Goal: Information Seeking & Learning: Check status

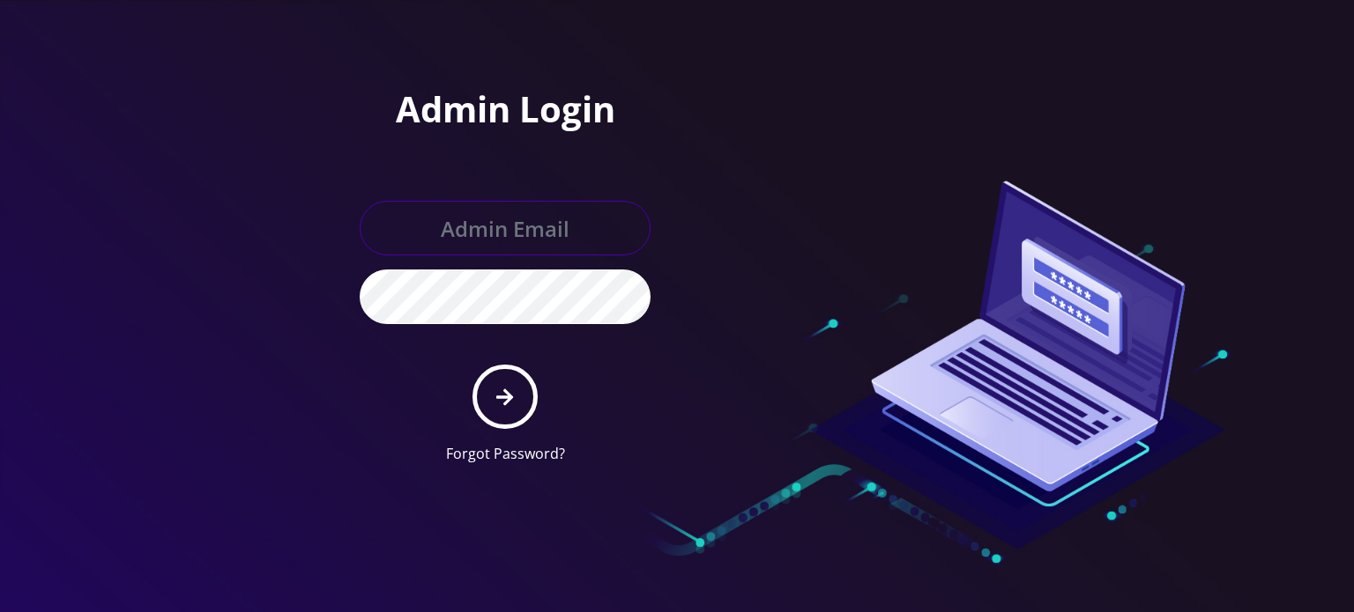
type input "[EMAIL_ADDRESS][DOMAIN_NAME]"
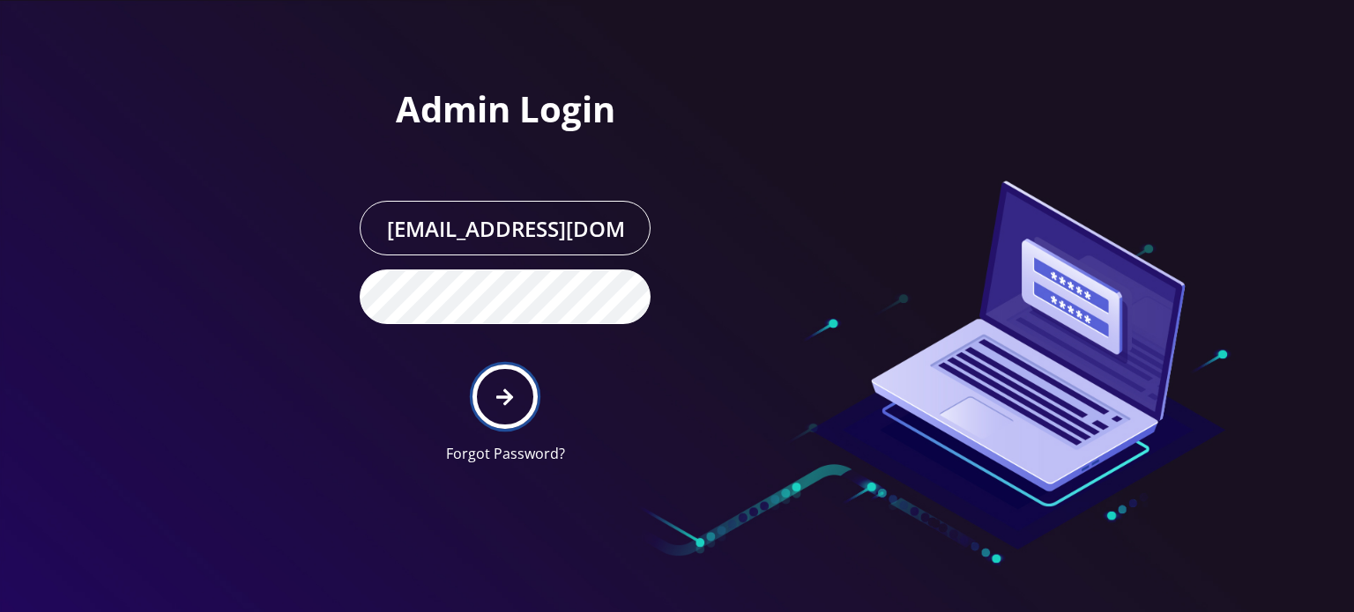
click at [484, 388] on button "submit" at bounding box center [504, 397] width 64 height 64
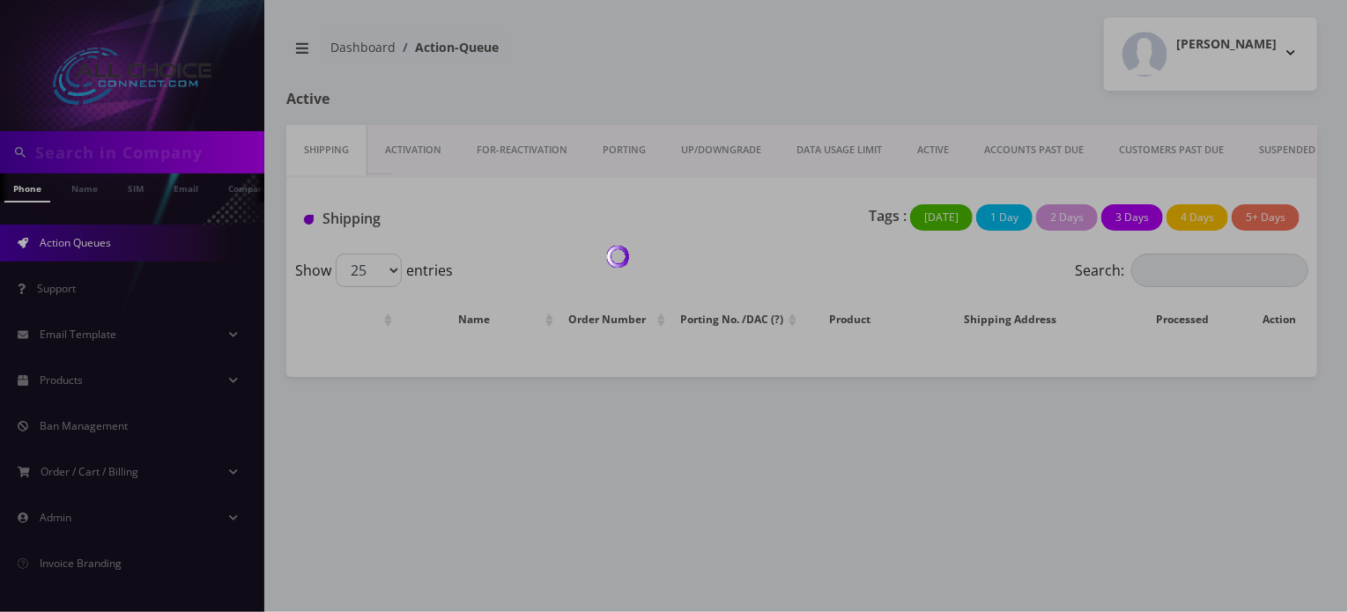
scroll to position [0, 9]
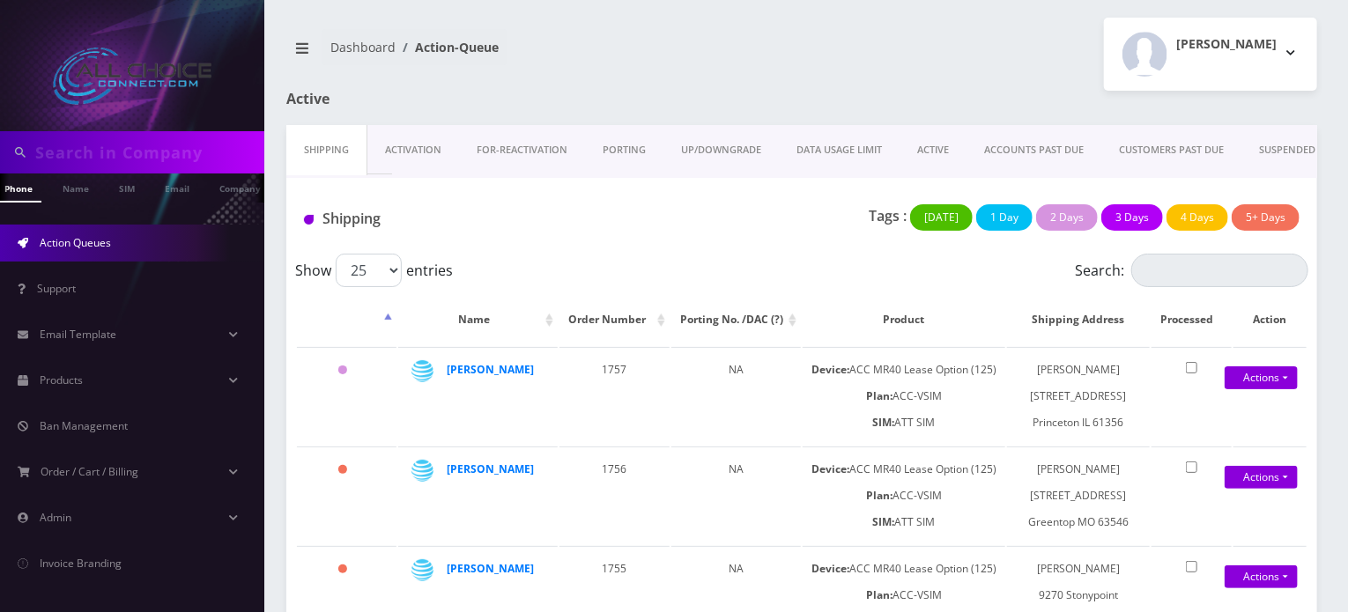
click at [152, 158] on input "text" at bounding box center [147, 152] width 225 height 33
type input "[PERSON_NAME]"
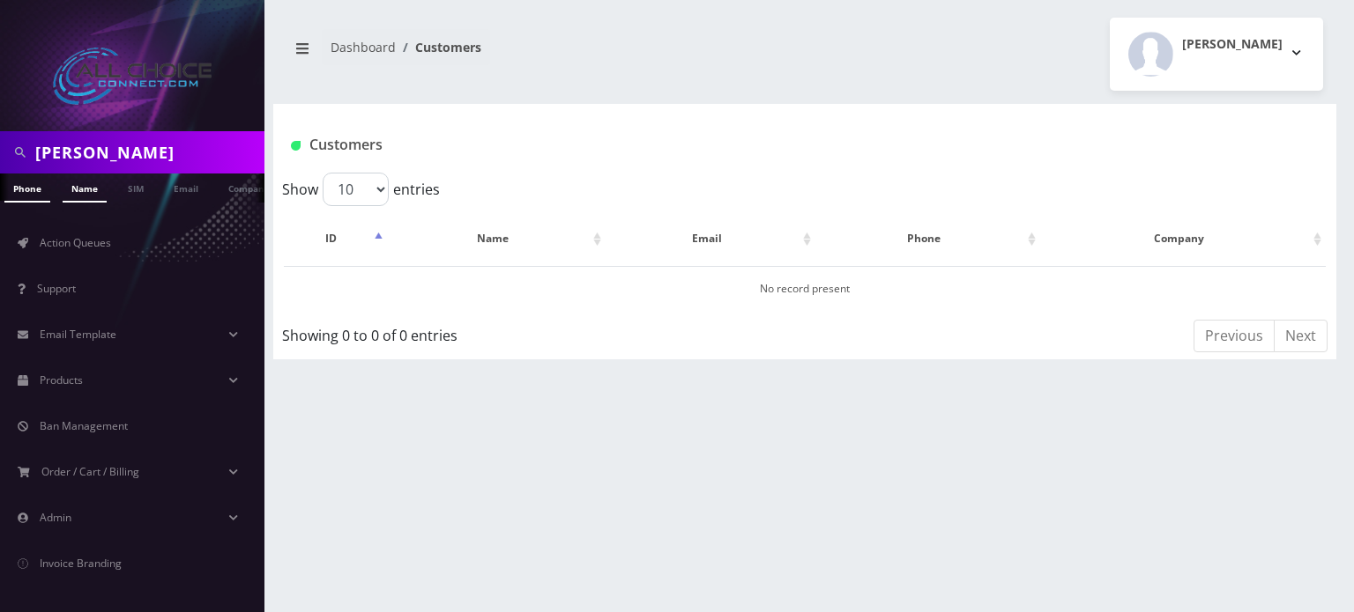
click at [82, 189] on link "Name" at bounding box center [85, 188] width 44 height 29
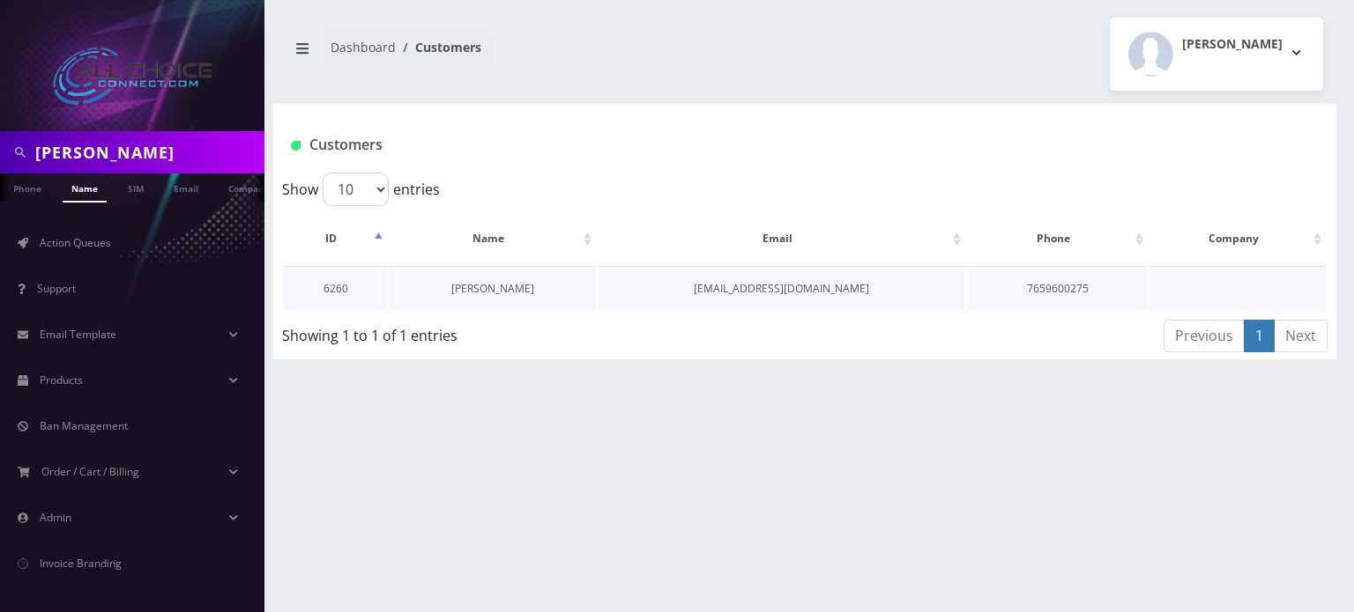
click at [494, 284] on link "Lavelle Clinton" at bounding box center [492, 288] width 83 height 15
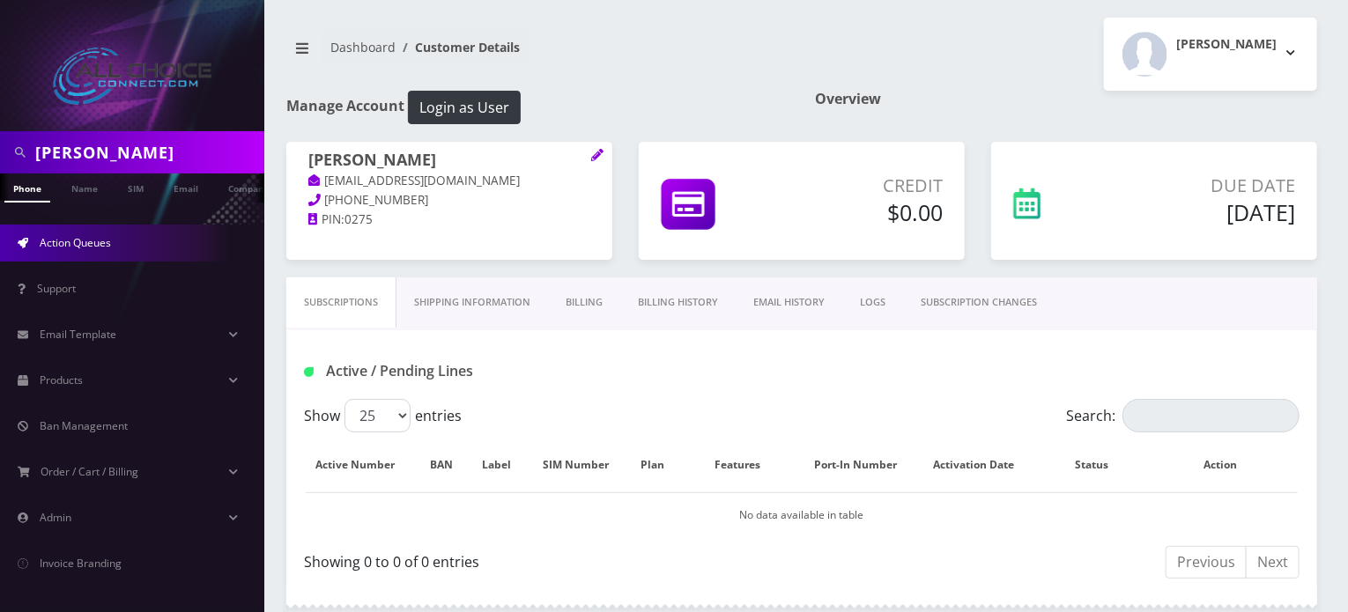
click at [56, 246] on span "Action Queues" at bounding box center [75, 242] width 71 height 15
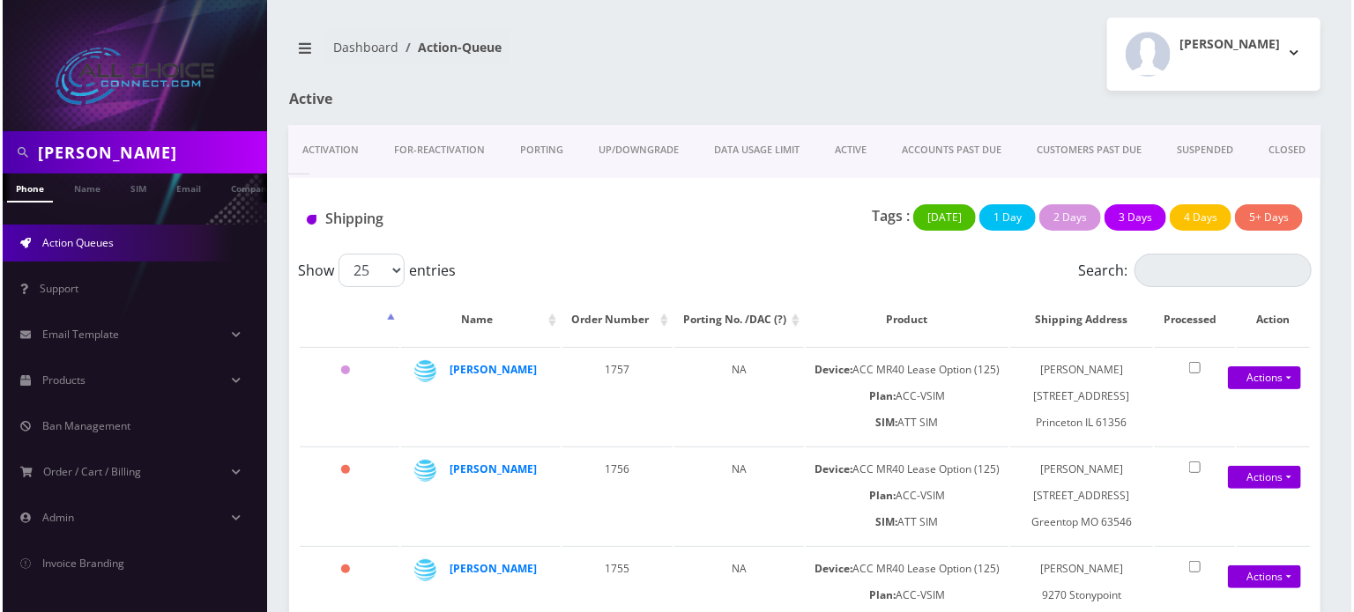
scroll to position [0, 88]
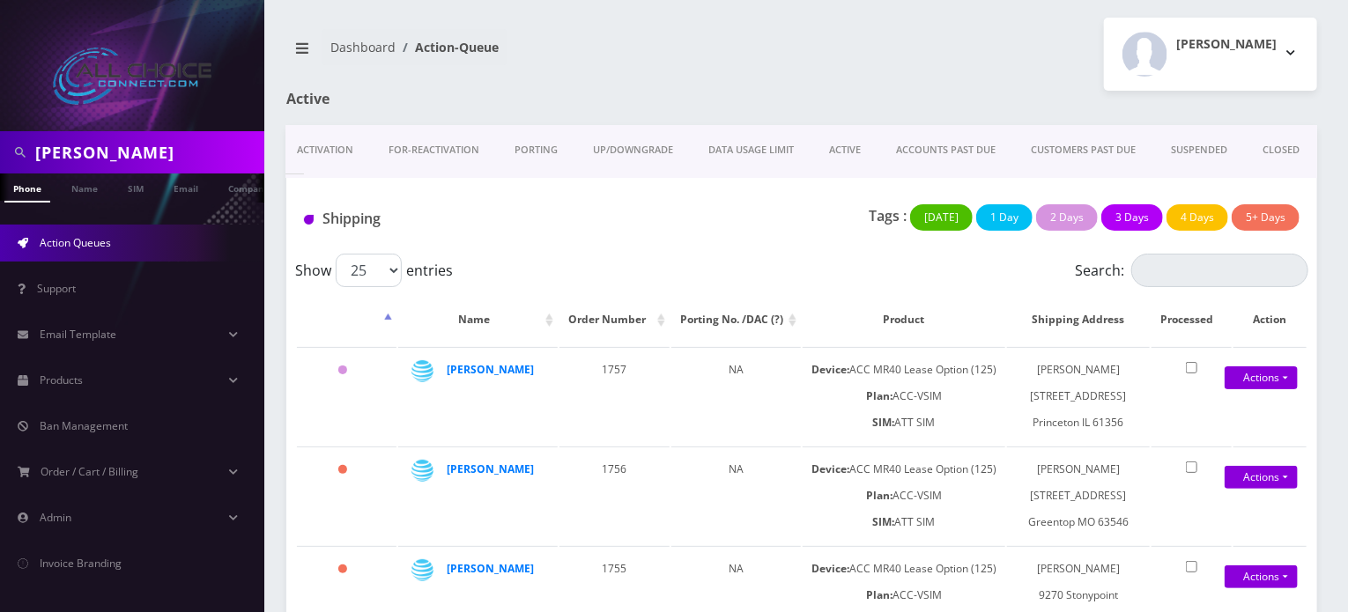
click at [1092, 152] on link "CUSTOMERS PAST DUE" at bounding box center [1083, 150] width 140 height 50
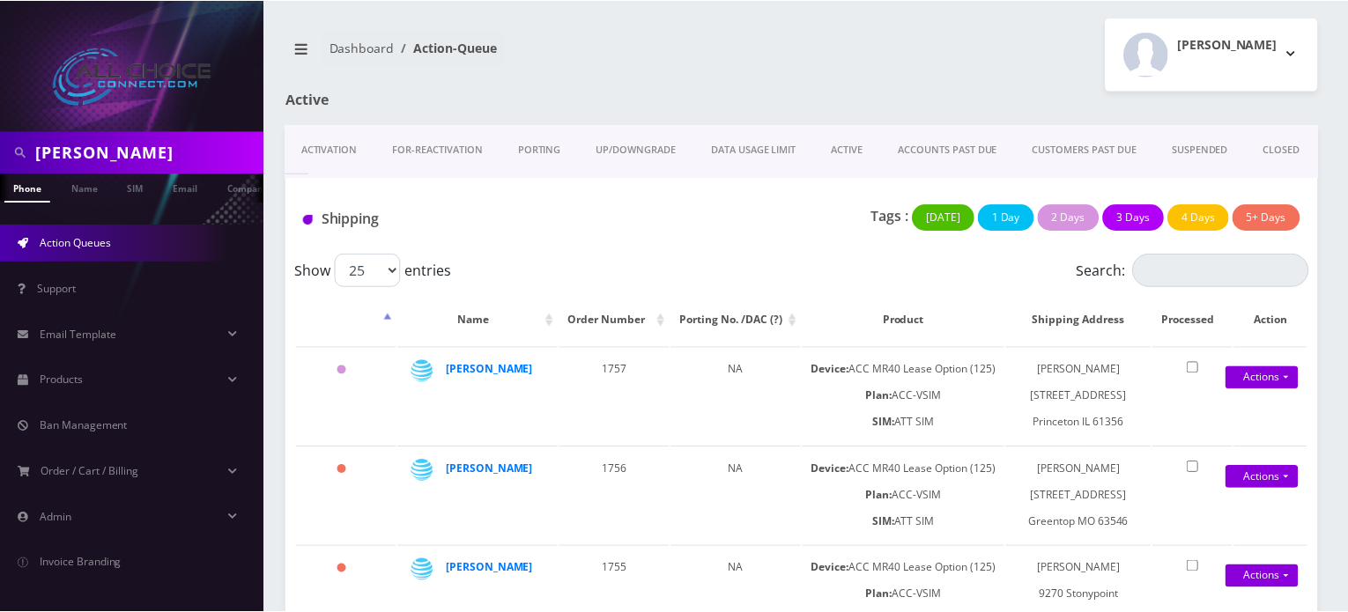
scroll to position [0, 88]
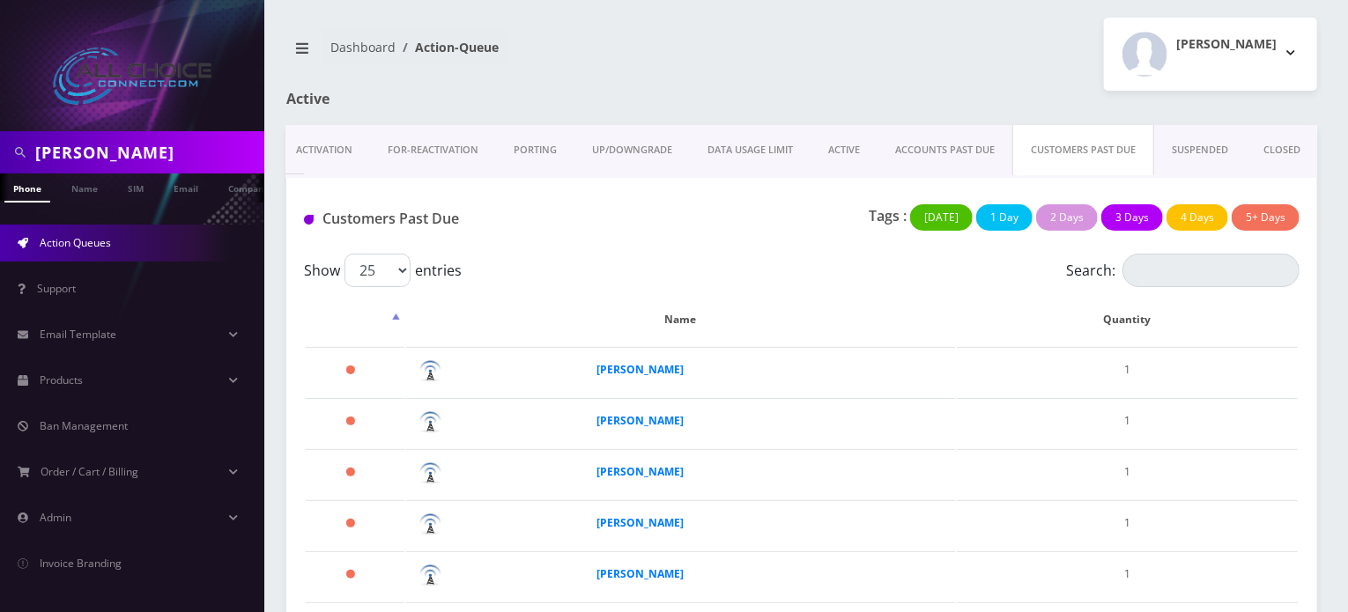
click at [1184, 145] on link "SUSPENDED" at bounding box center [1200, 150] width 92 height 50
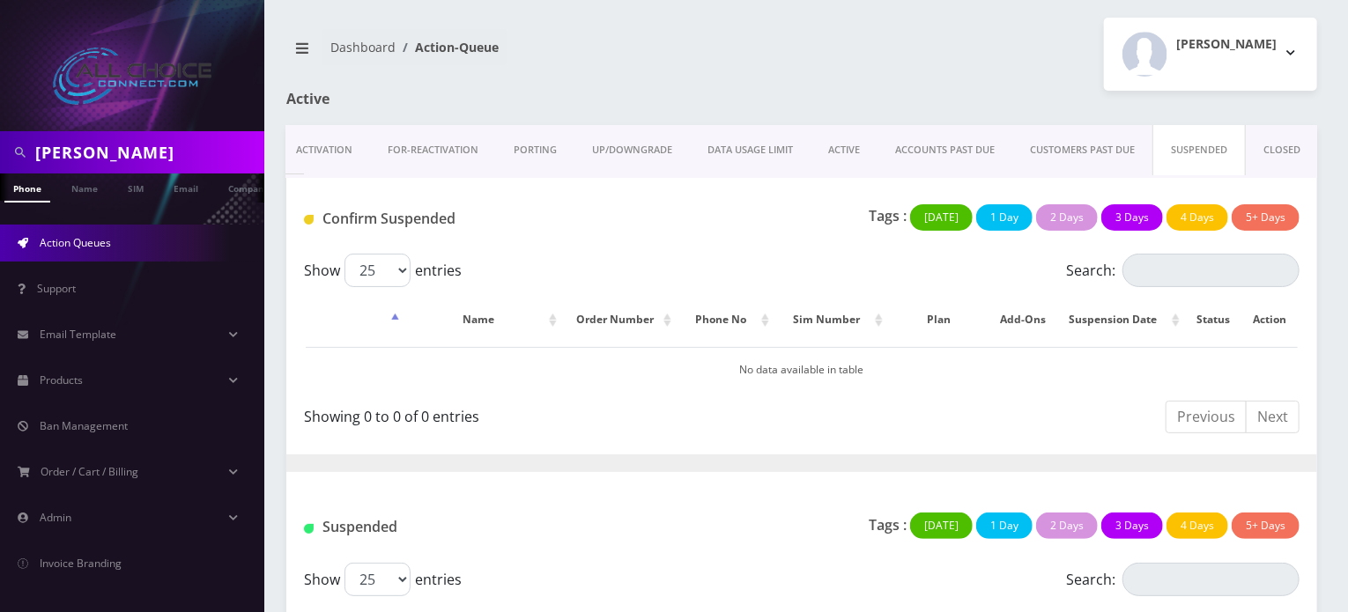
click at [1079, 148] on link "CUSTOMERS PAST DUE" at bounding box center [1082, 150] width 140 height 50
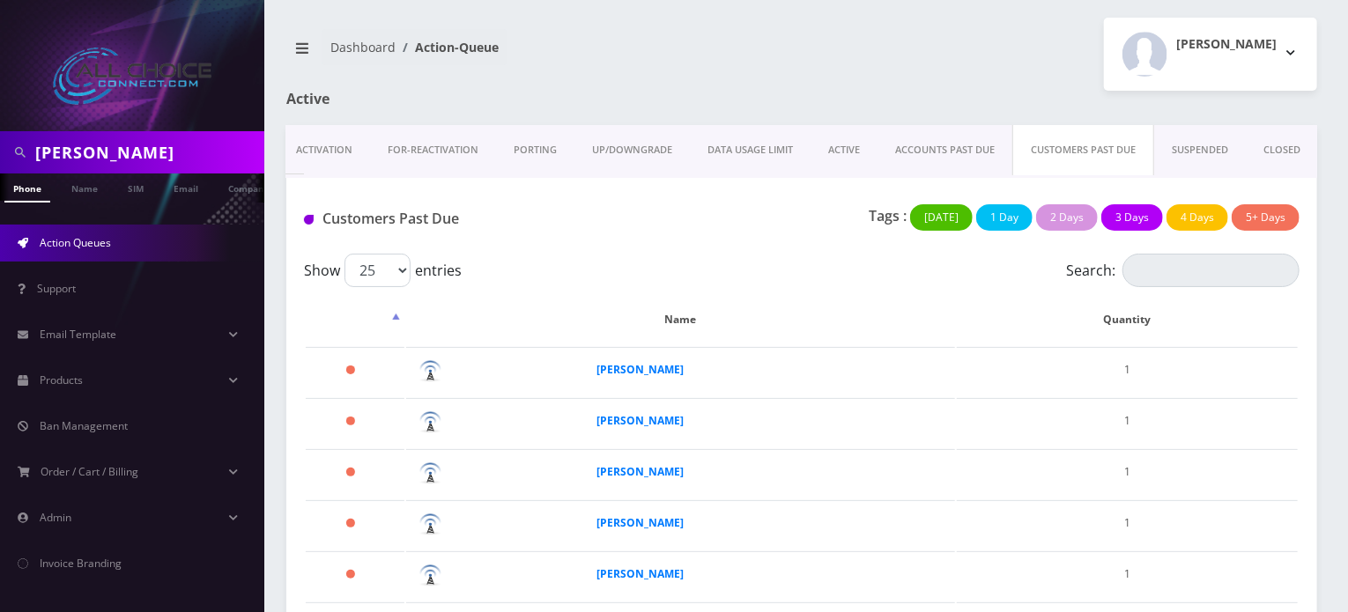
click at [934, 149] on link "ACCOUNTS PAST DUE" at bounding box center [945, 150] width 135 height 50
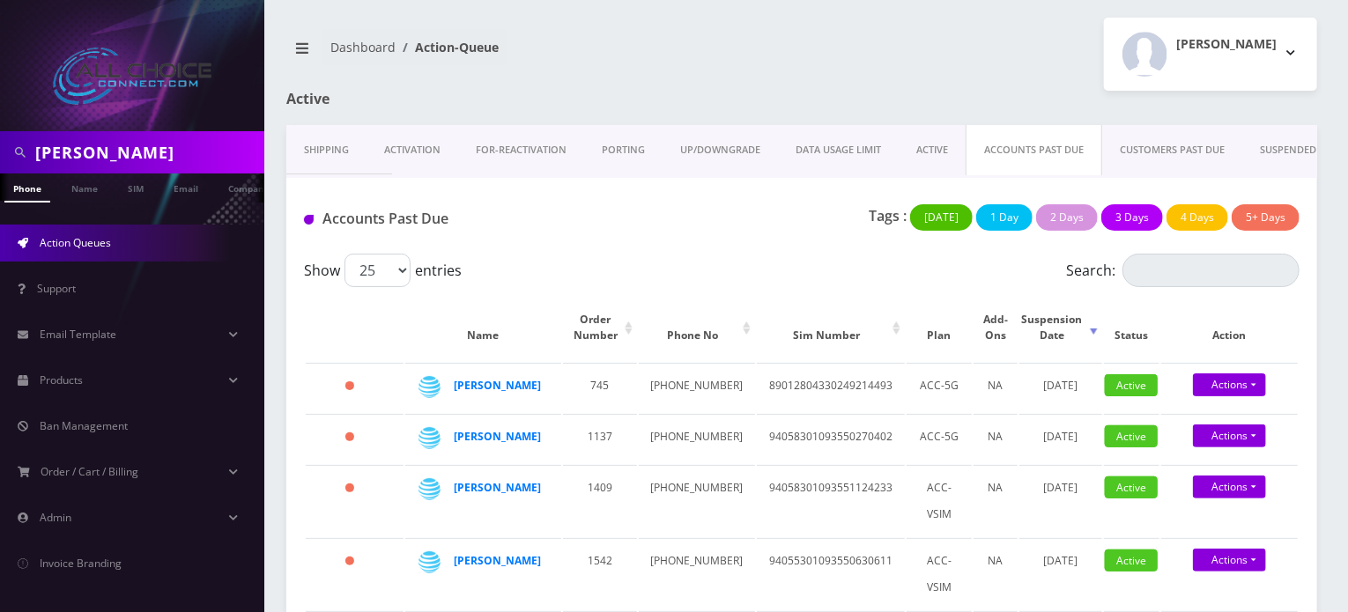
scroll to position [0, 9]
click at [502, 383] on strong "[PERSON_NAME]" at bounding box center [497, 385] width 87 height 15
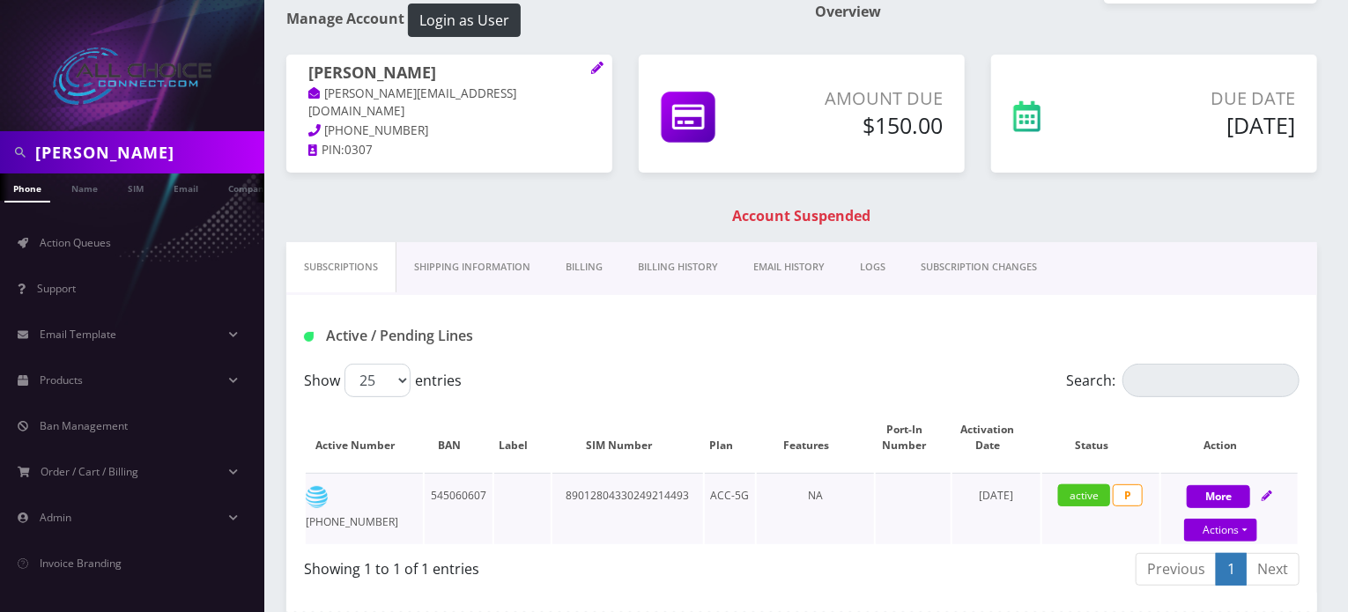
scroll to position [176, 0]
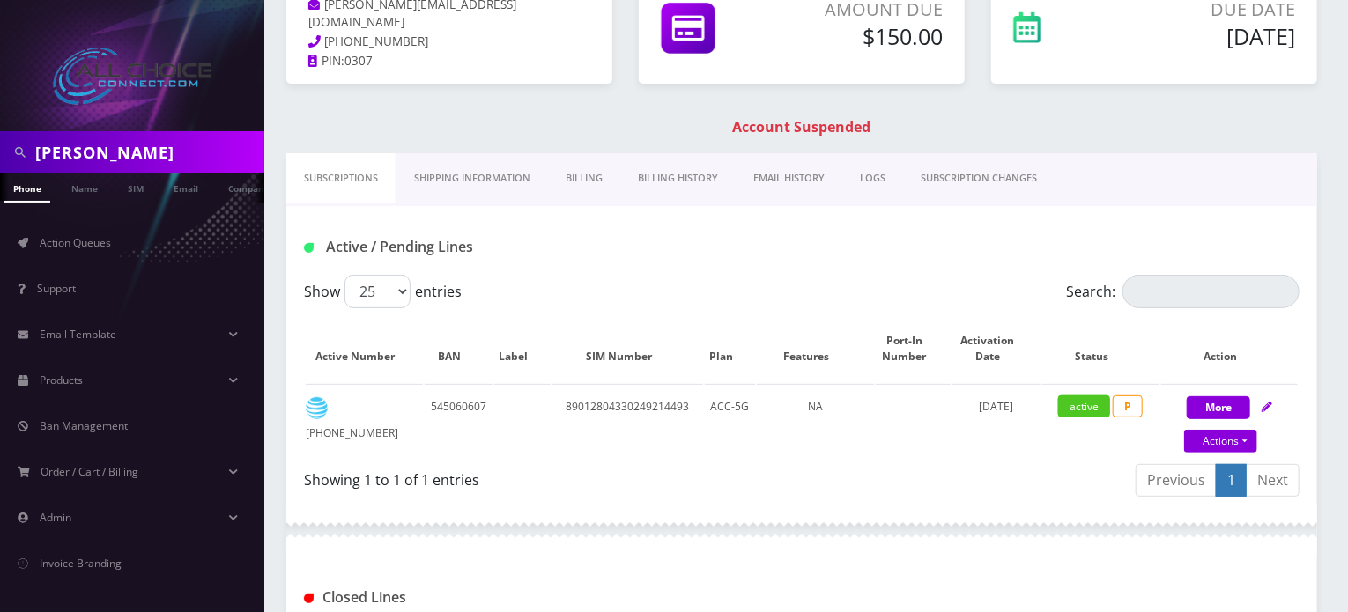
click at [669, 179] on link "Billing History" at bounding box center [677, 178] width 115 height 50
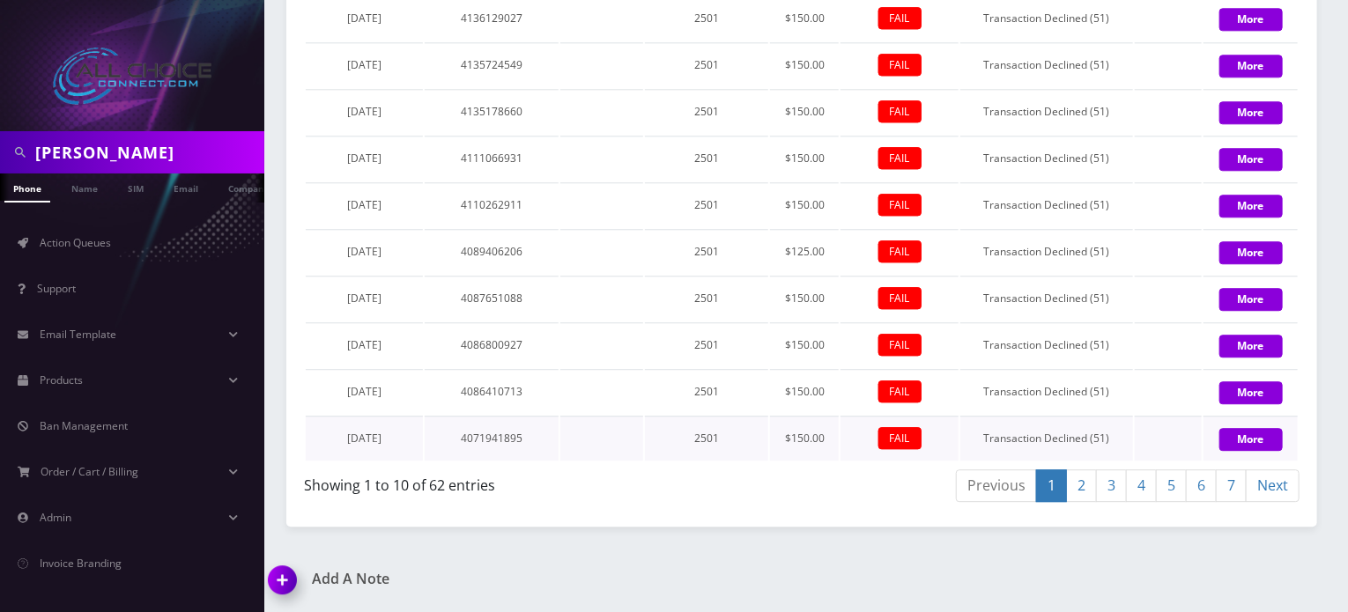
scroll to position [2320, 0]
click at [1087, 491] on link "2" at bounding box center [1081, 486] width 31 height 33
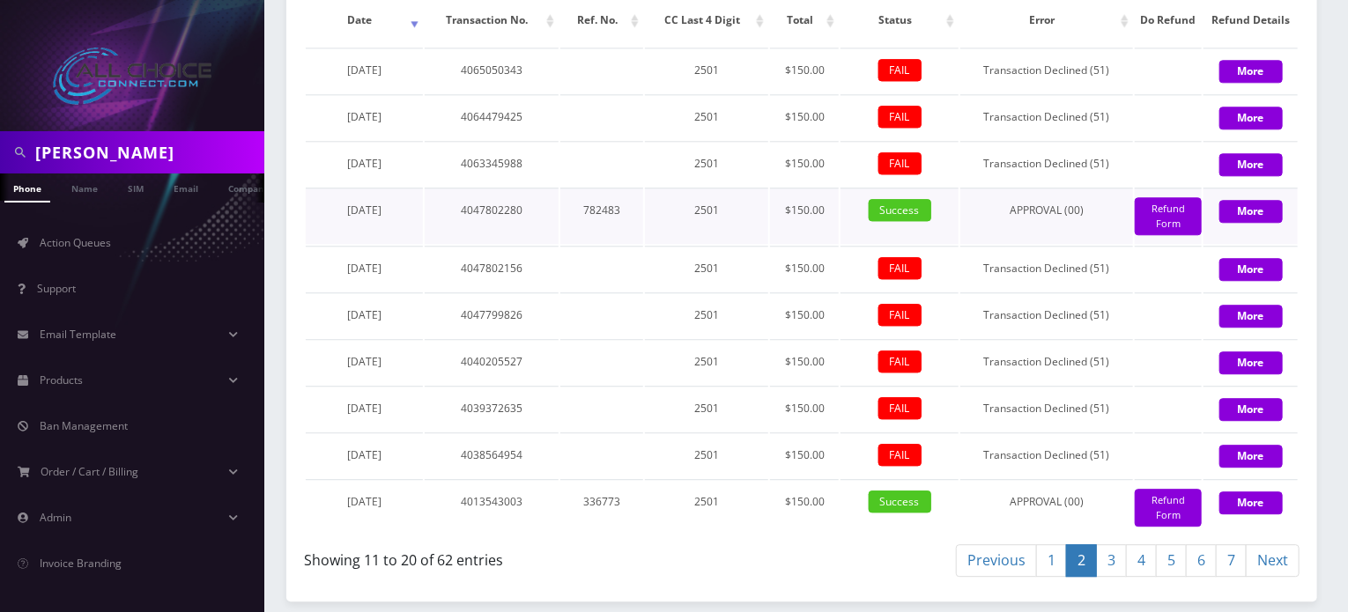
scroll to position [2232, 0]
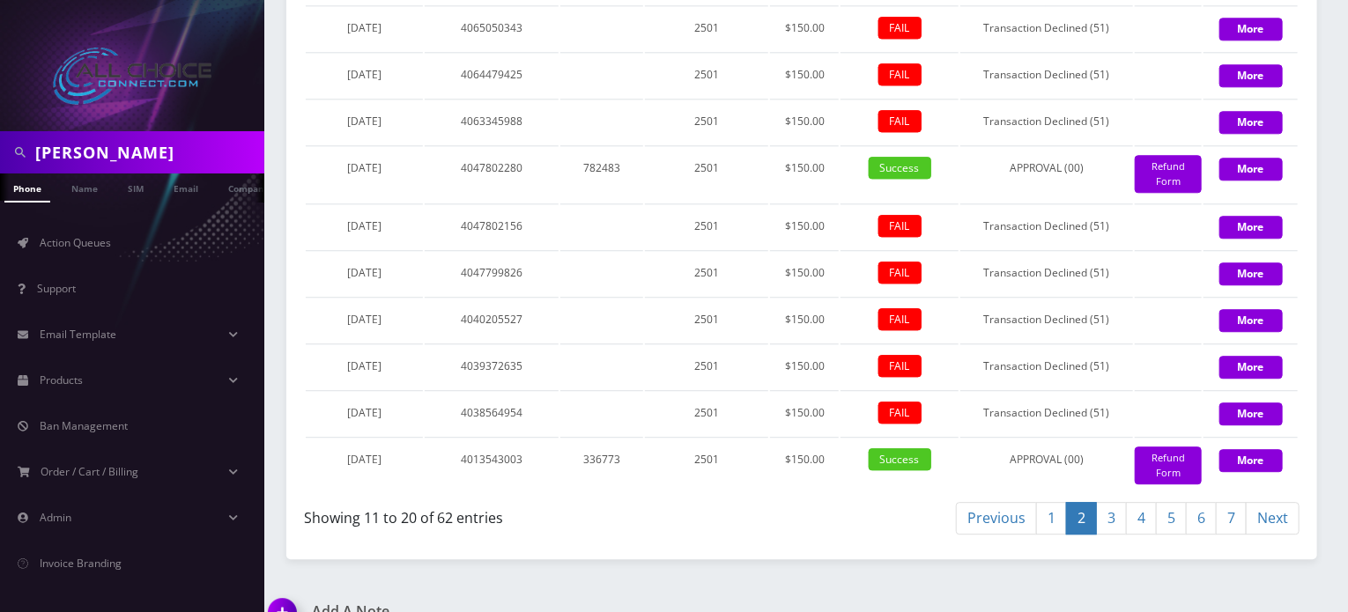
click at [1220, 535] on link "7" at bounding box center [1231, 518] width 31 height 33
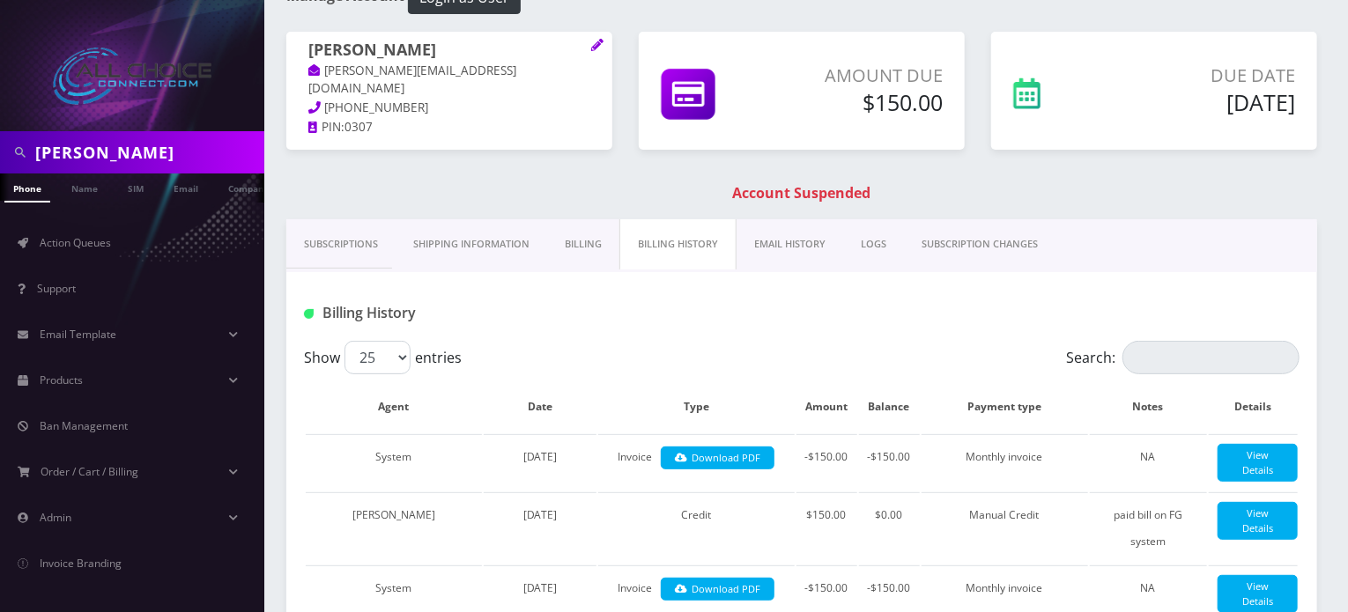
scroll to position [0, 0]
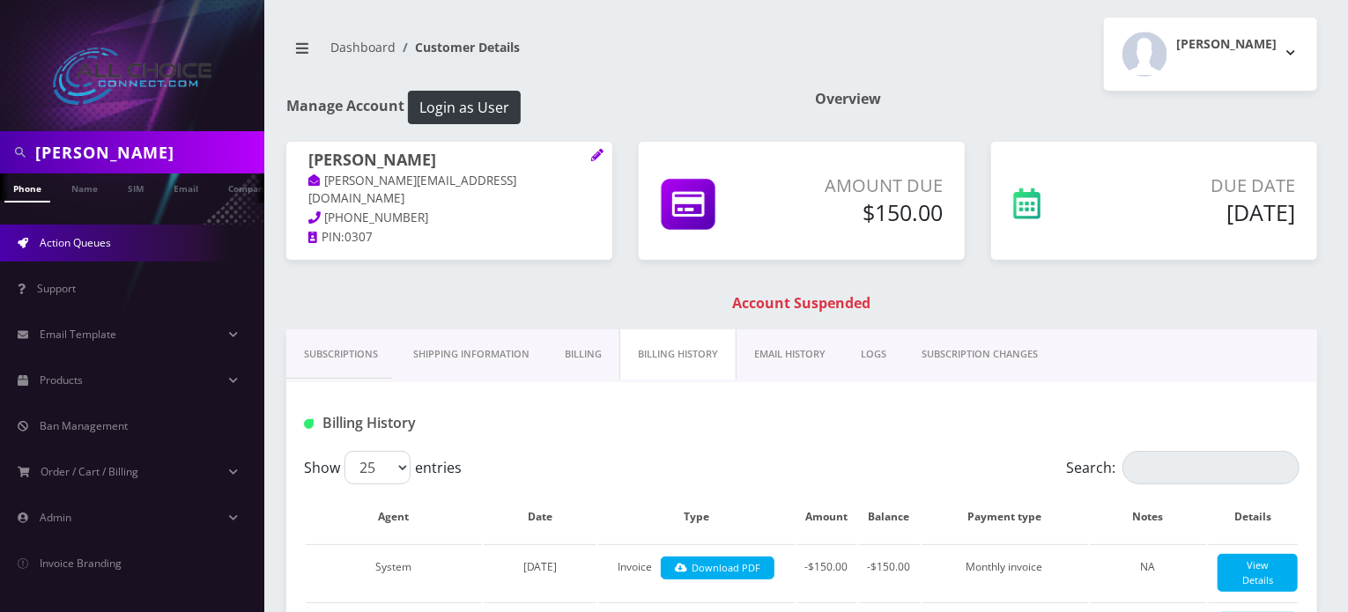
click at [57, 247] on span "Action Queues" at bounding box center [75, 242] width 71 height 15
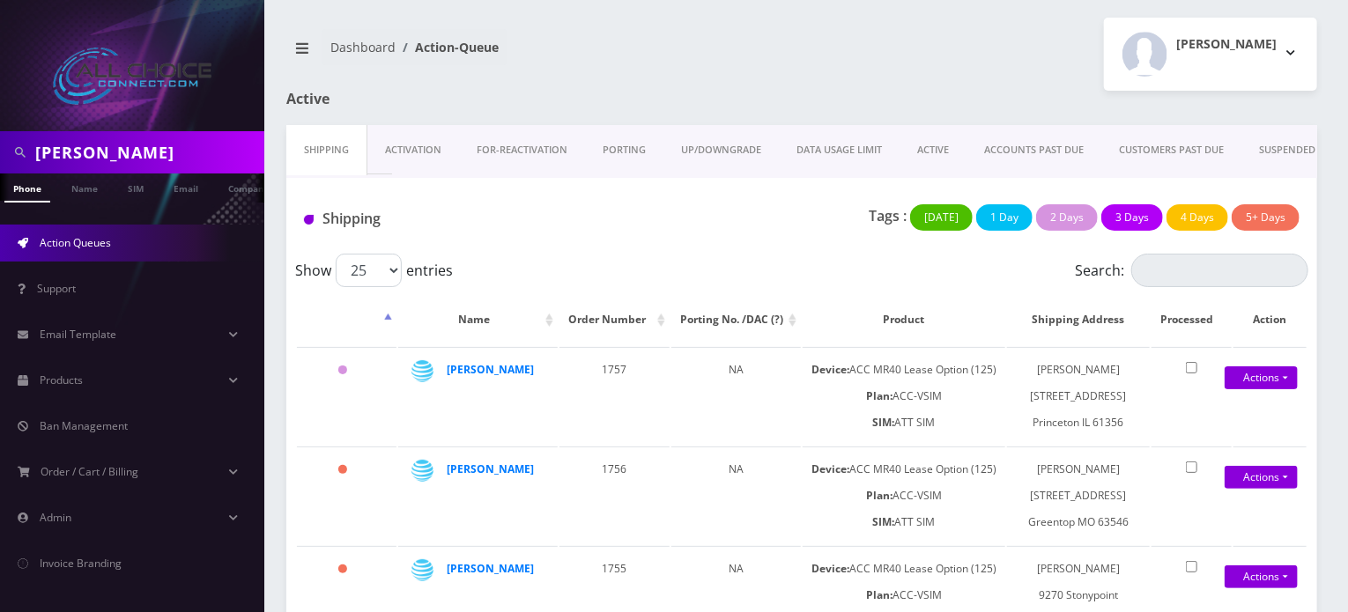
click at [1045, 148] on link "ACCOUNTS PAST DUE" at bounding box center [1034, 150] width 135 height 50
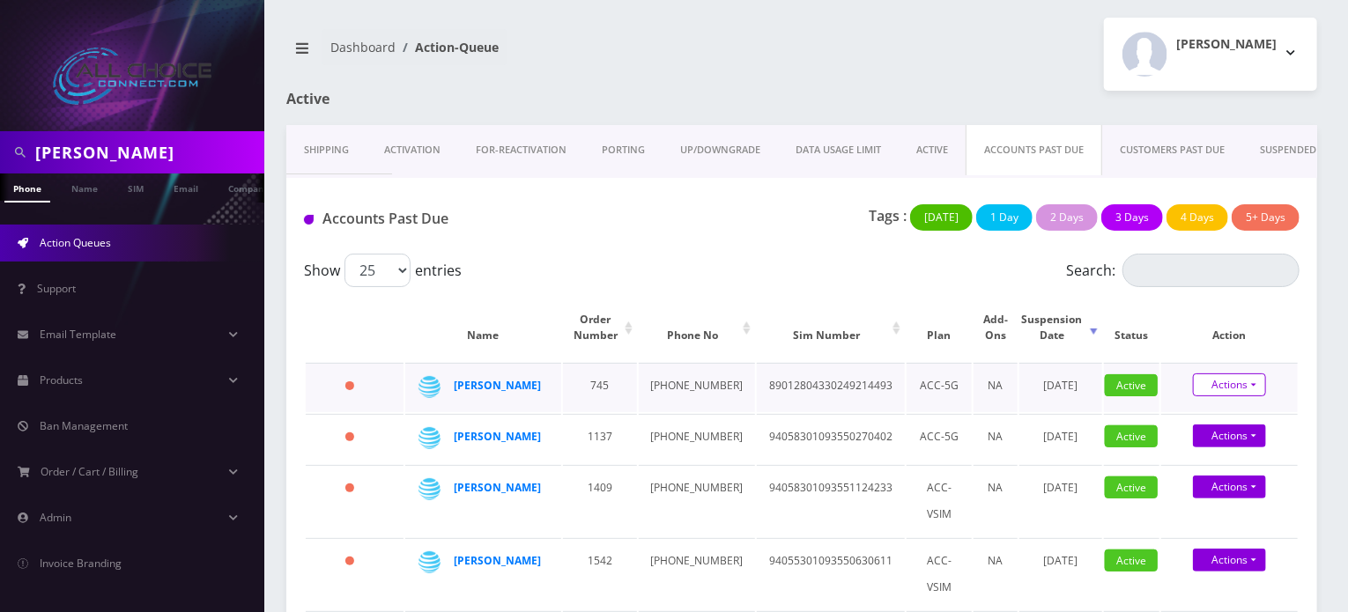
click at [1226, 387] on link "Actions" at bounding box center [1229, 385] width 73 height 23
click at [1031, 145] on link "ACCOUNTS PAST DUE" at bounding box center [1034, 150] width 137 height 50
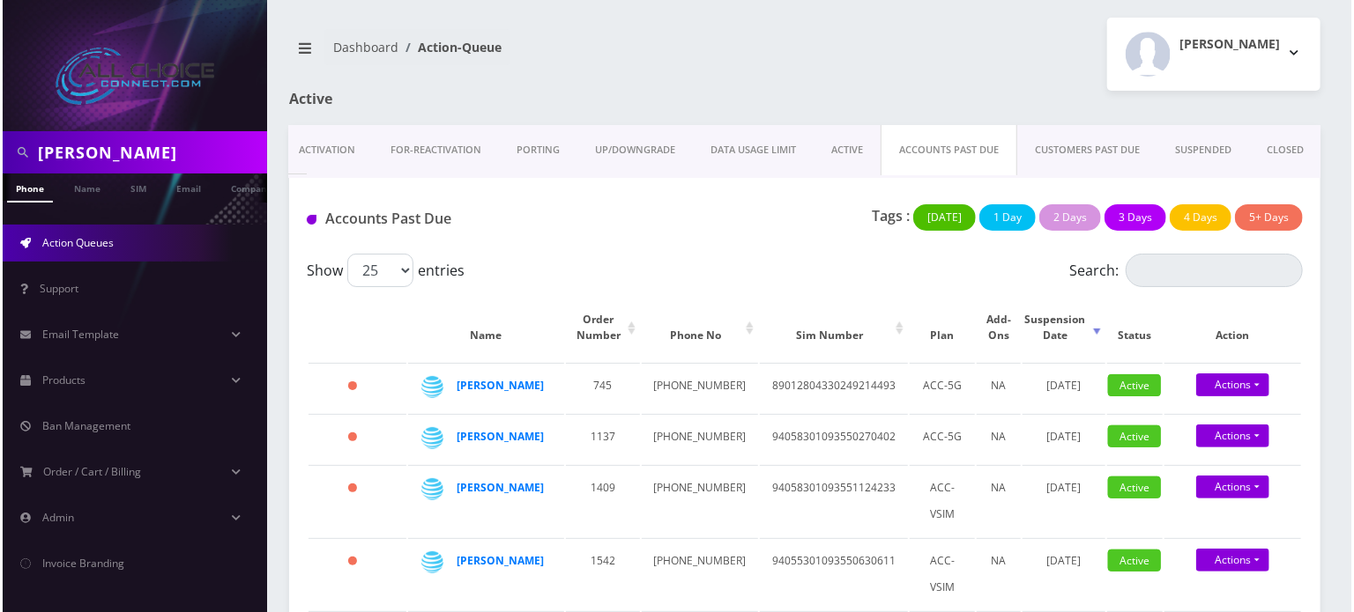
scroll to position [0, 93]
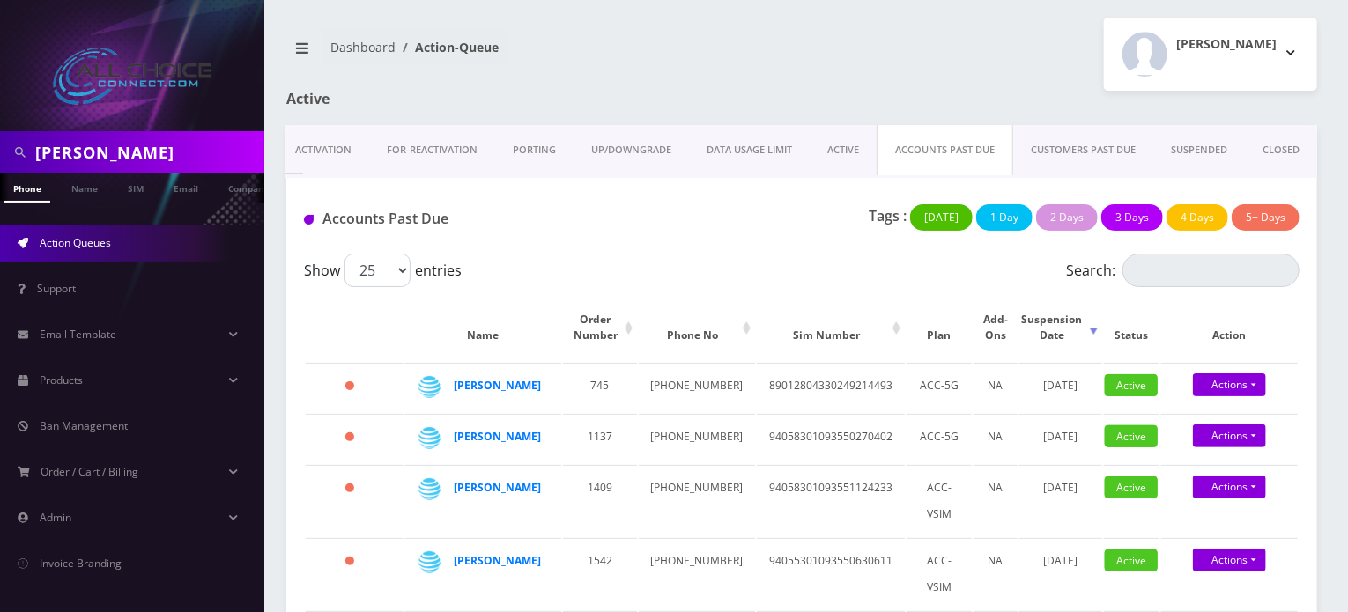
click at [951, 147] on link "ACCOUNTS PAST DUE" at bounding box center [945, 150] width 137 height 50
click at [1072, 148] on link "CUSTOMERS PAST DUE" at bounding box center [1083, 150] width 140 height 50
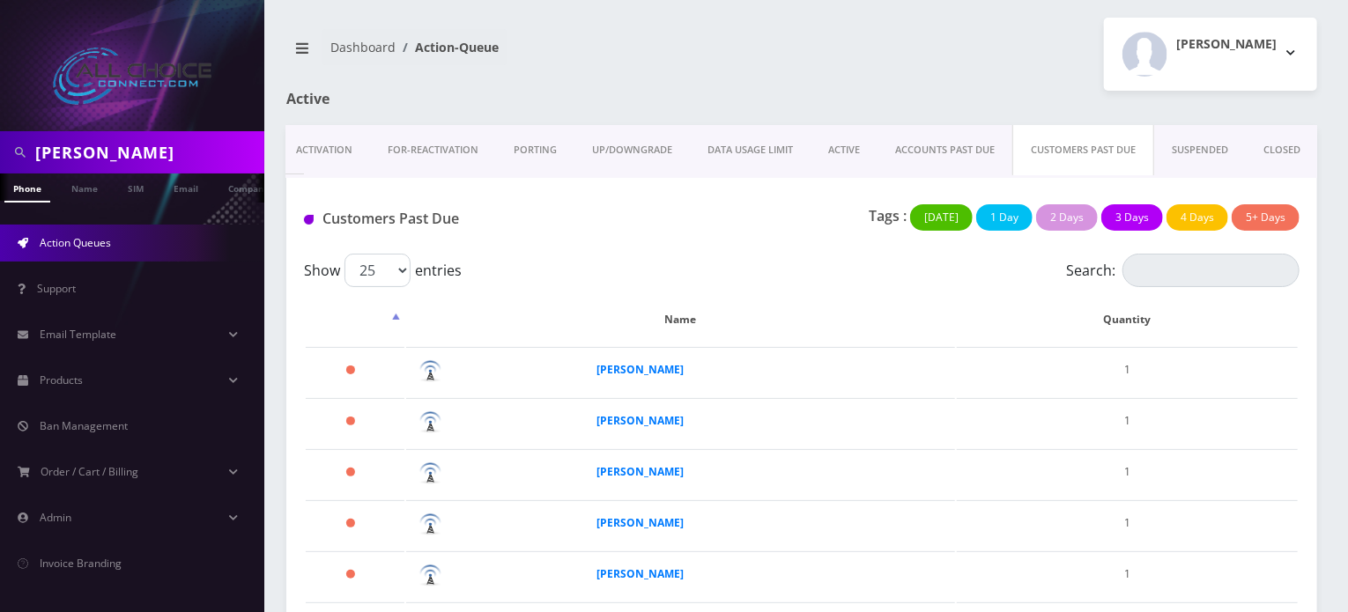
click at [982, 144] on link "ACCOUNTS PAST DUE" at bounding box center [945, 150] width 135 height 50
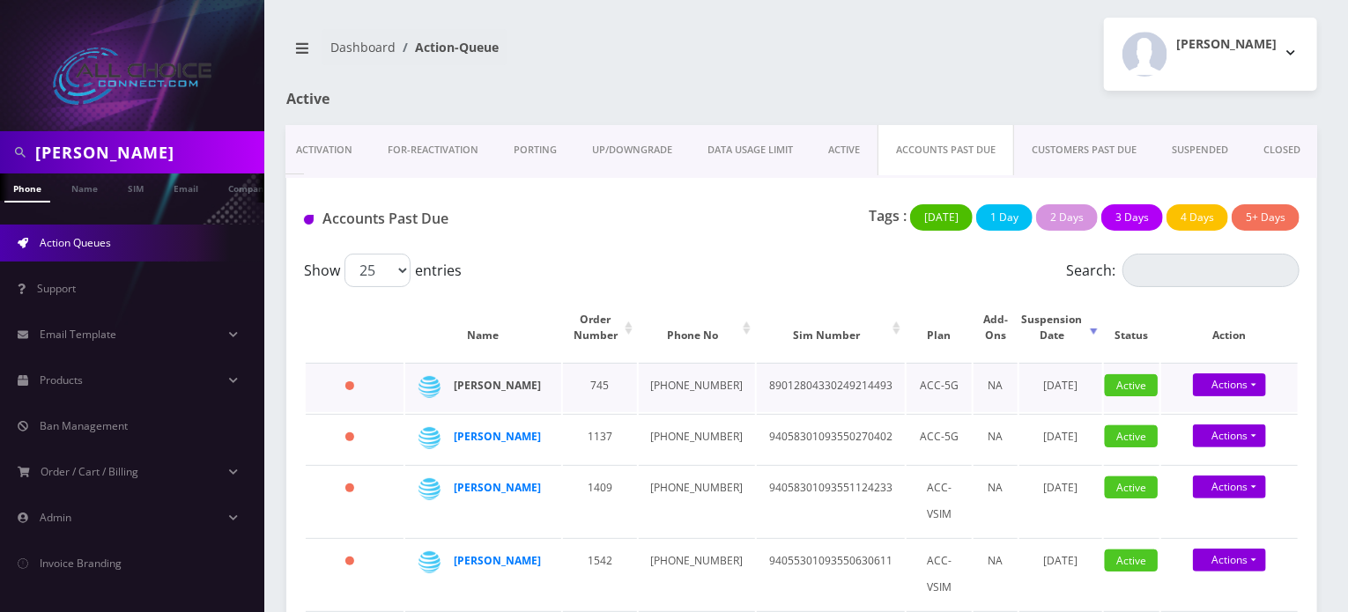
click at [483, 383] on strong "HOMER WILLIAMS" at bounding box center [497, 385] width 87 height 15
click at [1066, 147] on link "CUSTOMERS PAST DUE" at bounding box center [1084, 150] width 140 height 50
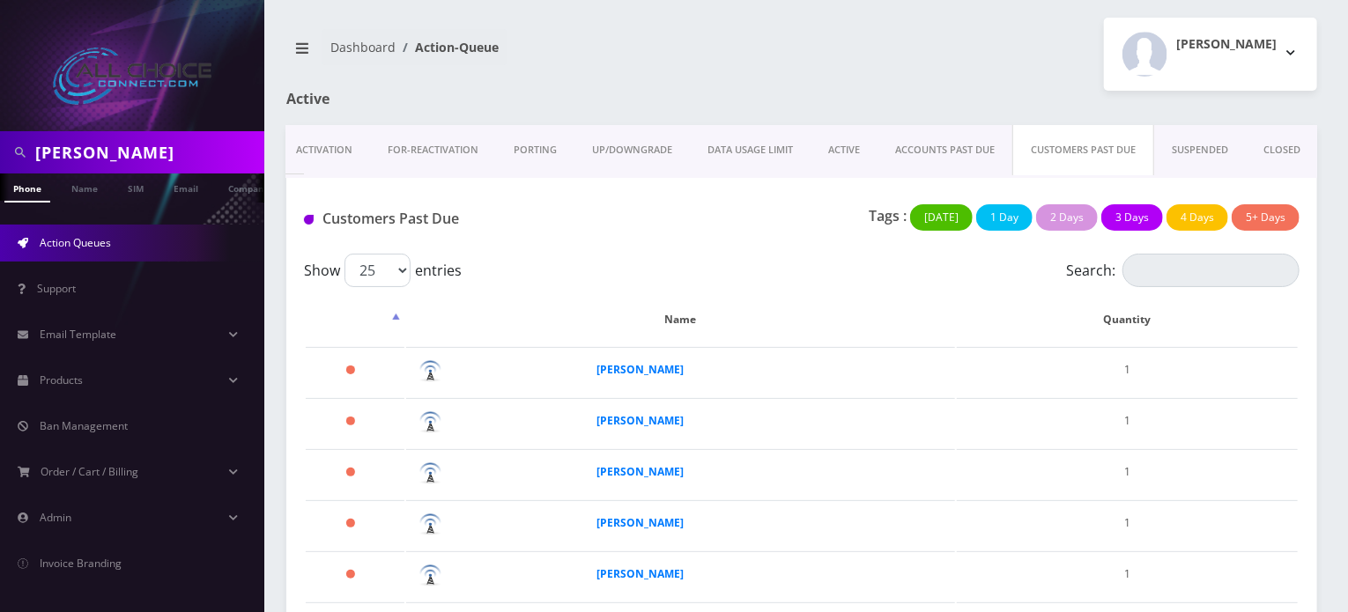
click at [926, 151] on link "ACCOUNTS PAST DUE" at bounding box center [945, 150] width 135 height 50
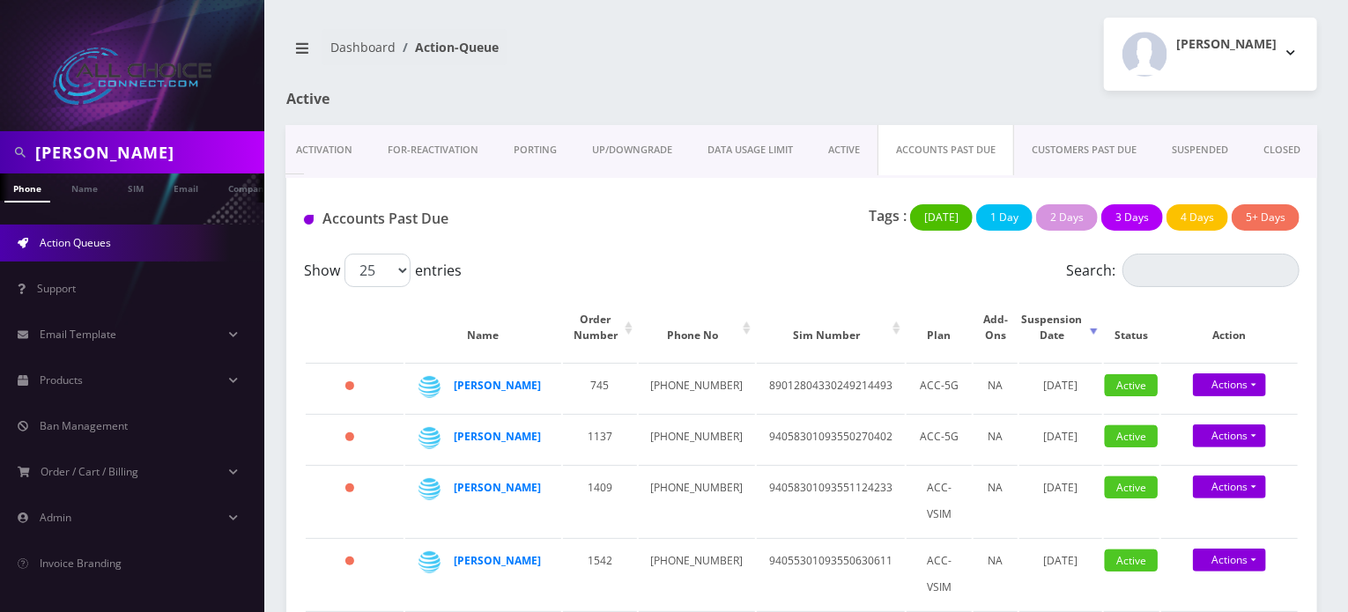
click at [1049, 149] on link "CUSTOMERS PAST DUE" at bounding box center [1084, 150] width 140 height 50
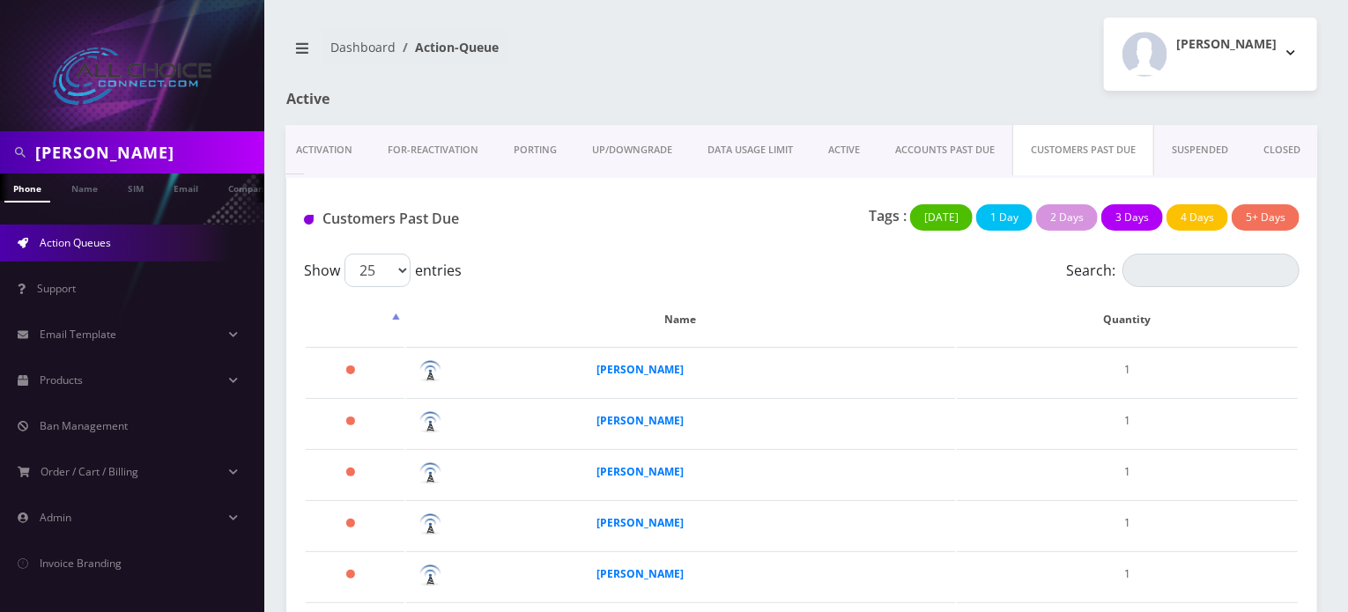
click at [1196, 145] on link "SUSPENDED" at bounding box center [1200, 150] width 92 height 50
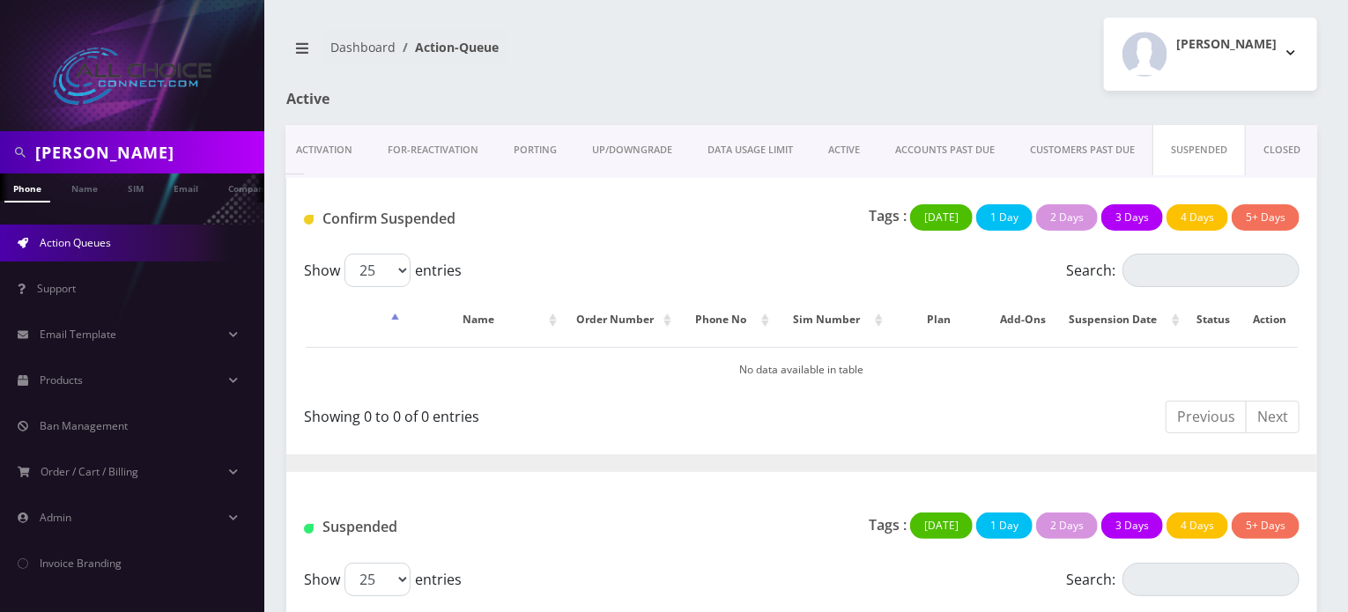
click at [1079, 145] on link "CUSTOMERS PAST DUE" at bounding box center [1082, 150] width 140 height 50
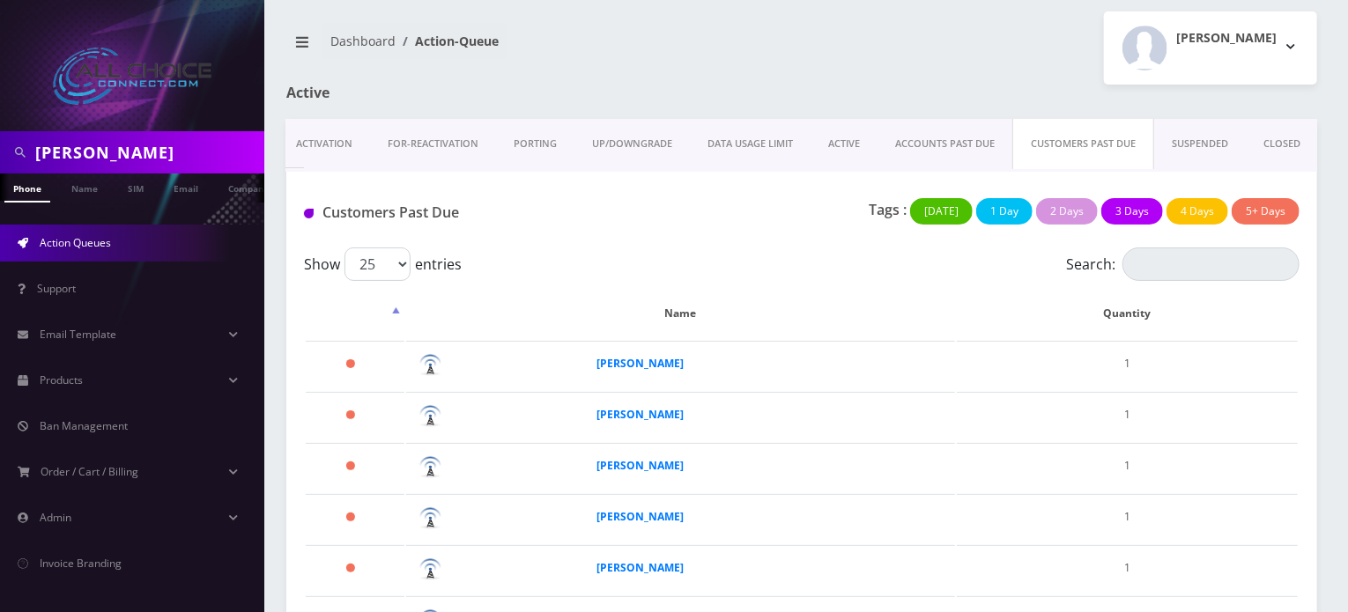
scroll to position [2, 0]
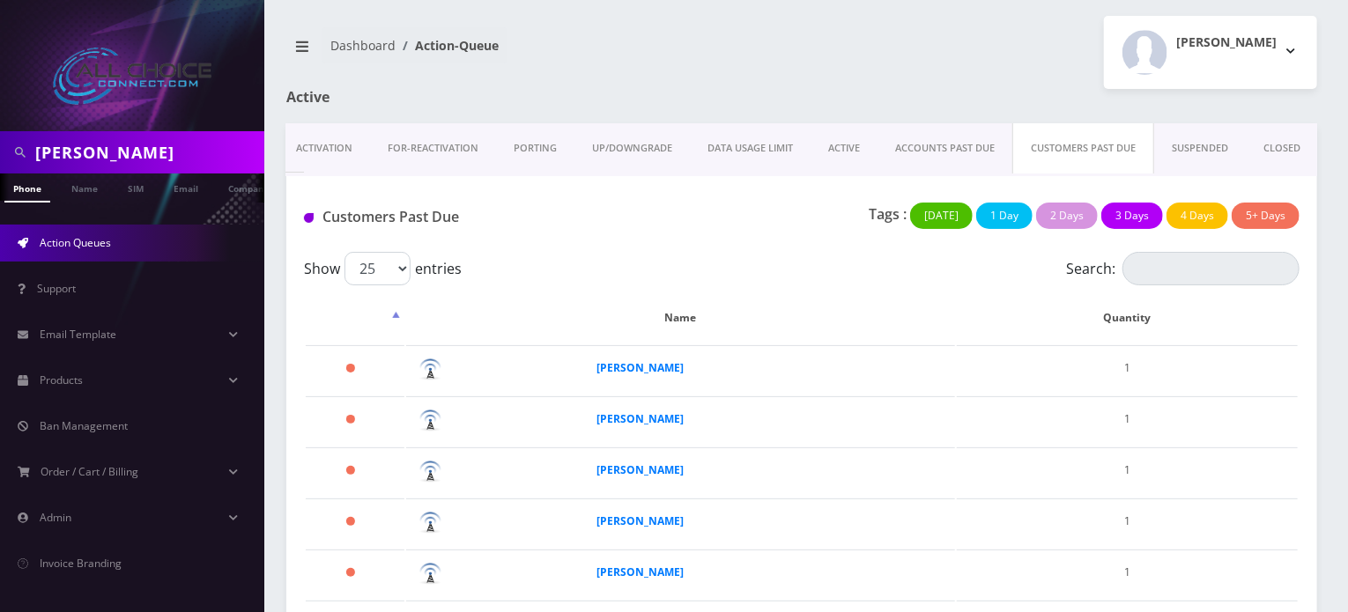
click at [1059, 144] on link "CUSTOMERS PAST DUE" at bounding box center [1083, 148] width 142 height 50
drag, startPoint x: 1034, startPoint y: 175, endPoint x: 902, endPoint y: 165, distance: 131.7
click at [902, 165] on div "Shipping Activation FOR-REActivation PORTING UP/DOWNGRADE DATA USAGE LIMIT ACTI…" at bounding box center [801, 149] width 1031 height 53
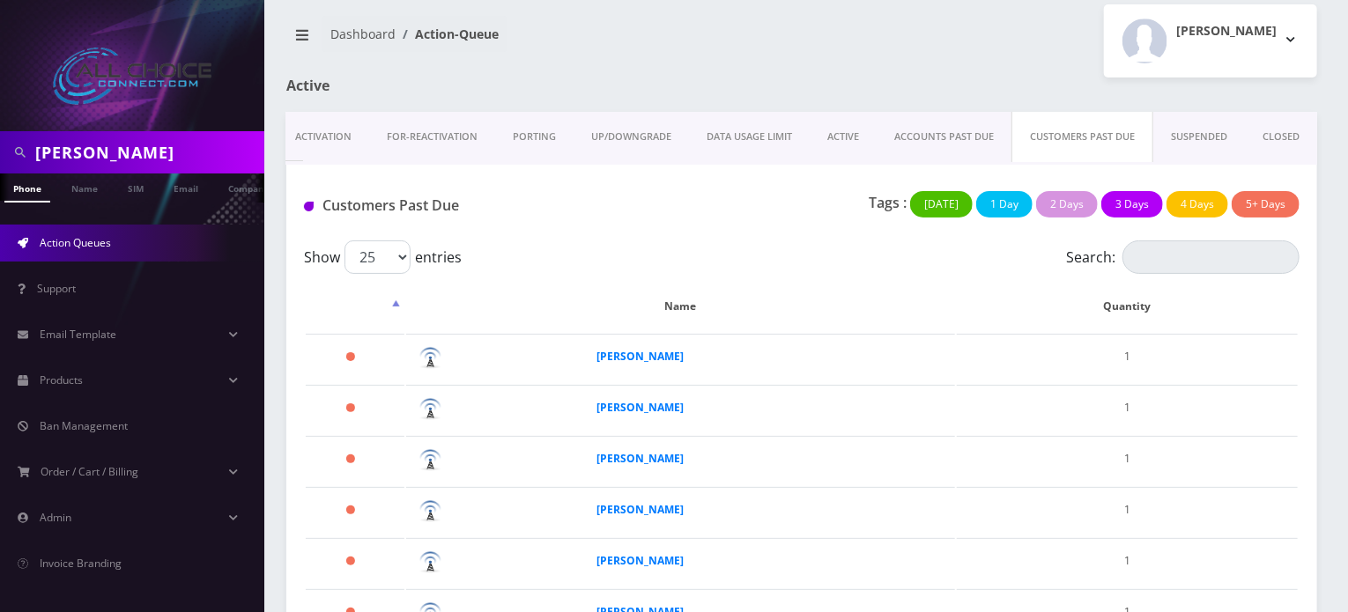
scroll to position [0, 0]
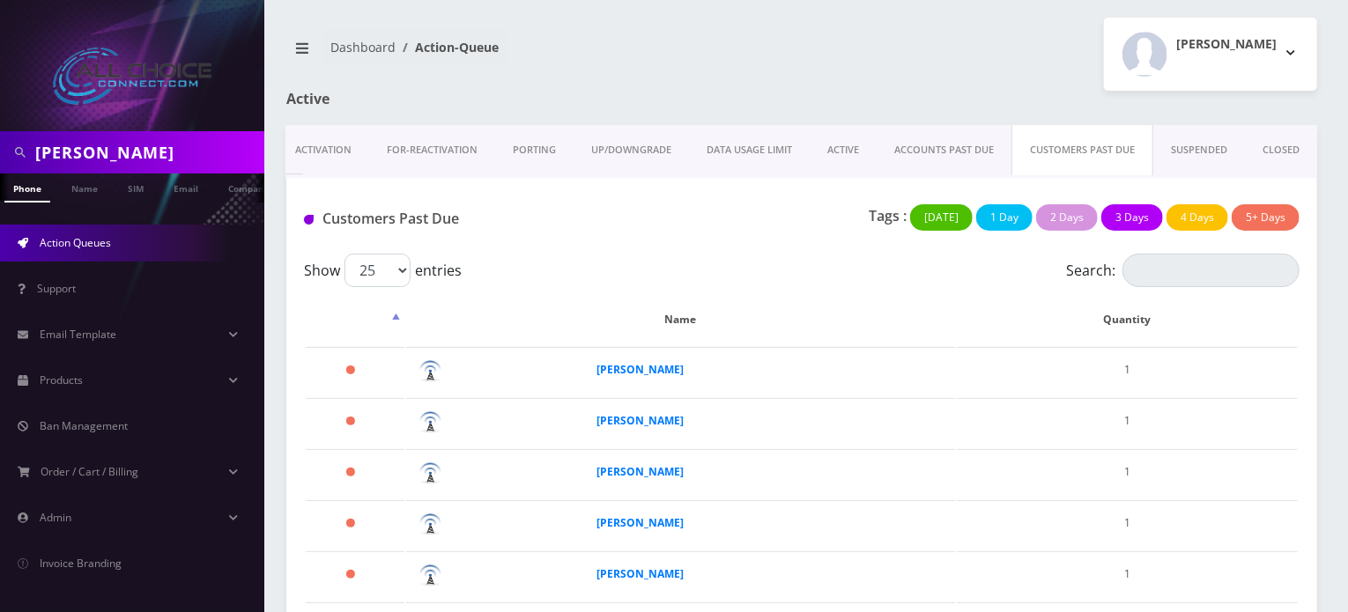
click at [970, 151] on link "ACCOUNTS PAST DUE" at bounding box center [944, 150] width 135 height 50
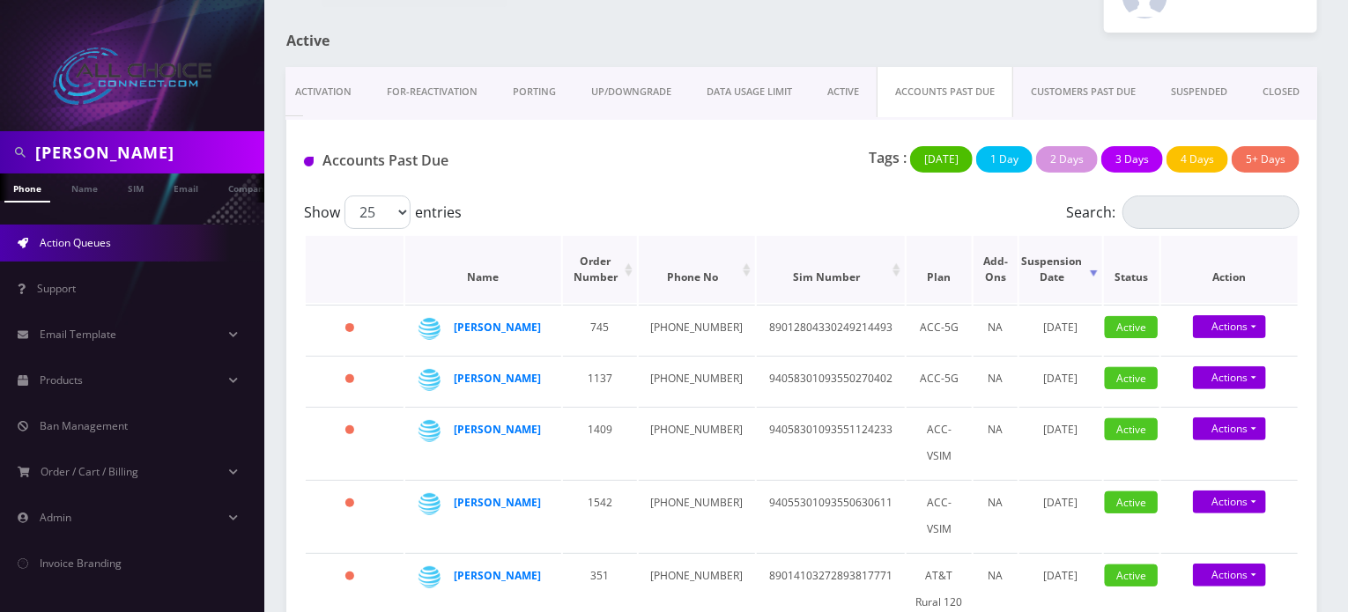
scroll to position [176, 0]
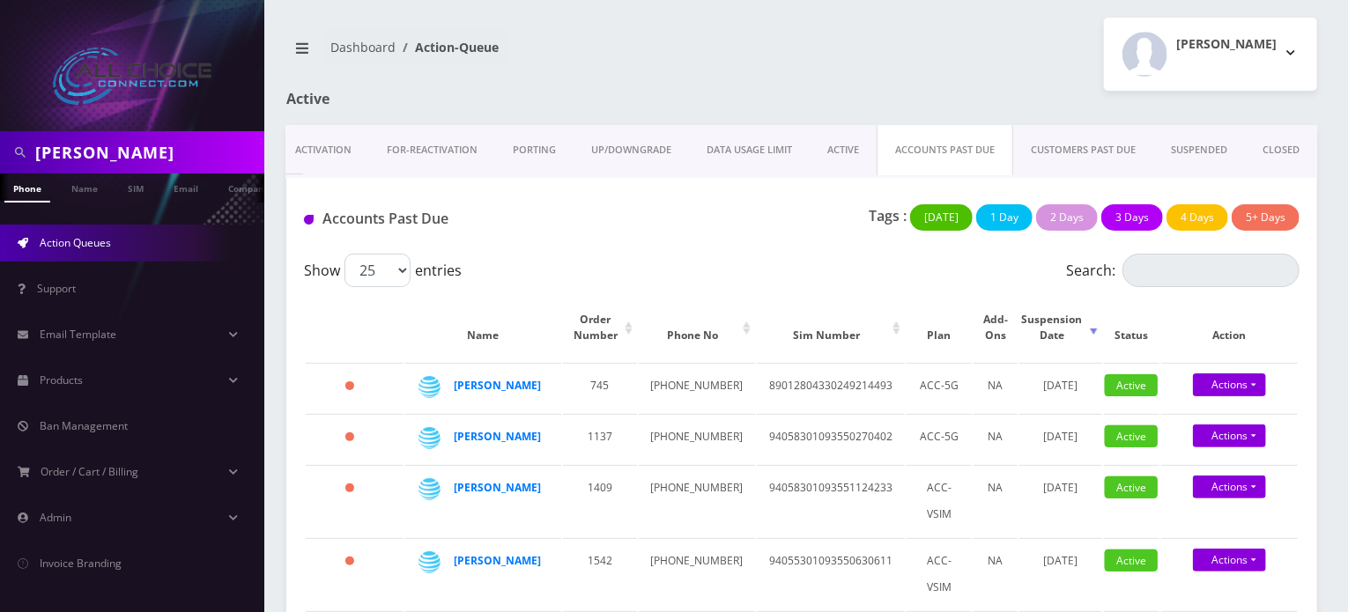
click at [1084, 145] on link "CUSTOMERS PAST DUE" at bounding box center [1083, 150] width 140 height 50
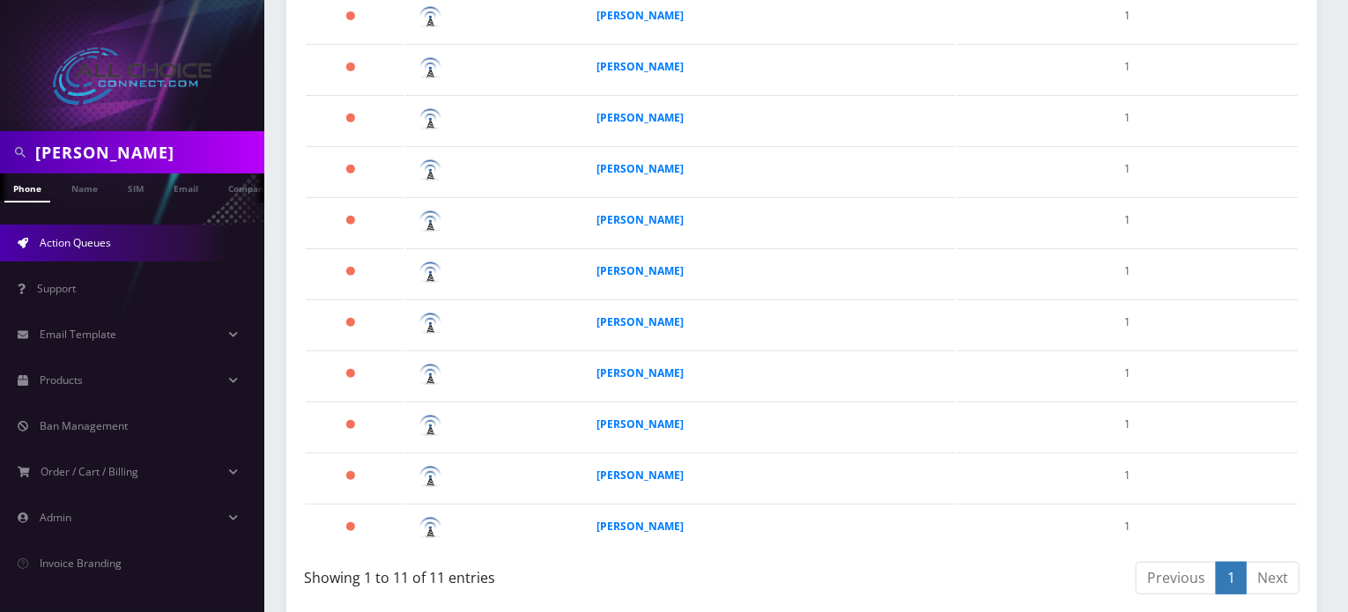
scroll to position [50, 0]
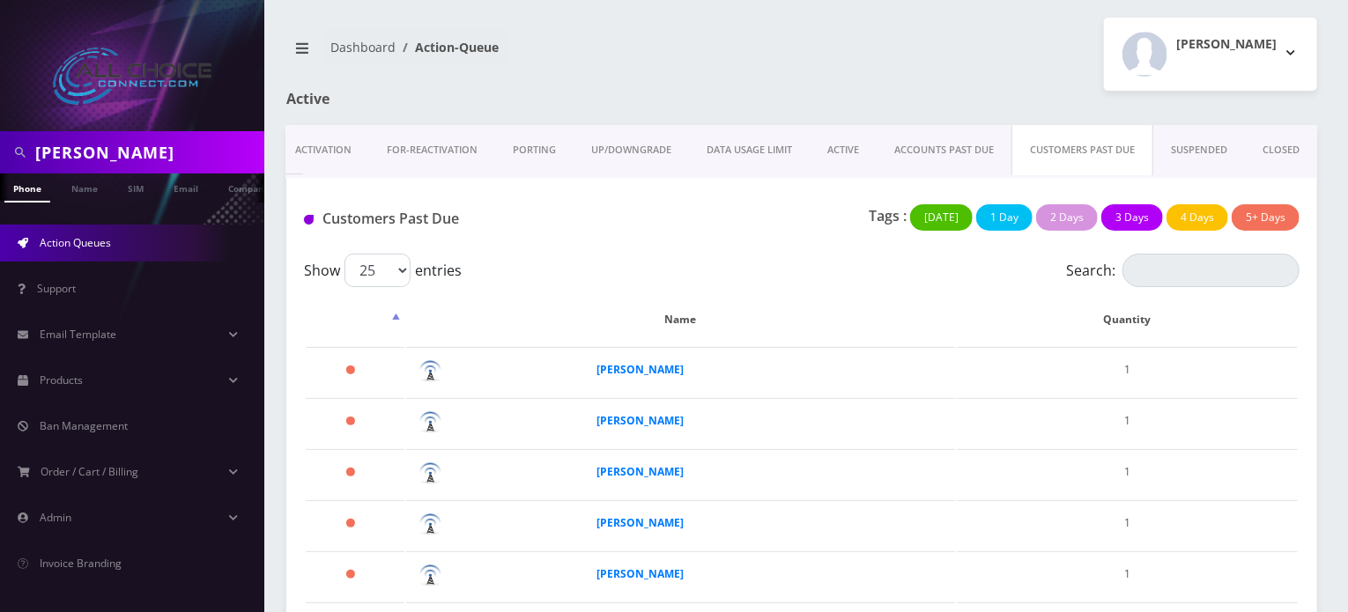
click at [973, 142] on link "ACCOUNTS PAST DUE" at bounding box center [944, 150] width 135 height 50
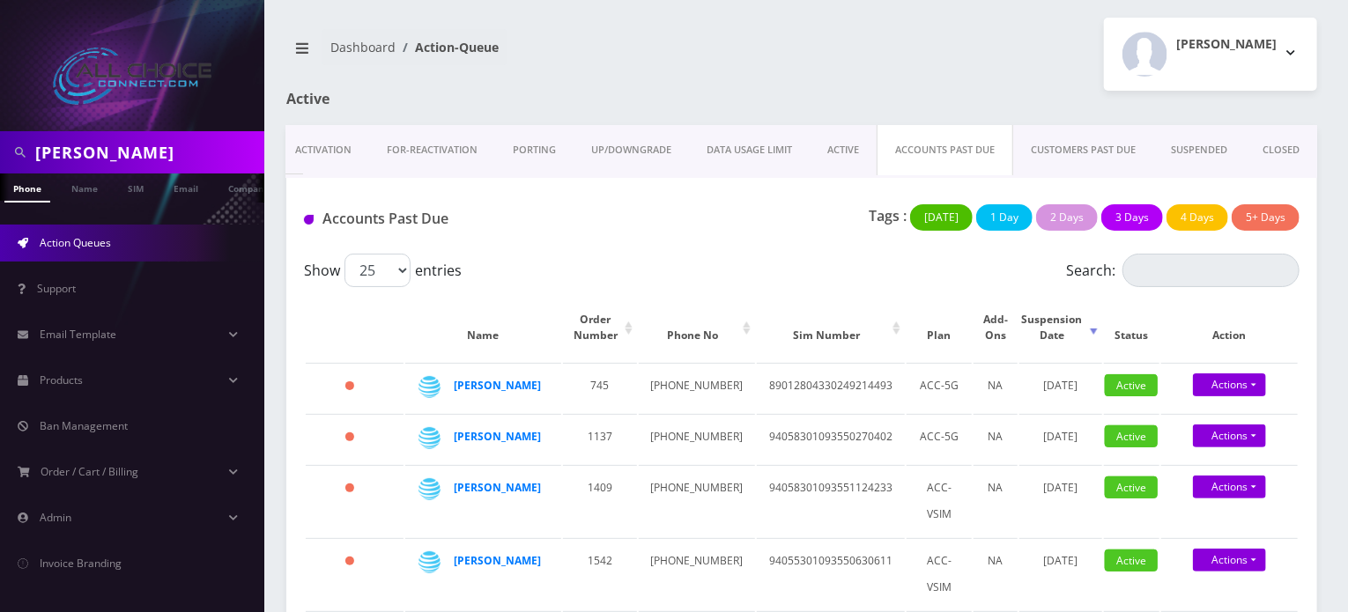
click at [1082, 146] on link "CUSTOMERS PAST DUE" at bounding box center [1083, 150] width 140 height 50
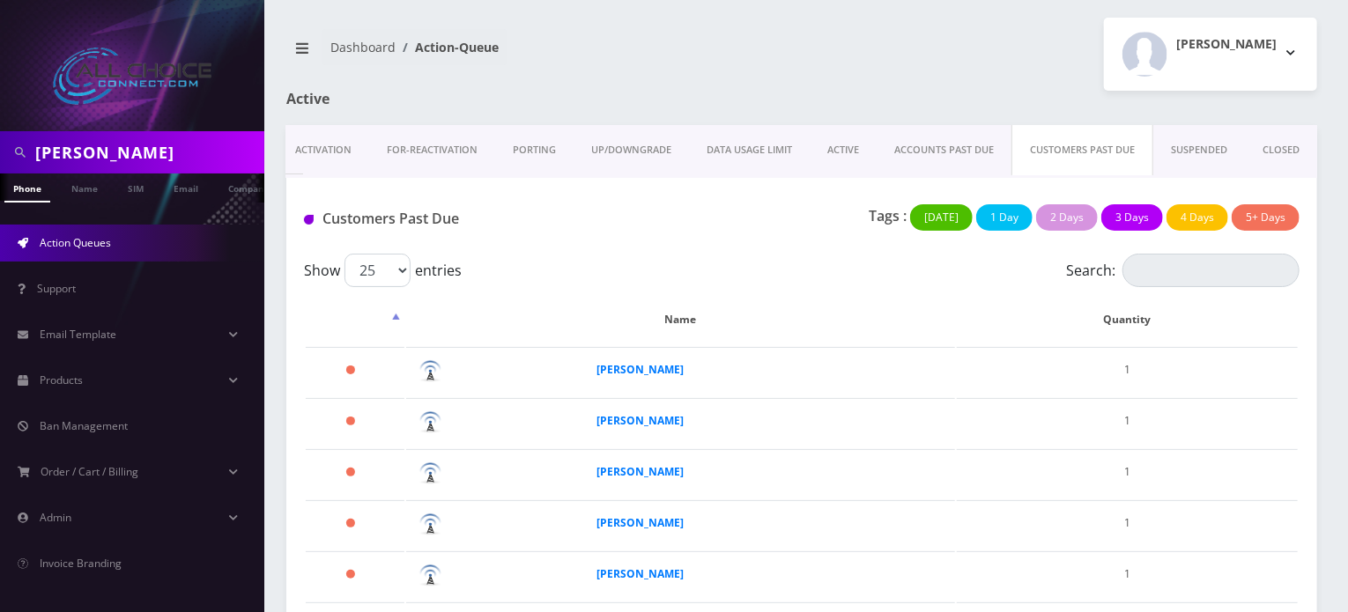
click at [971, 146] on link "ACCOUNTS PAST DUE" at bounding box center [944, 150] width 135 height 50
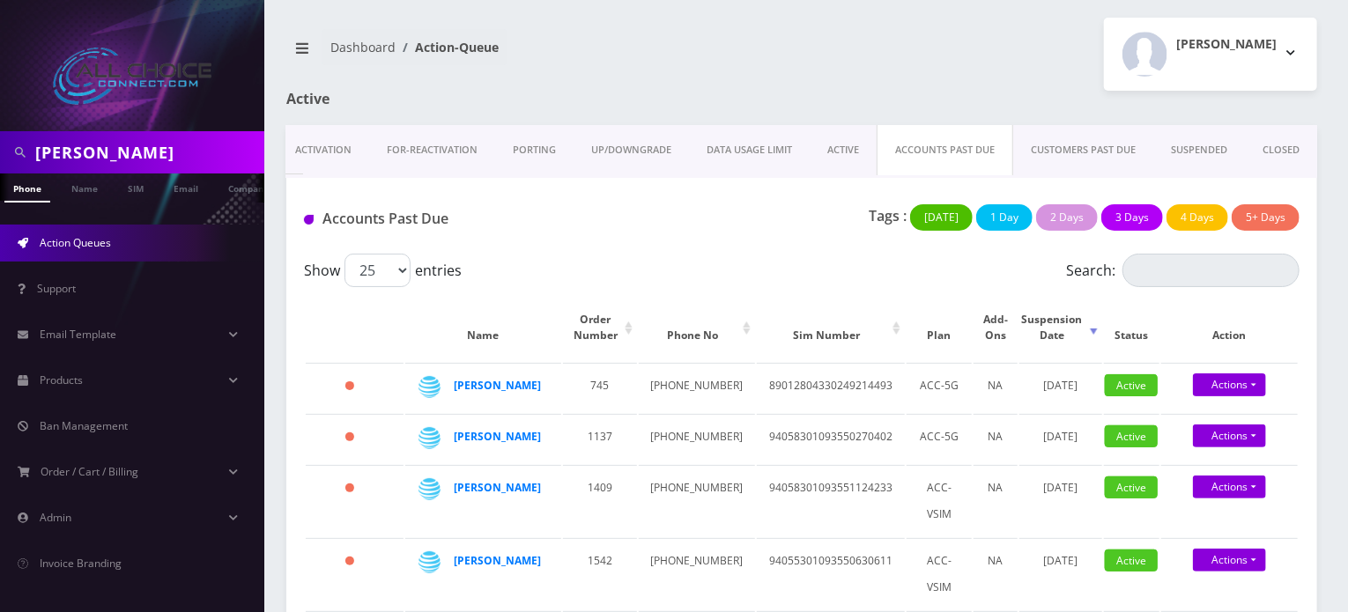
click at [1082, 151] on link "CUSTOMERS PAST DUE" at bounding box center [1083, 150] width 140 height 50
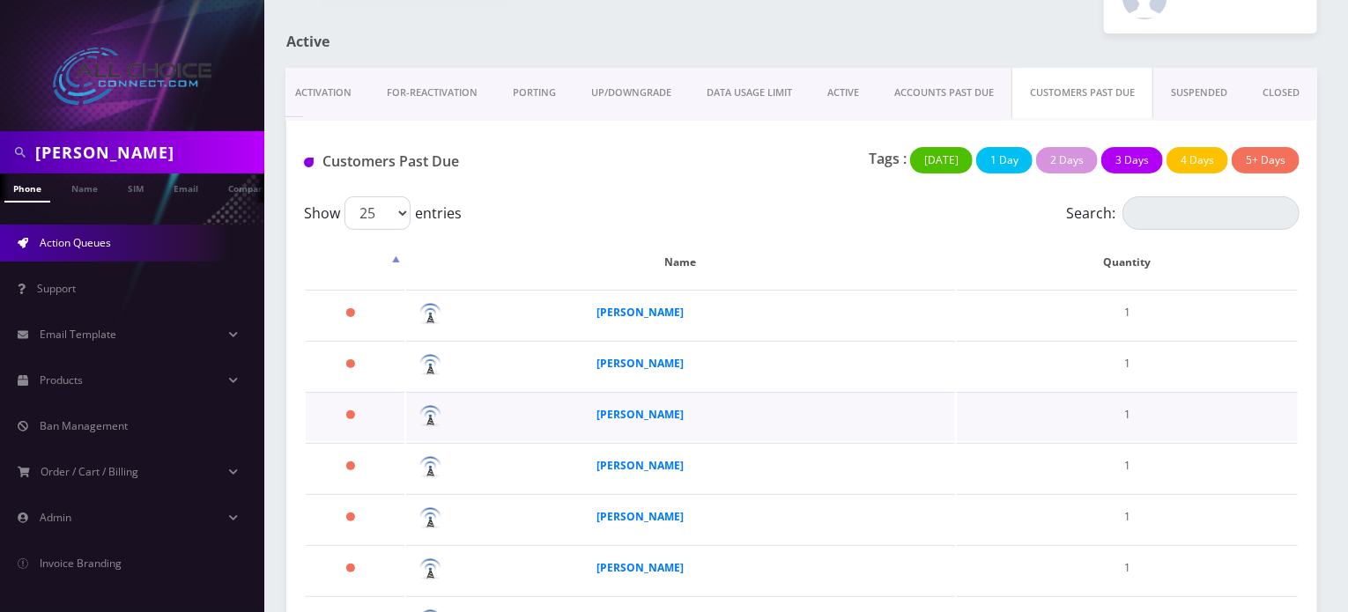
scroll to position [88, 0]
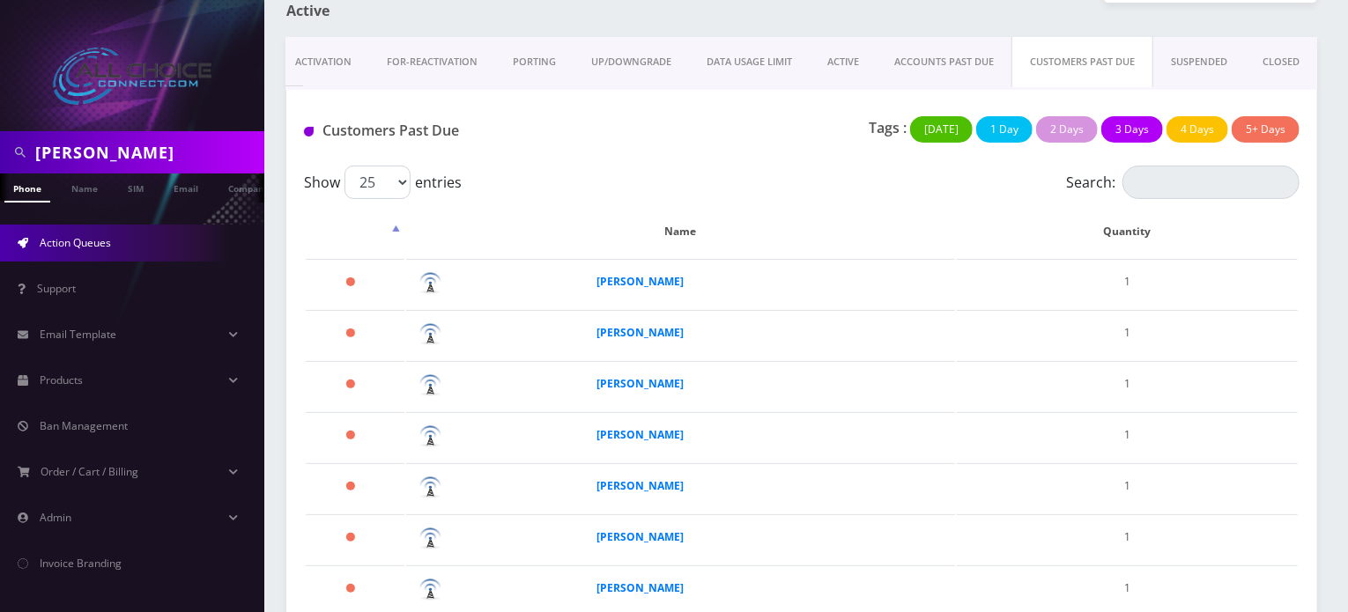
click at [955, 53] on link "ACCOUNTS PAST DUE" at bounding box center [944, 62] width 135 height 50
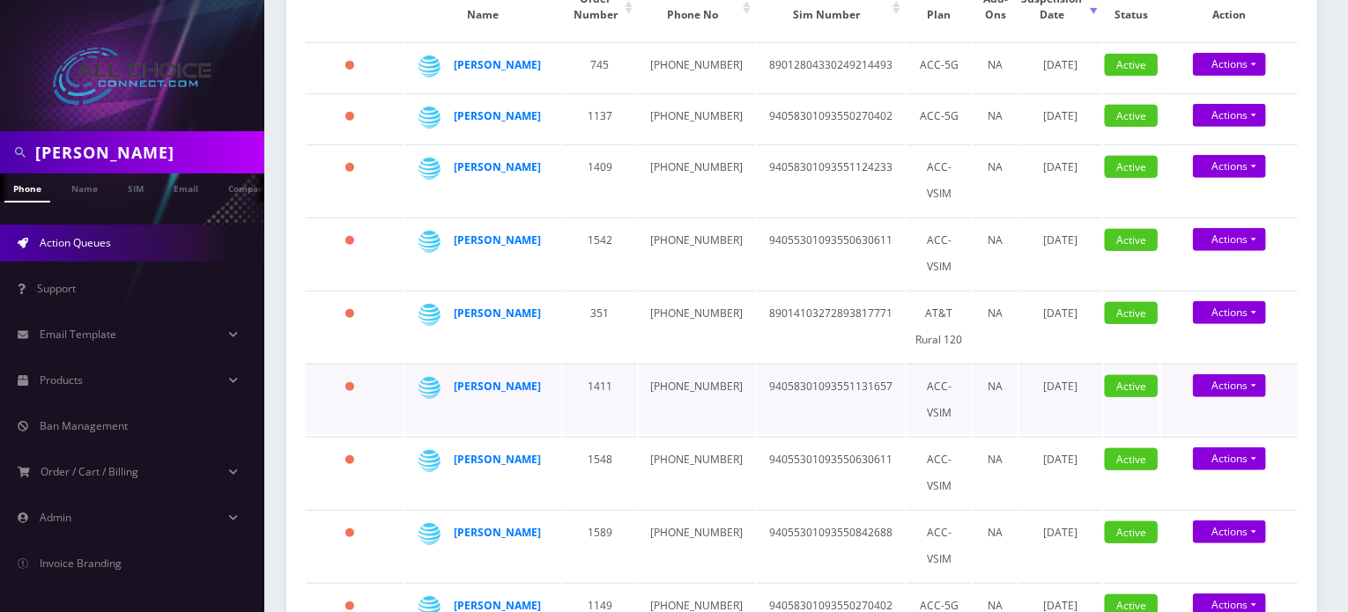
scroll to position [352, 0]
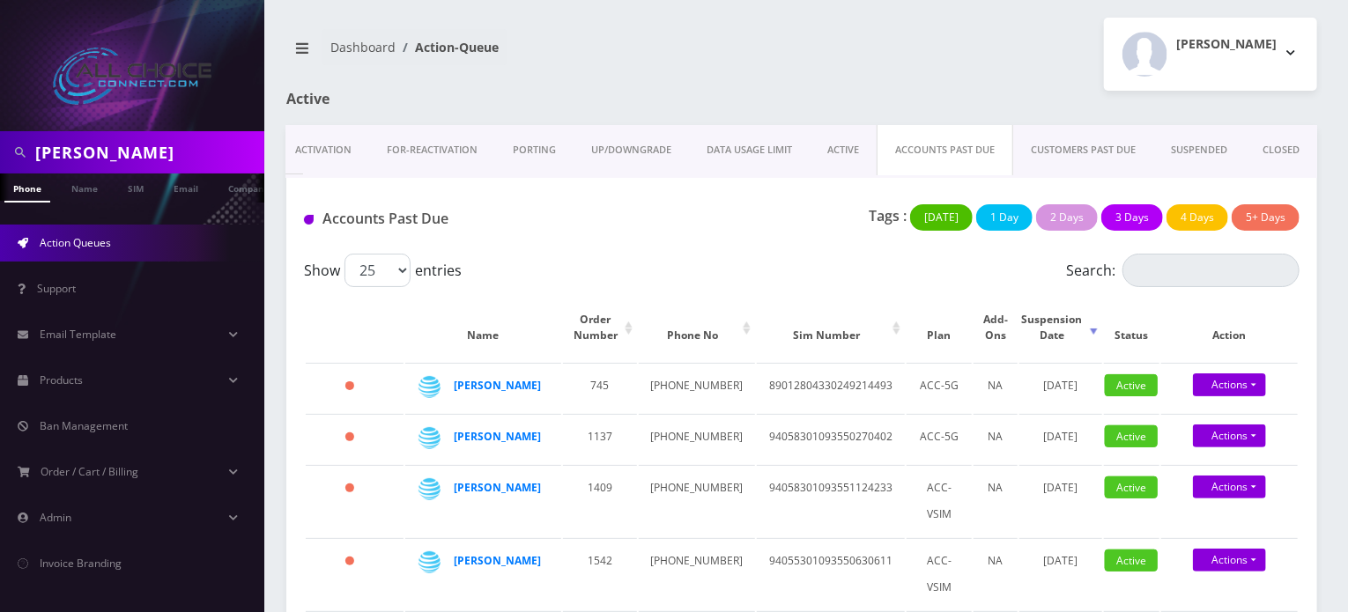
click at [1076, 147] on link "CUSTOMERS PAST DUE" at bounding box center [1083, 150] width 140 height 50
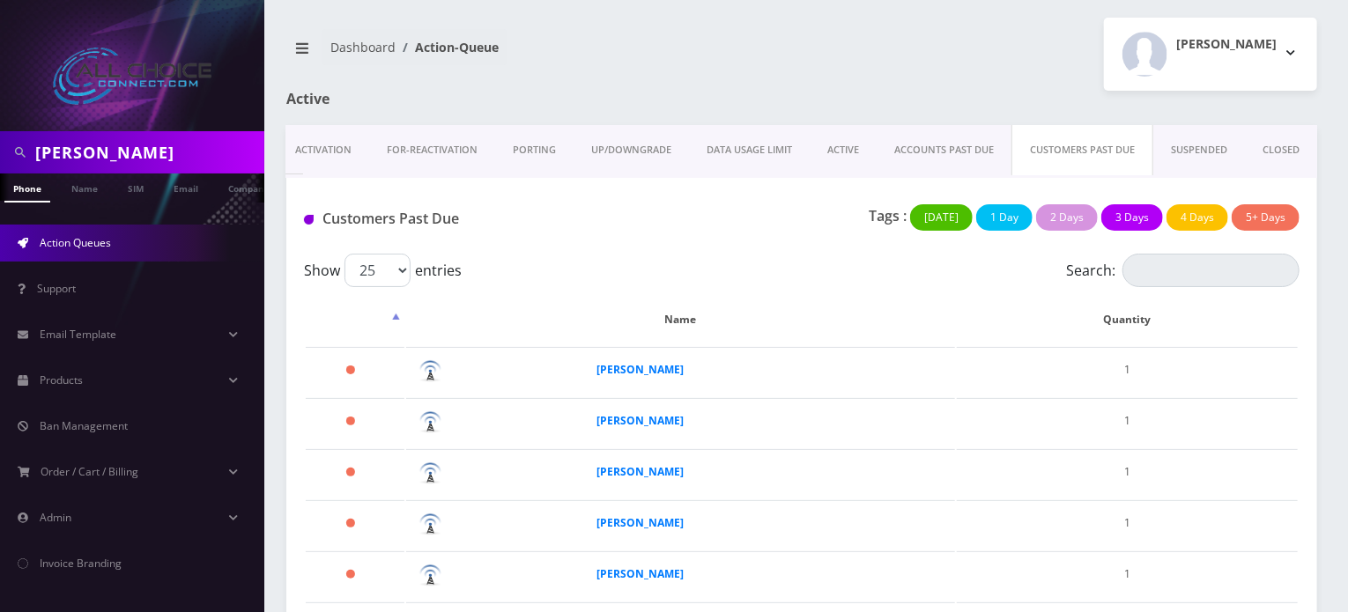
click at [945, 149] on link "ACCOUNTS PAST DUE" at bounding box center [944, 150] width 135 height 50
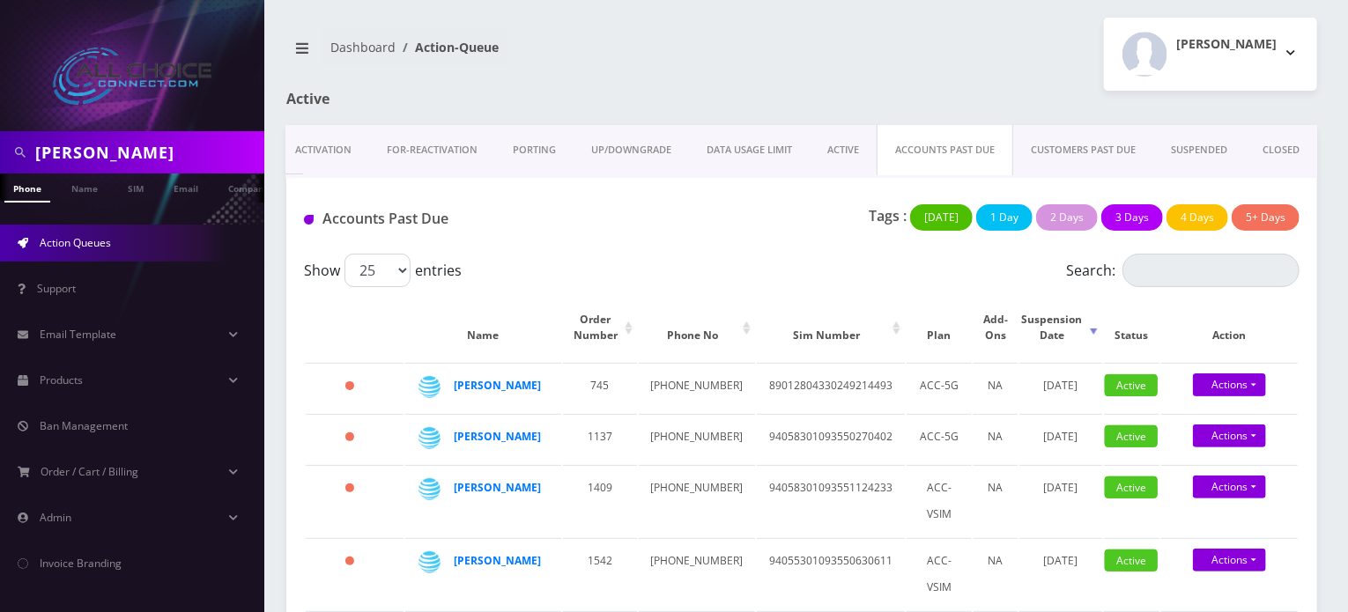
click at [1069, 147] on link "CUSTOMERS PAST DUE" at bounding box center [1083, 150] width 140 height 50
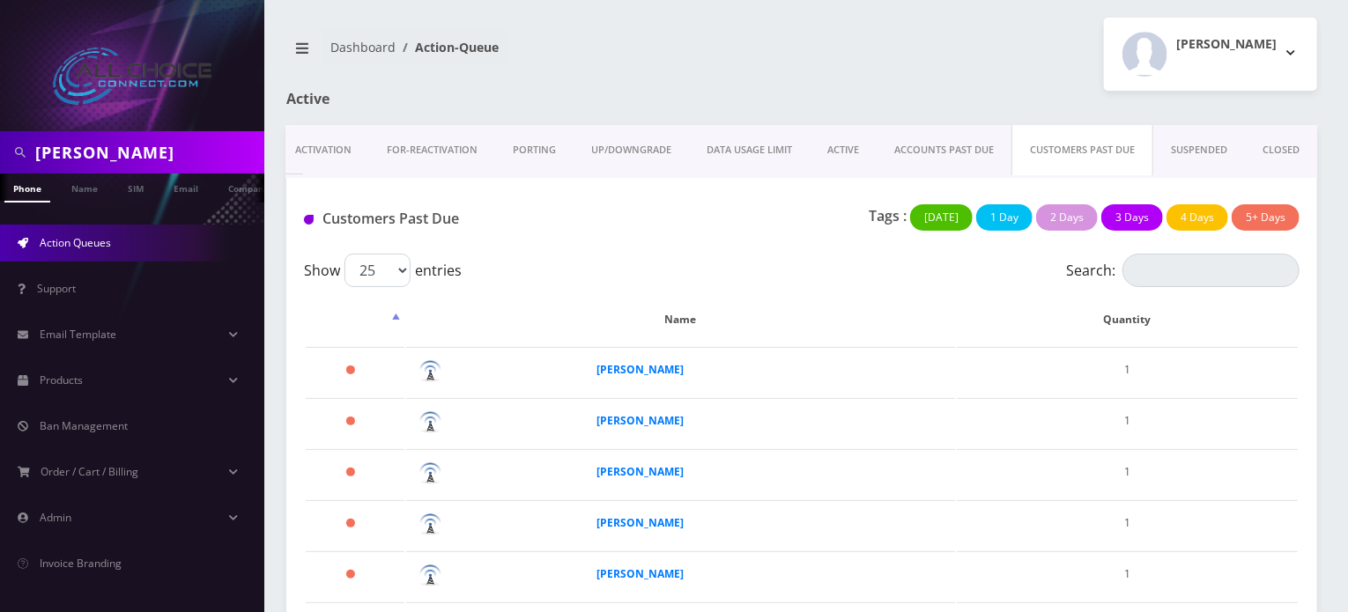
click at [1188, 155] on link "SUSPENDED" at bounding box center [1199, 150] width 92 height 50
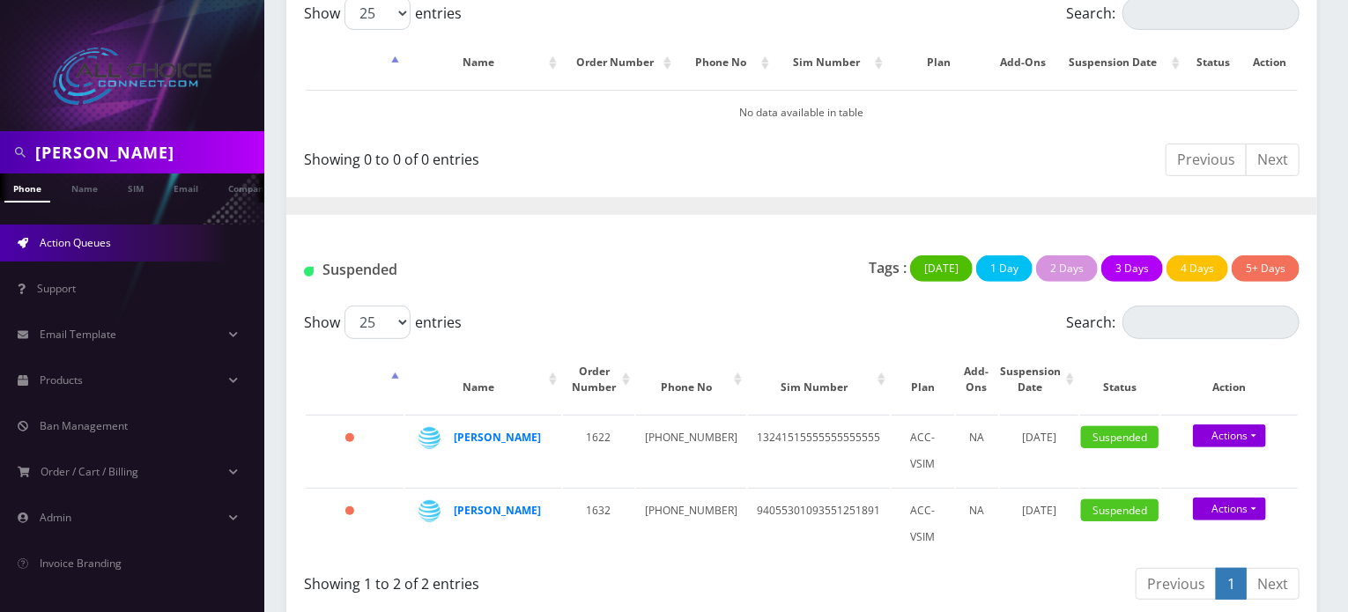
scroll to position [267, 0]
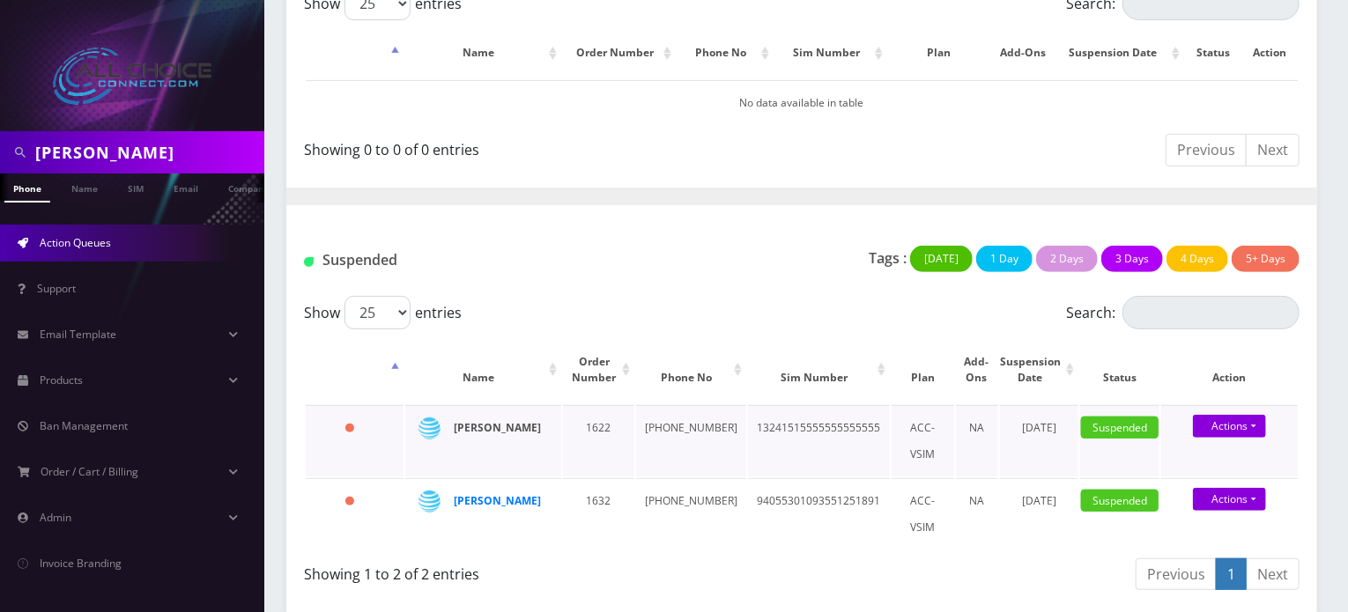
click at [473, 429] on strong "Jenna Hinton" at bounding box center [497, 427] width 87 height 15
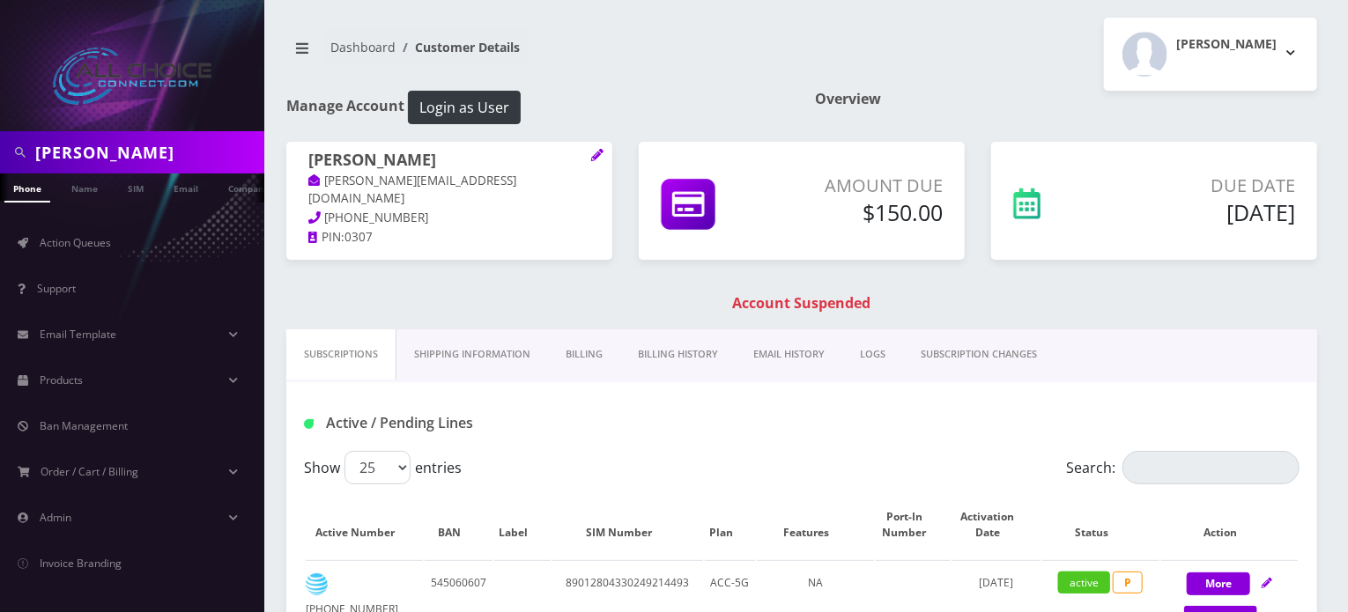
click at [701, 356] on link "Billing History" at bounding box center [677, 355] width 115 height 50
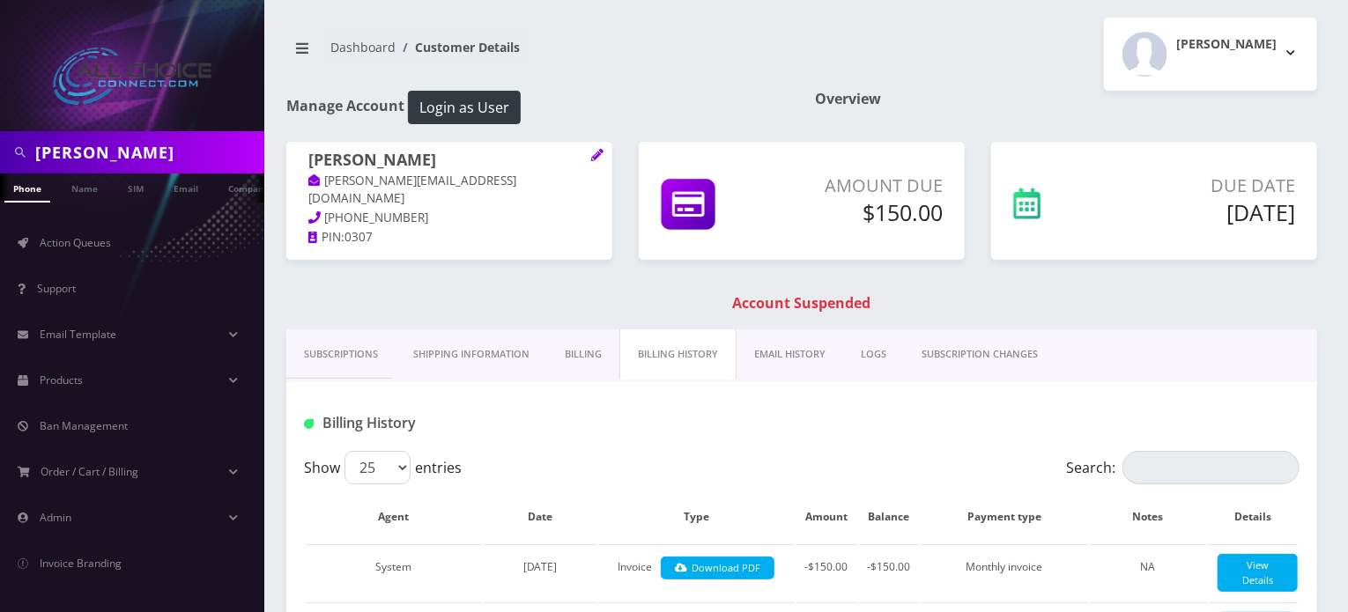
scroll to position [0, 9]
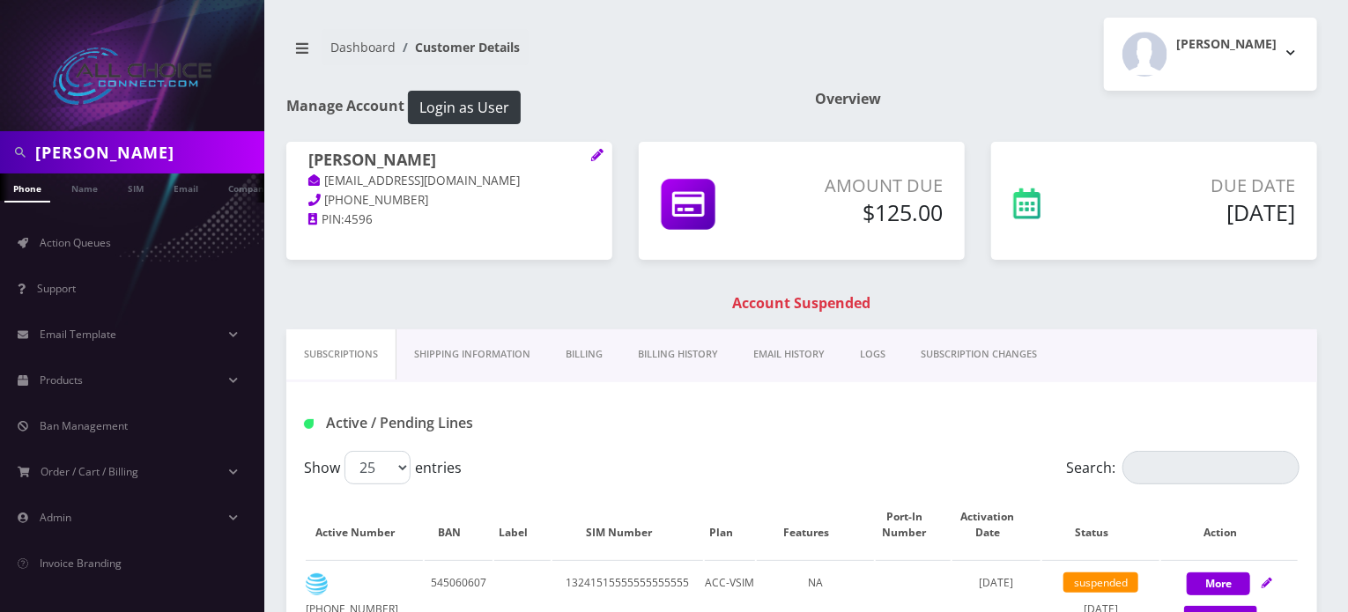
click at [664, 357] on link "Billing History" at bounding box center [677, 355] width 115 height 50
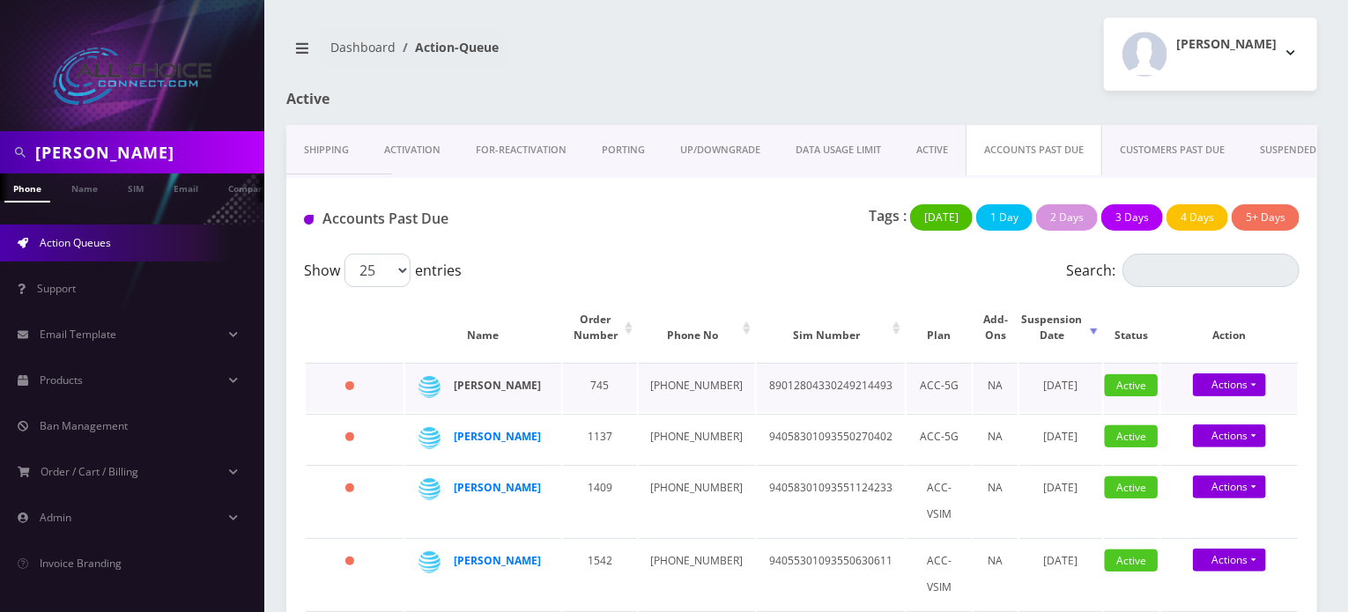
click at [463, 381] on strong "[PERSON_NAME]" at bounding box center [497, 385] width 87 height 15
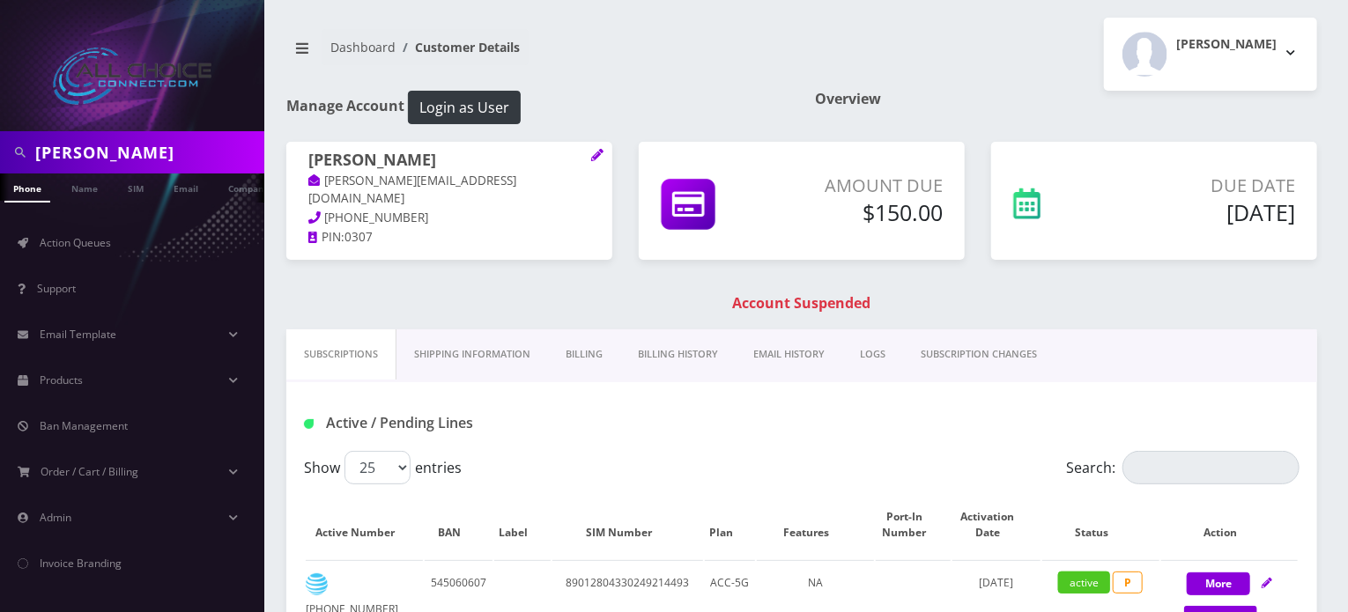
click at [686, 352] on link "Billing History" at bounding box center [677, 355] width 115 height 50
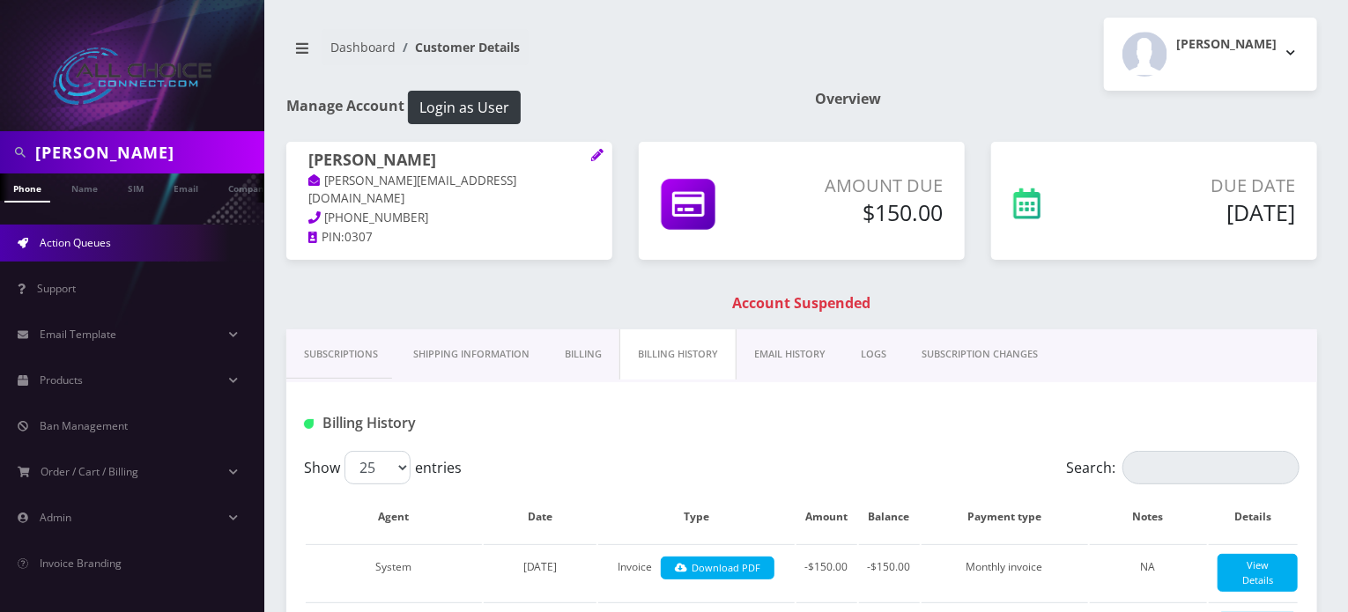
click at [73, 240] on span "Action Queues" at bounding box center [75, 242] width 71 height 15
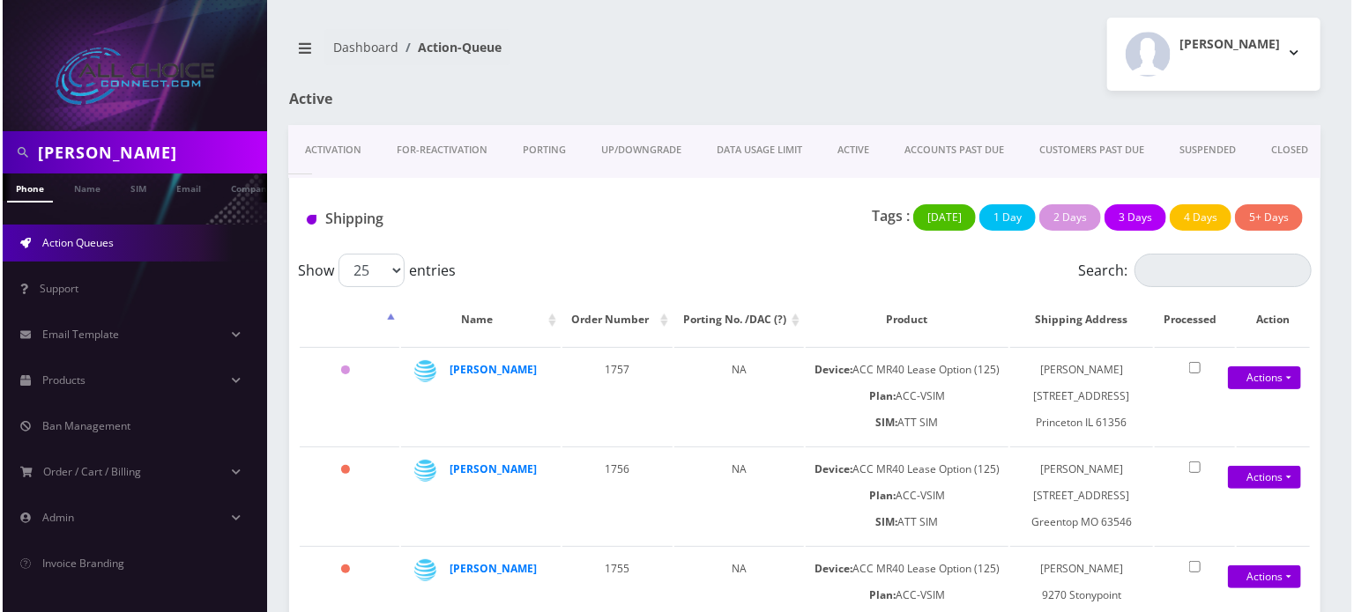
scroll to position [0, 92]
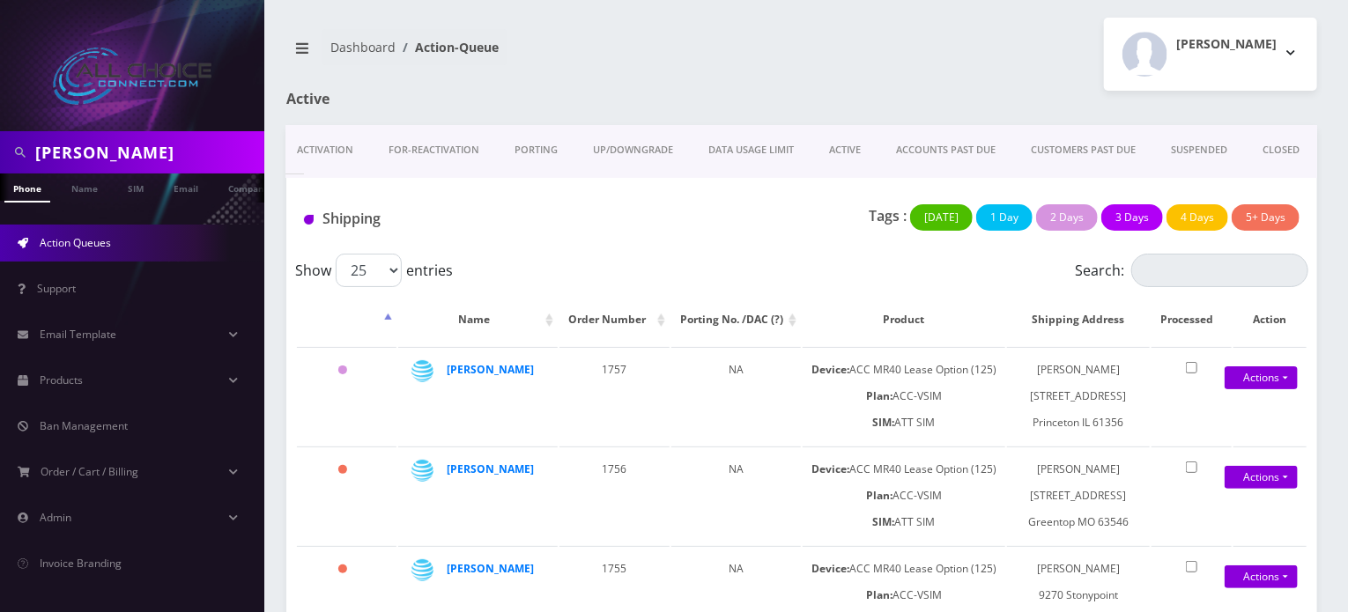
click at [1107, 152] on link "CUSTOMERS PAST DUE" at bounding box center [1083, 150] width 140 height 50
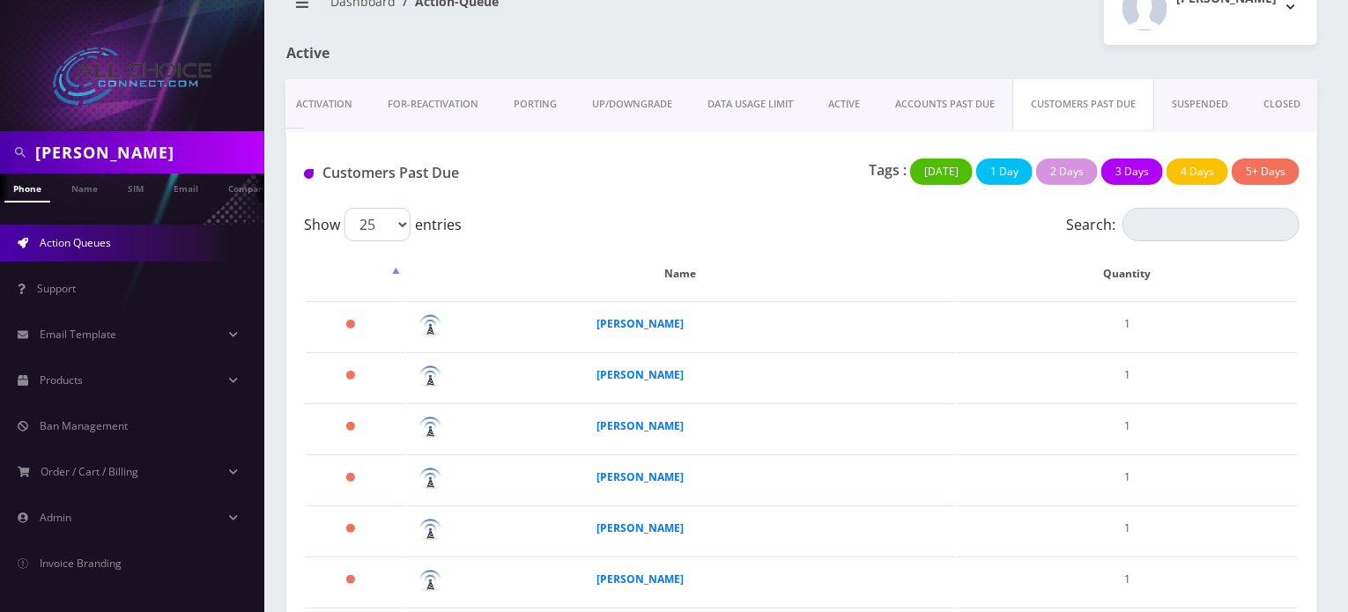
scroll to position [88, 0]
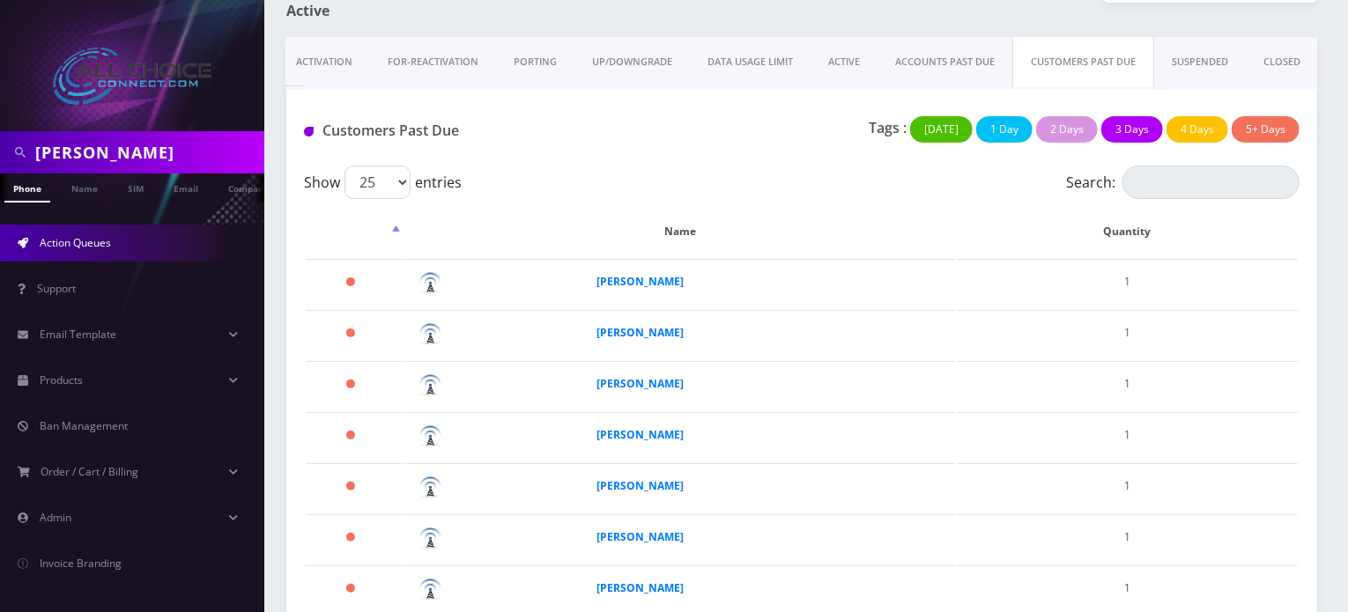
click at [1070, 63] on link "CUSTOMERS PAST DUE" at bounding box center [1083, 62] width 142 height 50
click at [1079, 67] on link "CUSTOMERS PAST DUE" at bounding box center [1083, 62] width 142 height 50
click at [972, 59] on link "ACCOUNTS PAST DUE" at bounding box center [945, 62] width 135 height 50
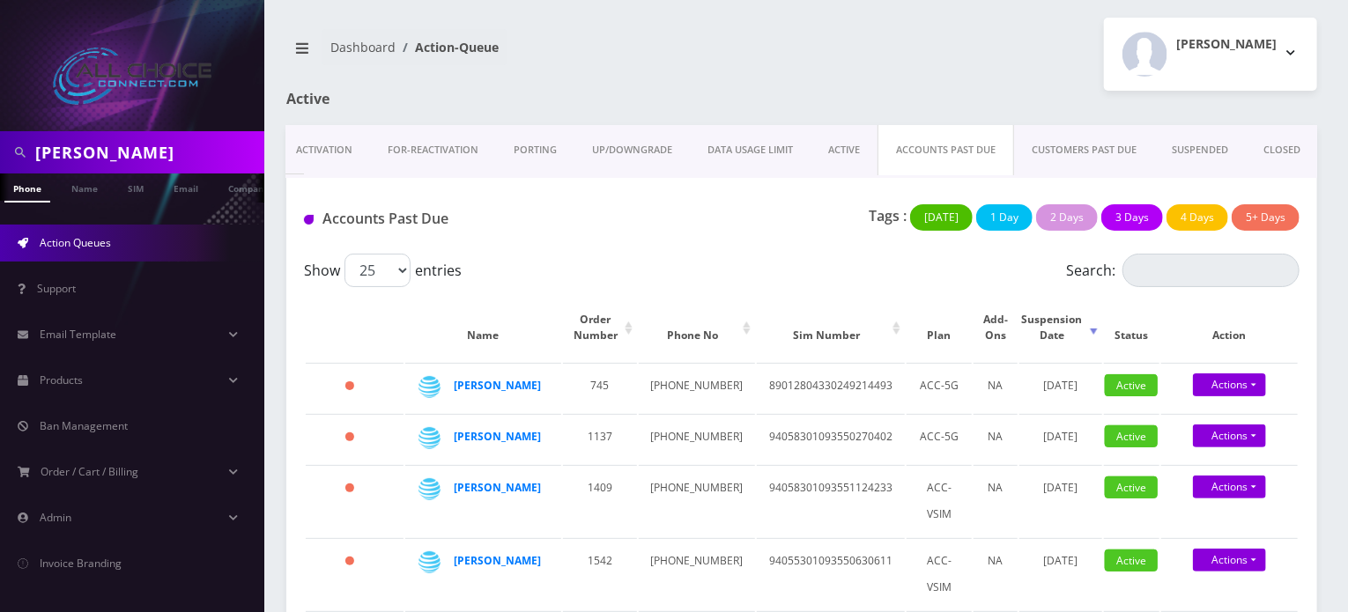
click at [1068, 138] on link "CUSTOMERS PAST DUE" at bounding box center [1084, 150] width 140 height 50
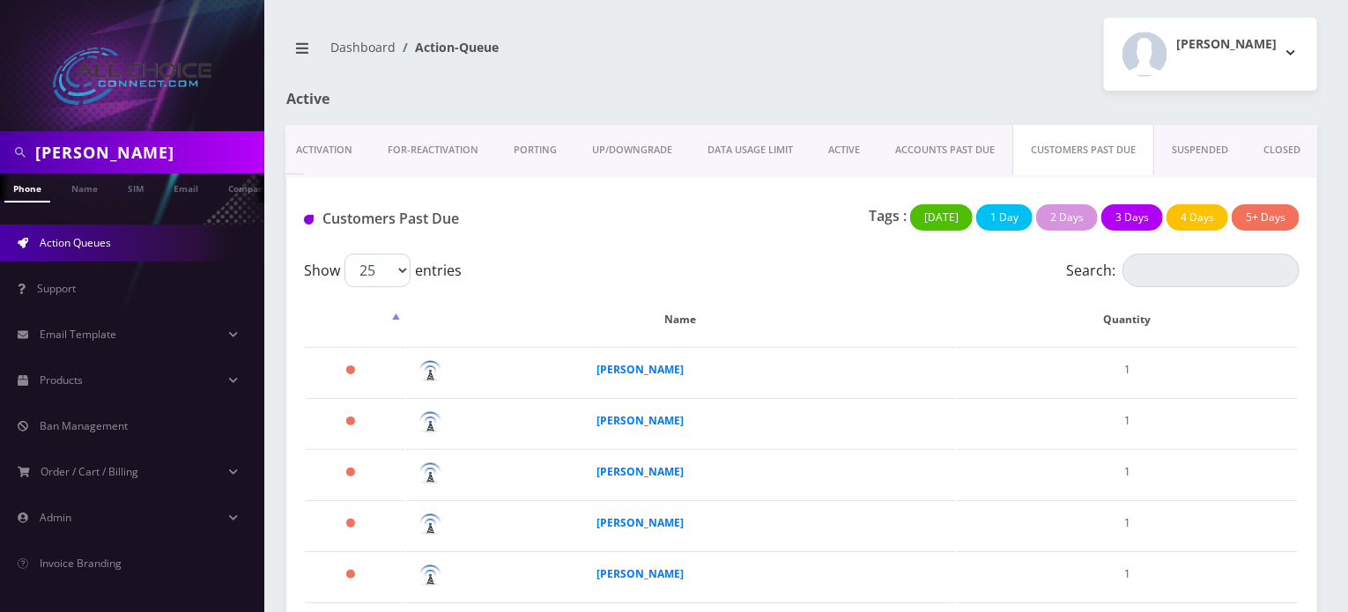
click at [953, 154] on link "ACCOUNTS PAST DUE" at bounding box center [945, 150] width 135 height 50
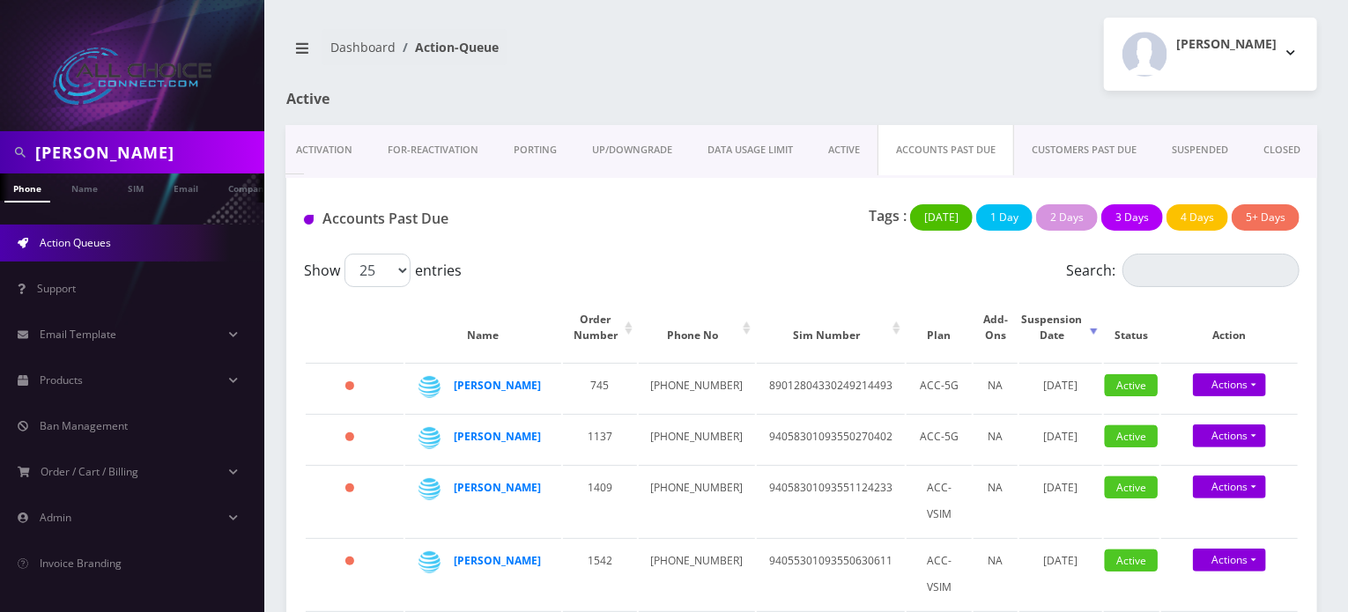
click at [1086, 154] on link "CUSTOMERS PAST DUE" at bounding box center [1084, 150] width 140 height 50
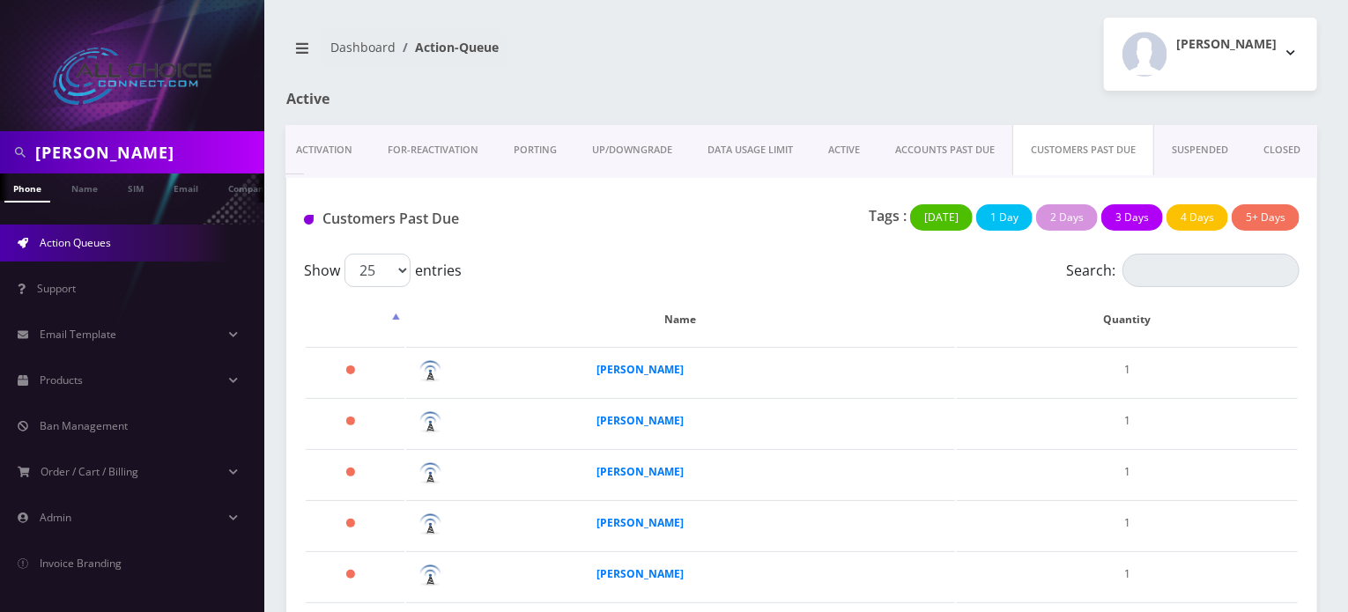
click at [940, 144] on link "ACCOUNTS PAST DUE" at bounding box center [945, 150] width 135 height 50
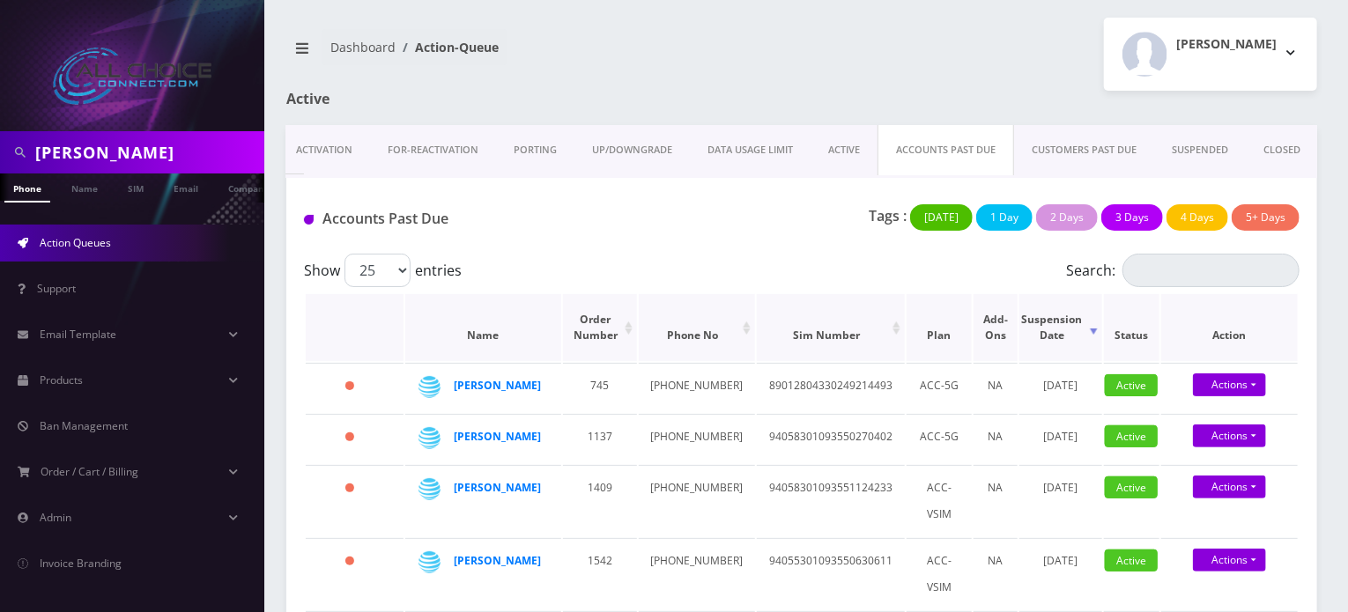
click at [496, 342] on th "Name" at bounding box center [483, 327] width 156 height 67
click at [752, 267] on div "Show 25 50 100 250 500 1000 entries" at bounding box center [677, 270] width 747 height 33
click at [1053, 145] on link "CUSTOMERS PAST DUE" at bounding box center [1084, 150] width 140 height 50
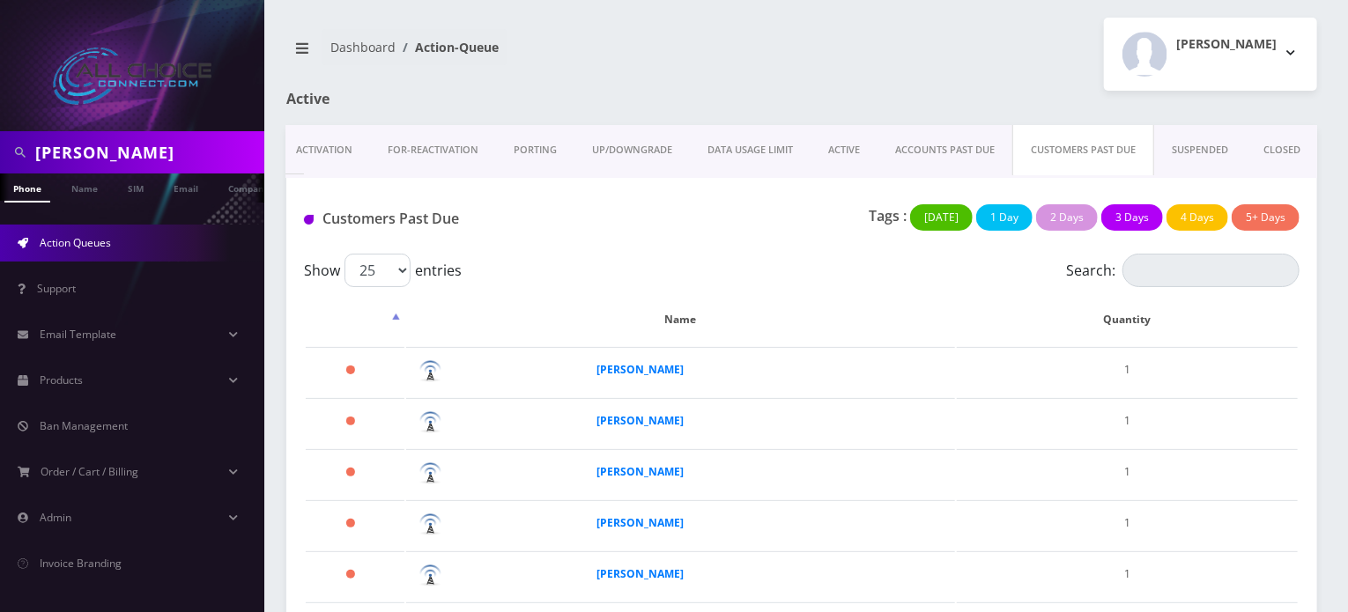
click at [965, 152] on link "ACCOUNTS PAST DUE" at bounding box center [945, 150] width 135 height 50
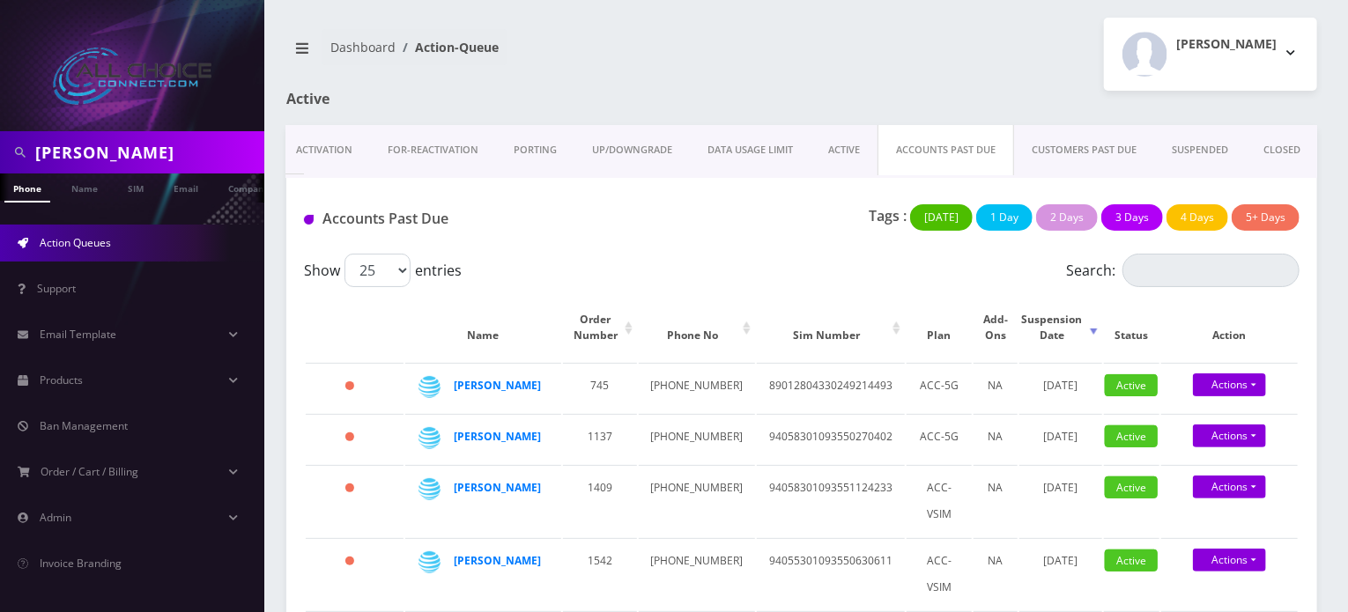
click at [1050, 151] on link "CUSTOMERS PAST DUE" at bounding box center [1084, 150] width 140 height 50
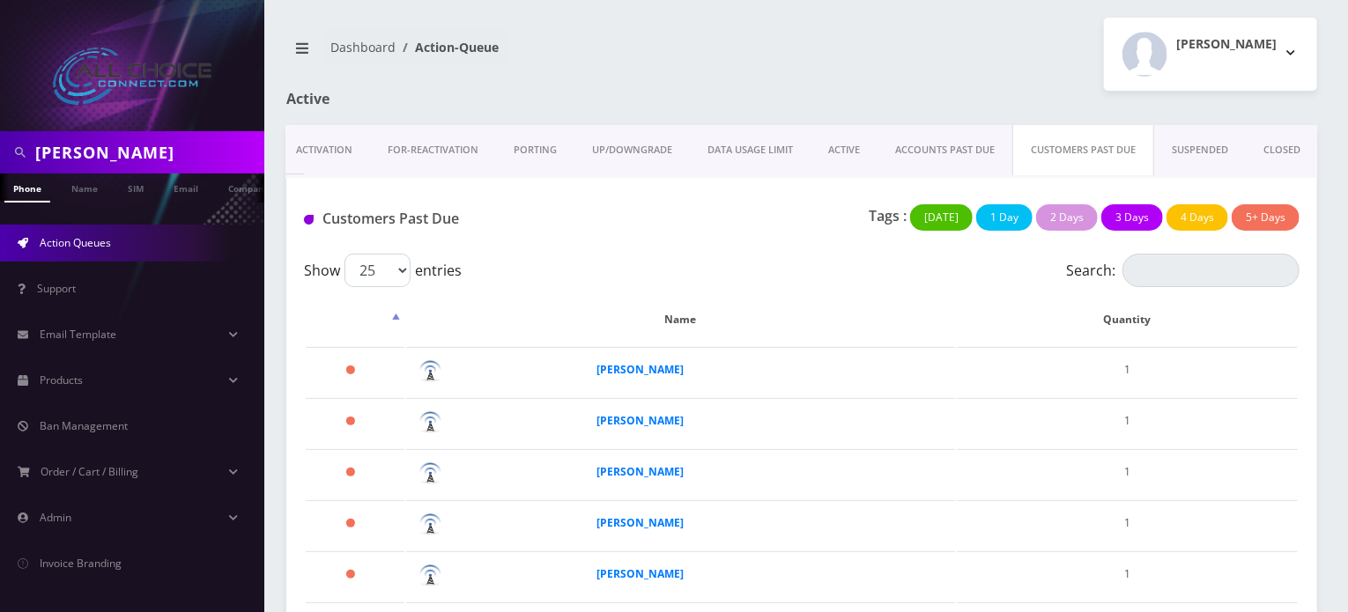
click at [952, 148] on link "ACCOUNTS PAST DUE" at bounding box center [945, 150] width 135 height 50
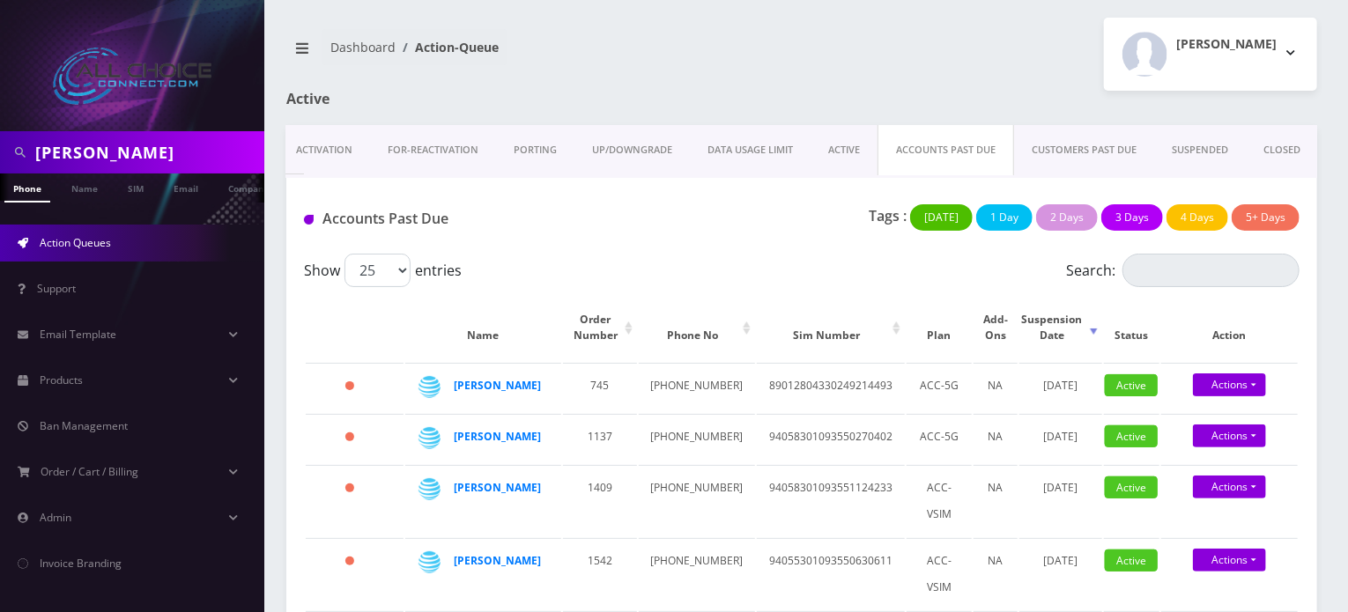
click at [1079, 139] on link "CUSTOMERS PAST DUE" at bounding box center [1084, 150] width 140 height 50
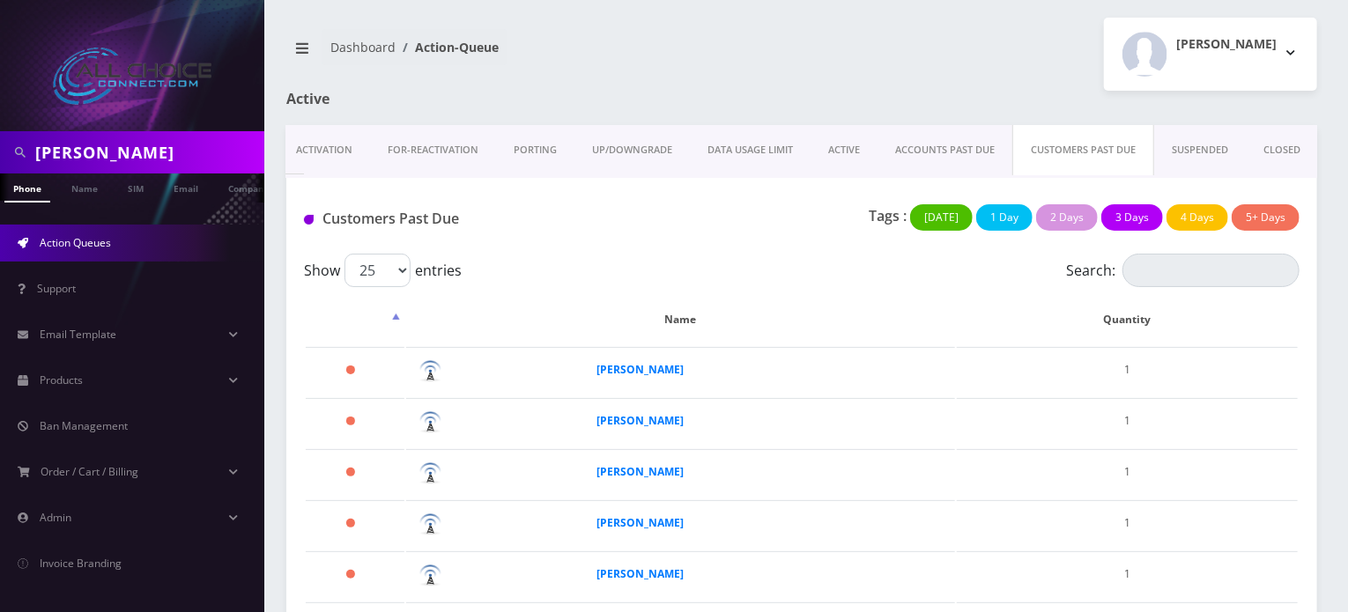
click at [1186, 145] on link "SUSPENDED" at bounding box center [1200, 150] width 92 height 50
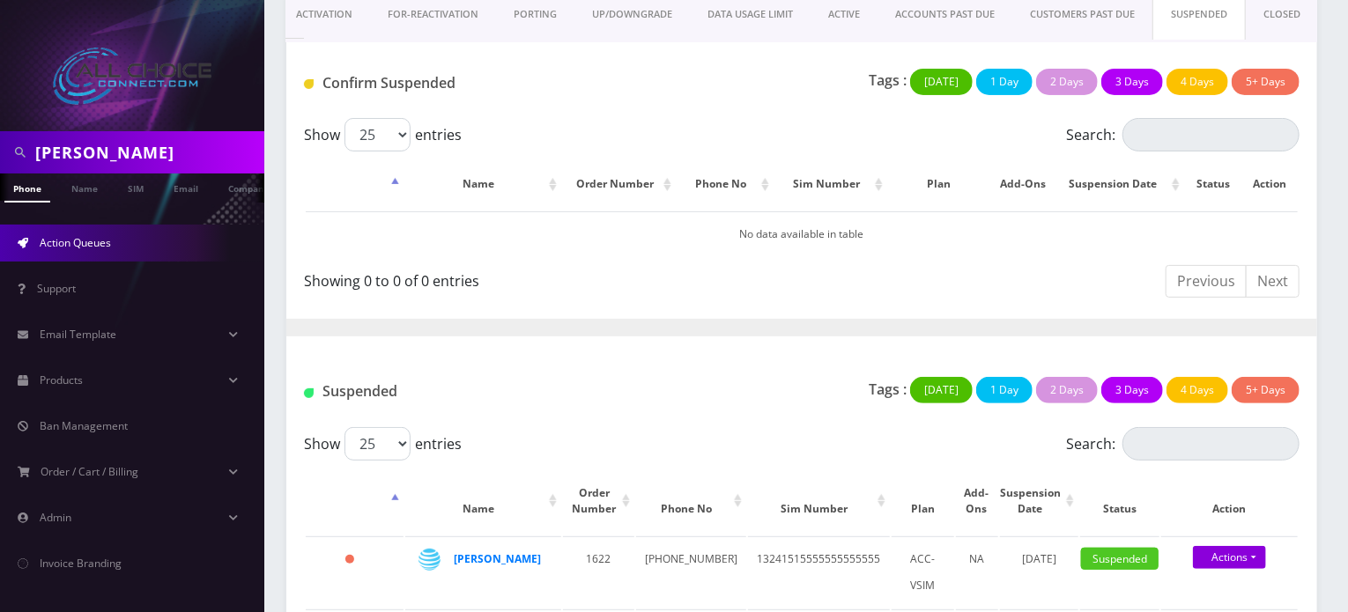
scroll to position [267, 0]
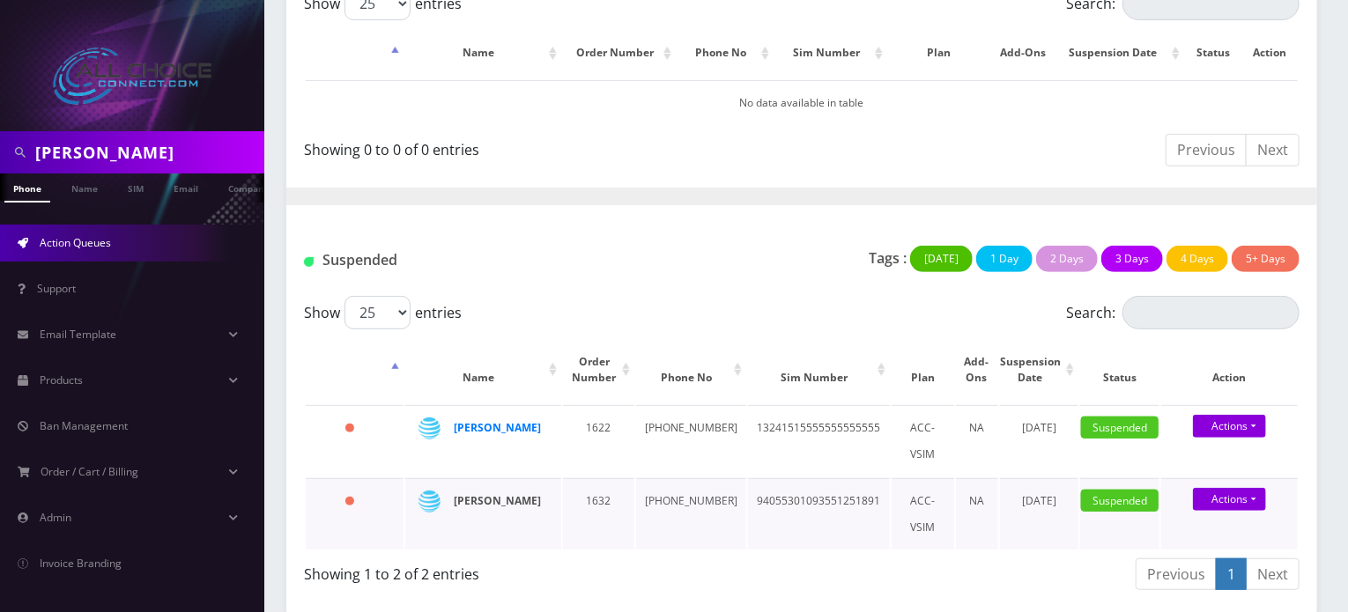
click at [483, 496] on strong "[PERSON_NAME]" at bounding box center [497, 500] width 87 height 15
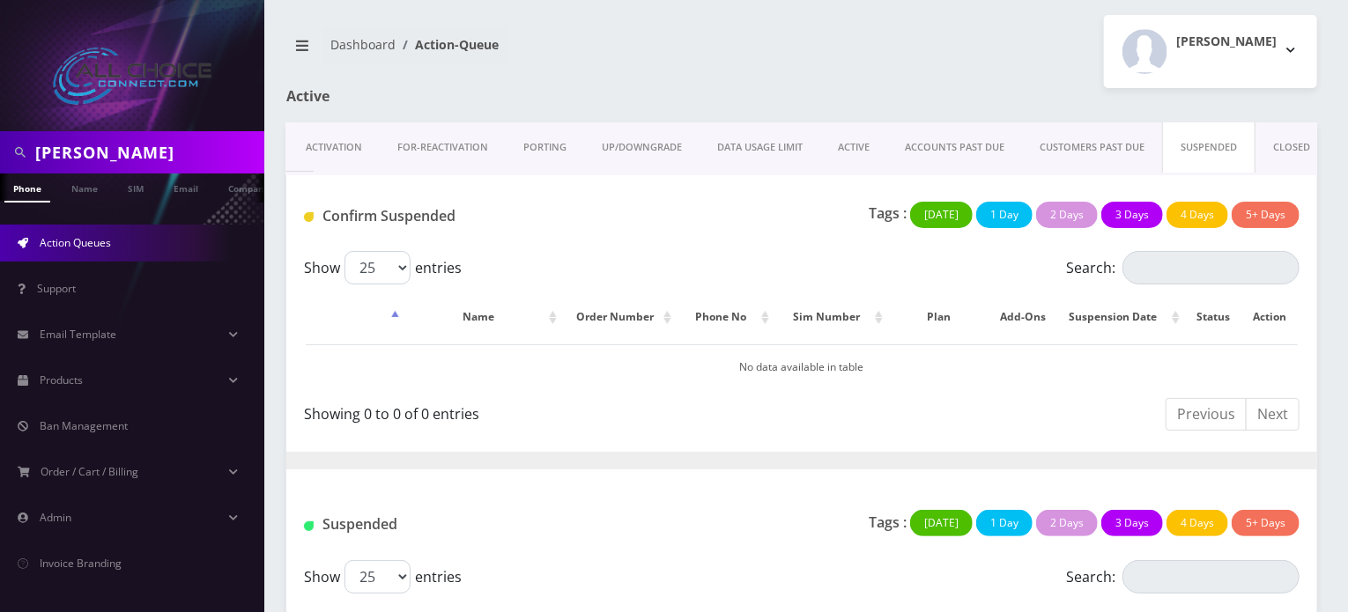
scroll to position [0, 93]
click at [1085, 151] on link "CUSTOMERS PAST DUE" at bounding box center [1082, 147] width 140 height 50
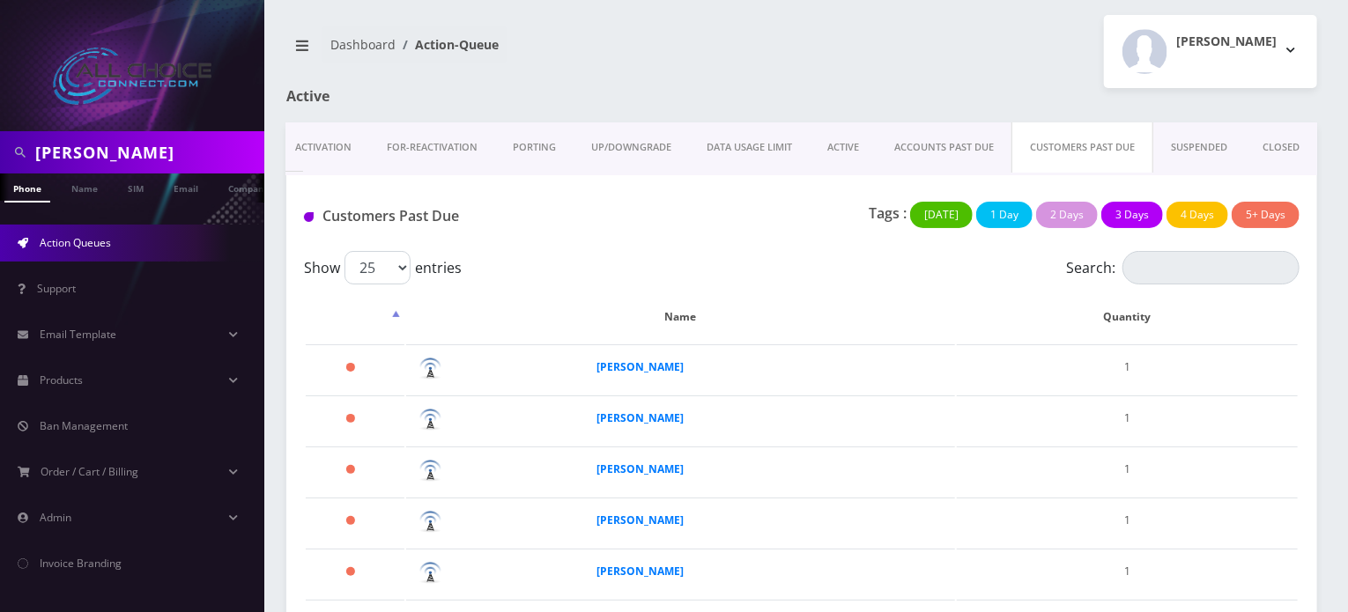
click at [1202, 148] on link "SUSPENDED" at bounding box center [1199, 147] width 92 height 50
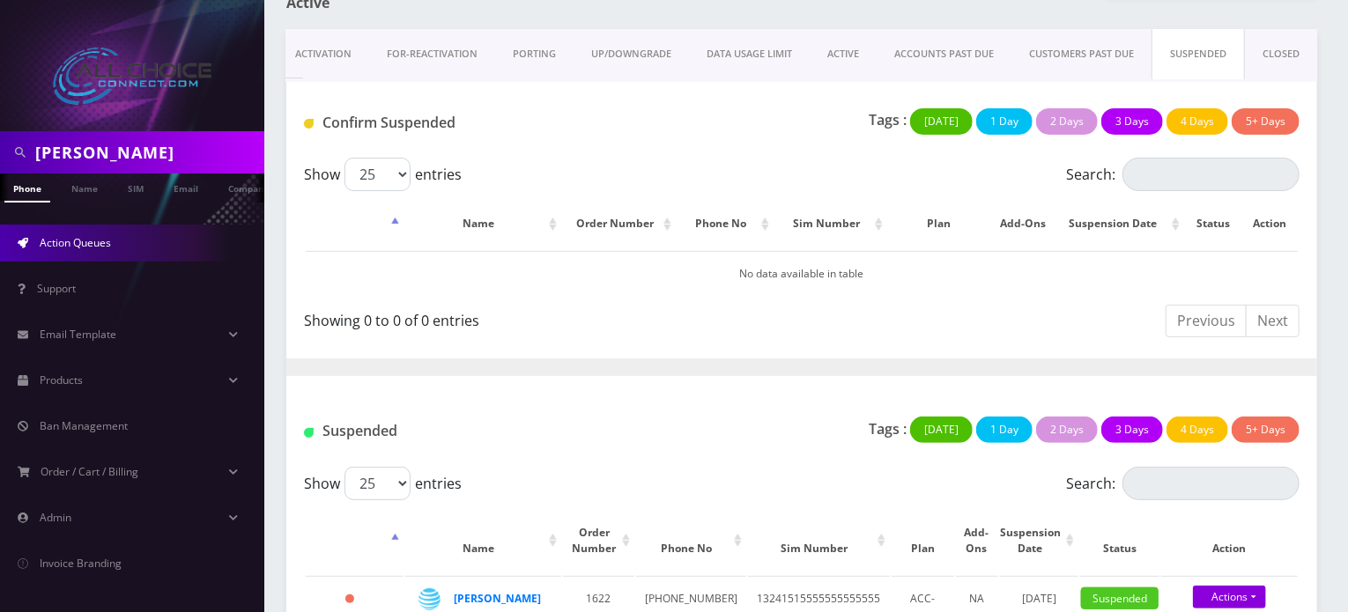
scroll to position [267, 0]
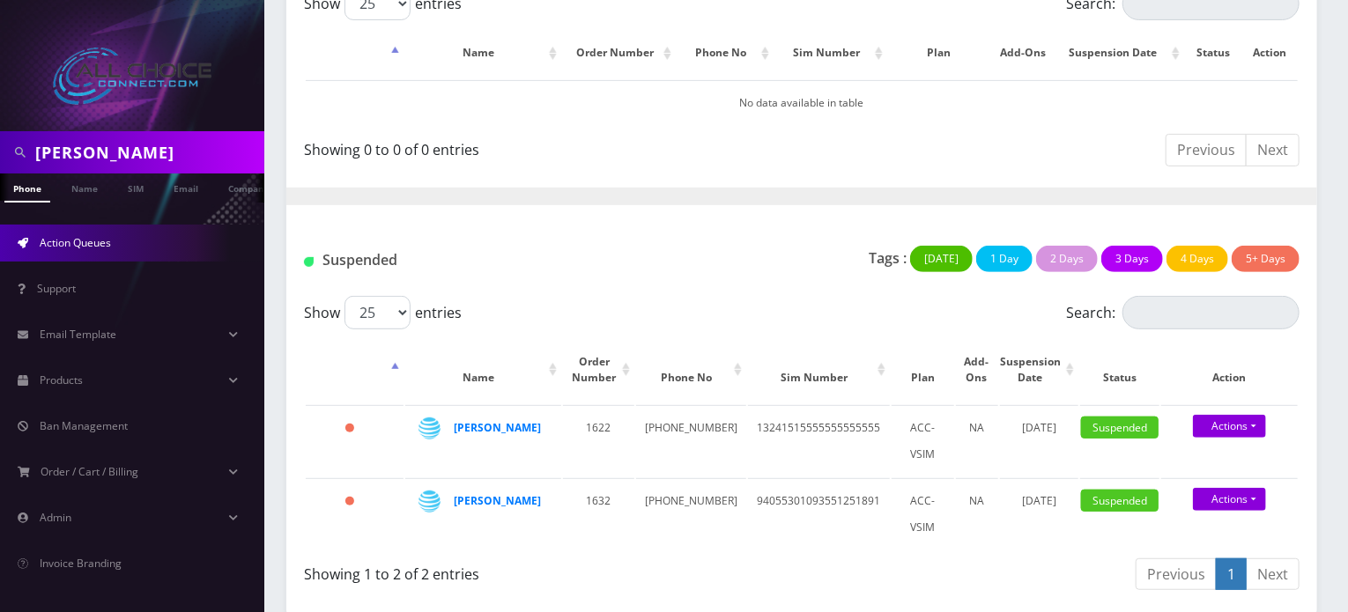
click at [351, 258] on h1 "Suspended" at bounding box center [461, 260] width 315 height 17
click at [356, 219] on div "Suspended Tags : Today 1 Day 2 Days 3 Days 4 Days 5+ Days" at bounding box center [801, 257] width 1031 height 76
click at [374, 256] on h1 "Suspended" at bounding box center [461, 260] width 315 height 17
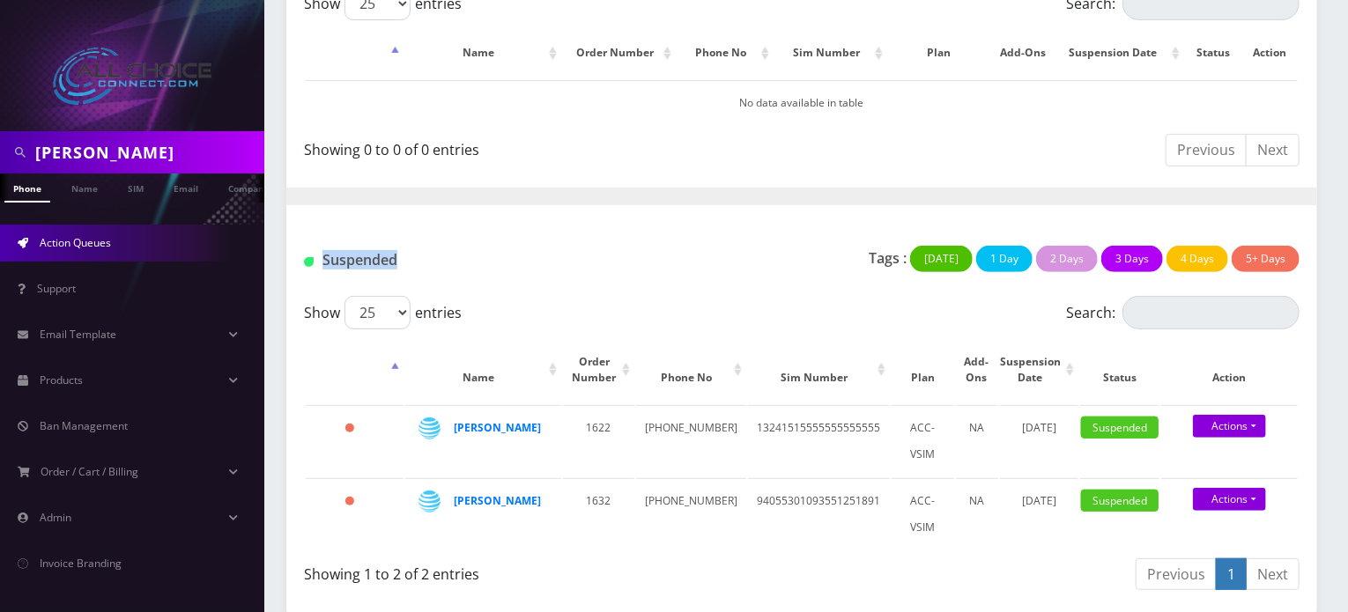
click at [375, 220] on div "Suspended Tags : Today 1 Day 2 Days 3 Days 4 Days 5+ Days" at bounding box center [801, 257] width 1031 height 76
click at [372, 252] on h1 "Suspended" at bounding box center [461, 260] width 315 height 17
click at [371, 282] on div "Suspended Tags : Today 1 Day 2 Days 3 Days 4 Days 5+ Days" at bounding box center [801, 257] width 1031 height 76
click at [369, 262] on h1 "Suspended" at bounding box center [461, 260] width 315 height 17
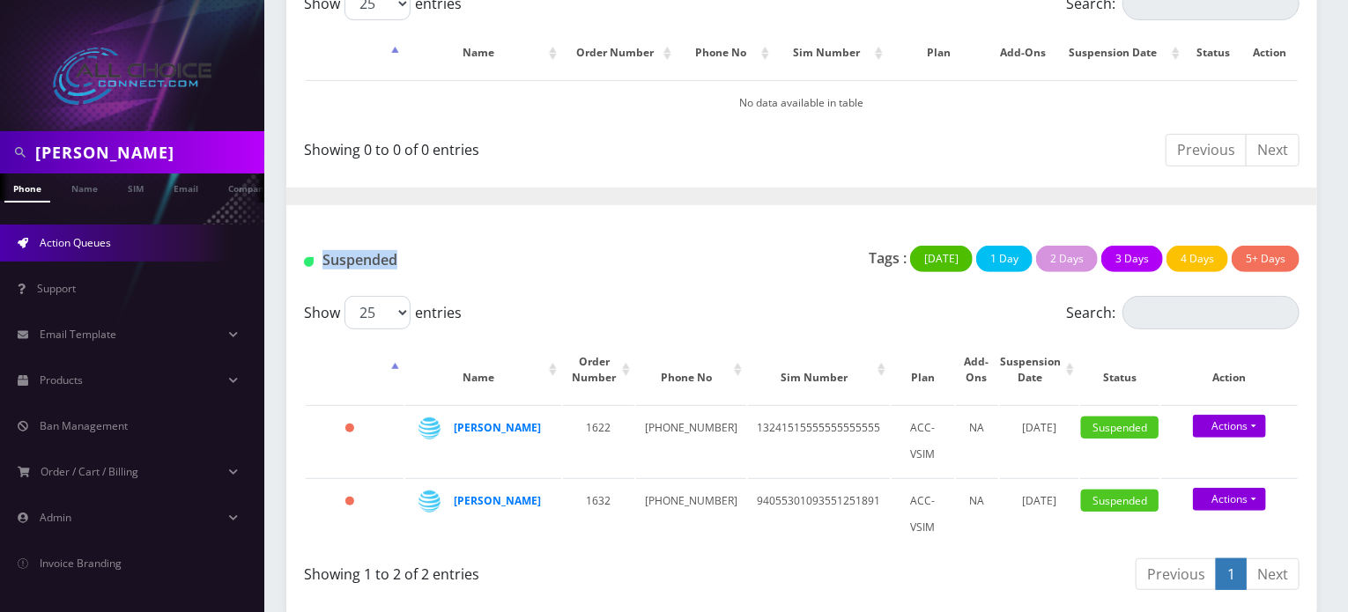
click at [369, 262] on h1 "Suspended" at bounding box center [461, 260] width 315 height 17
click at [370, 225] on div "Suspended Tags : Today 1 Day 2 Days 3 Days 4 Days 5+ Days" at bounding box center [801, 257] width 1031 height 76
click at [367, 252] on h1 "Suspended" at bounding box center [461, 260] width 315 height 17
click at [364, 273] on div "Suspended" at bounding box center [461, 264] width 341 height 36
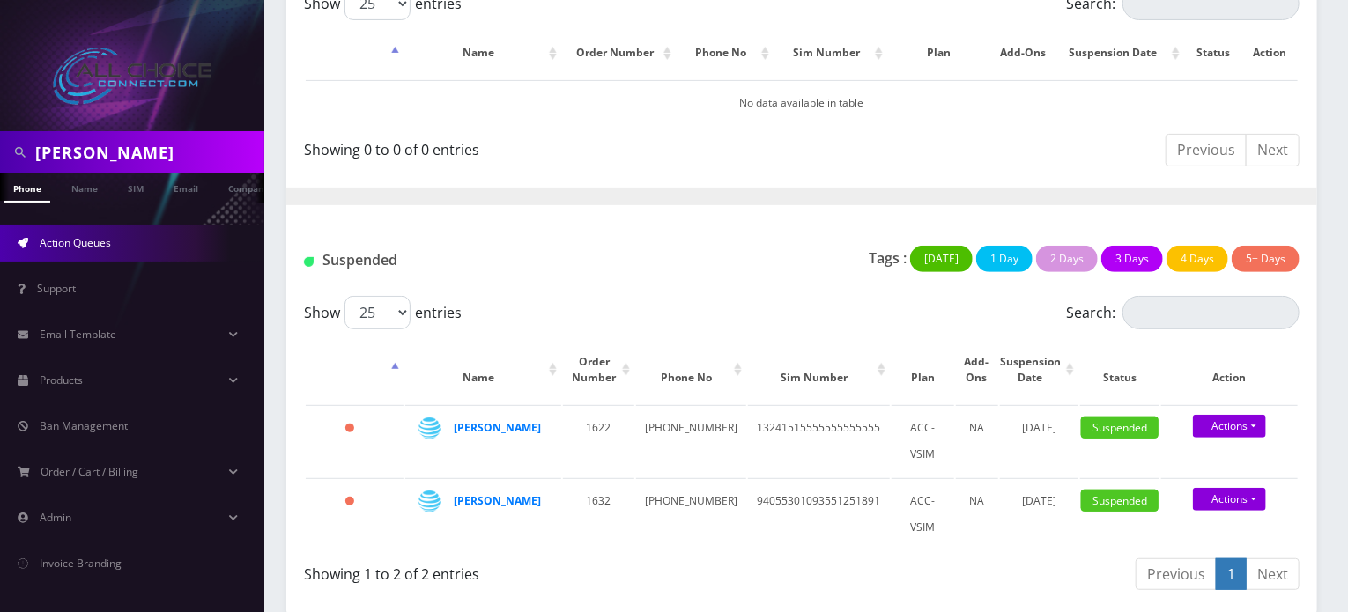
click at [363, 264] on h1 "Suspended" at bounding box center [461, 260] width 315 height 17
click at [367, 276] on div "Suspended" at bounding box center [461, 264] width 341 height 36
click at [367, 262] on h1 "Suspended" at bounding box center [461, 260] width 315 height 17
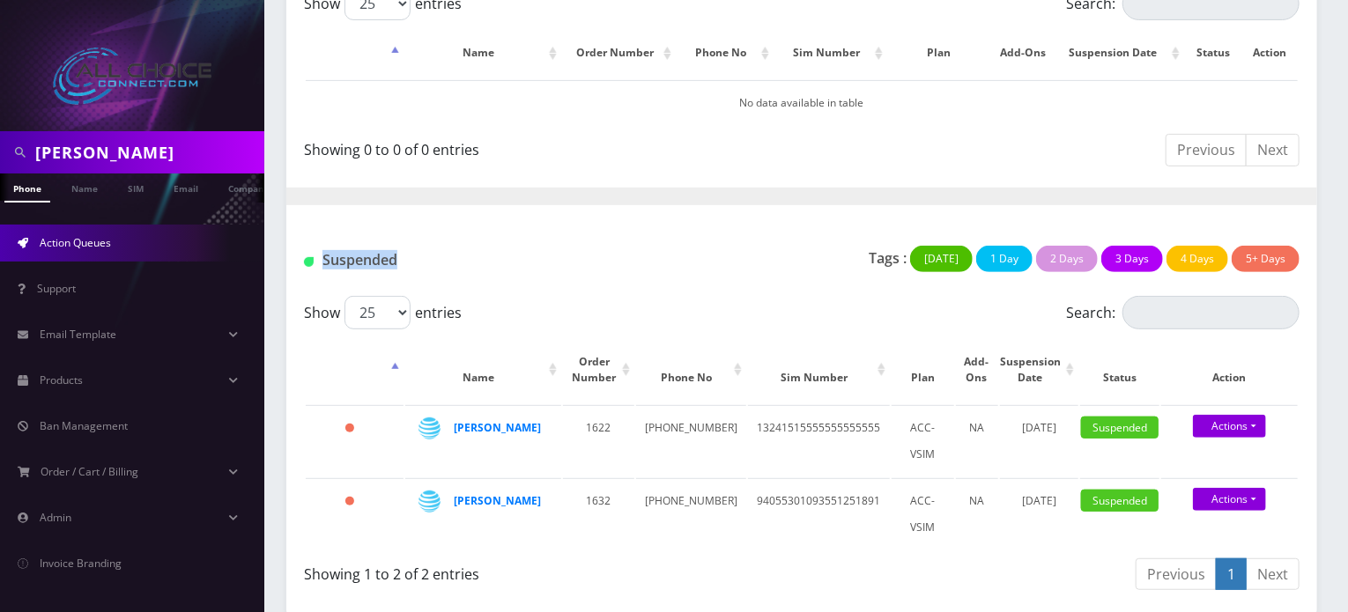
click at [371, 226] on div "Suspended Tags : Today 1 Day 2 Days 3 Days 4 Days 5+ Days" at bounding box center [801, 257] width 1031 height 76
click at [368, 252] on h1 "Suspended" at bounding box center [461, 260] width 315 height 17
click at [370, 279] on div "Suspended" at bounding box center [461, 264] width 341 height 36
click at [370, 265] on h1 "Suspended" at bounding box center [461, 260] width 315 height 17
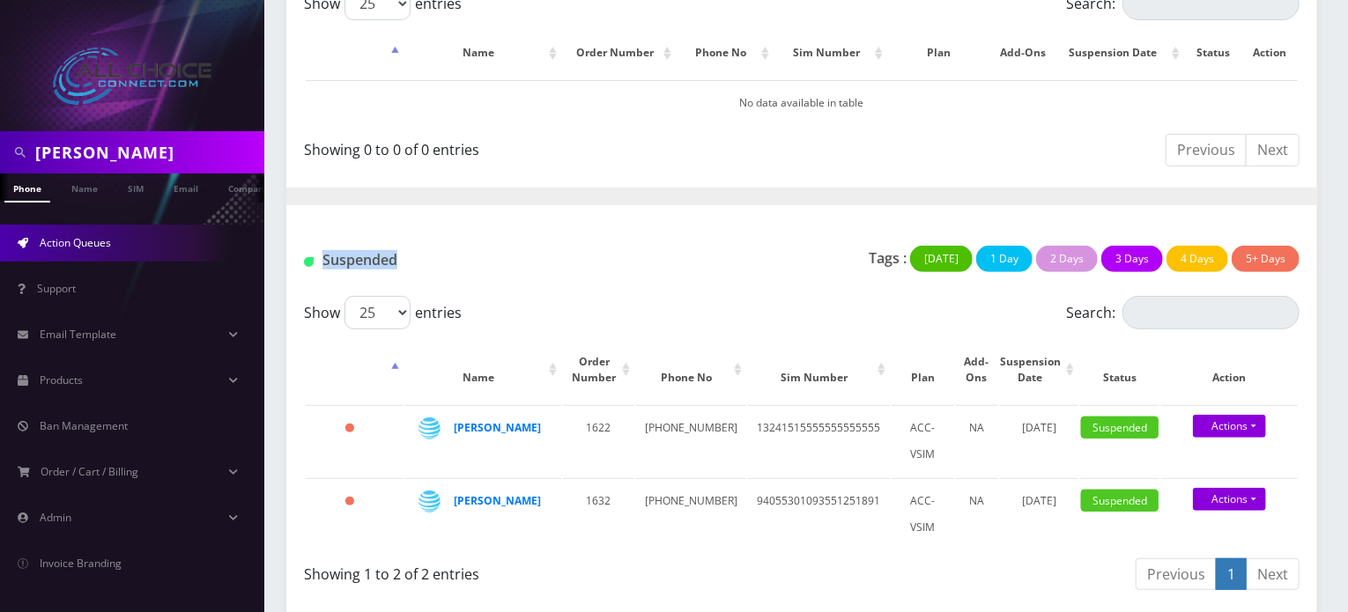
click at [370, 265] on h1 "Suspended" at bounding box center [461, 260] width 315 height 17
click at [370, 233] on div "Suspended Tags : Today 1 Day 2 Days 3 Days 4 Days 5+ Days" at bounding box center [801, 257] width 1031 height 76
click at [369, 253] on h1 "Suspended" at bounding box center [461, 260] width 315 height 17
click at [371, 275] on div "Suspended" at bounding box center [461, 264] width 341 height 36
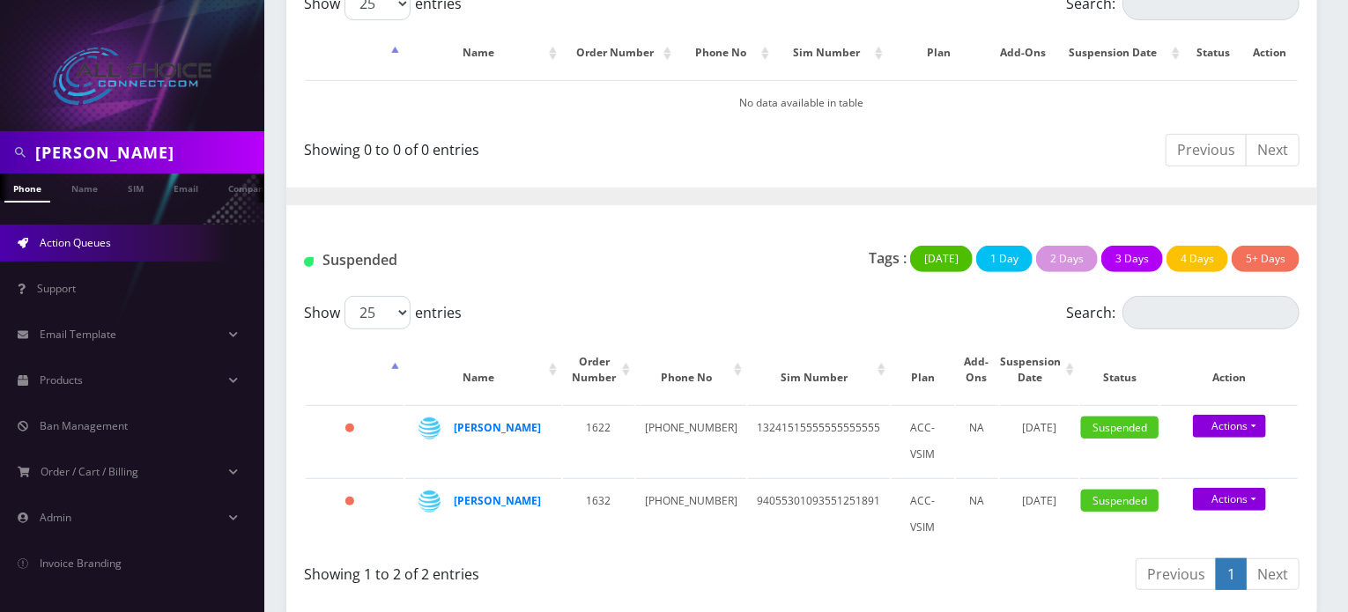
click at [371, 259] on h1 "Suspended" at bounding box center [461, 260] width 315 height 17
click at [385, 227] on div "Suspended Tags : Today 1 Day 2 Days 3 Days 4 Days 5+ Days" at bounding box center [801, 257] width 1031 height 76
click at [500, 248] on div "Suspended" at bounding box center [461, 264] width 341 height 36
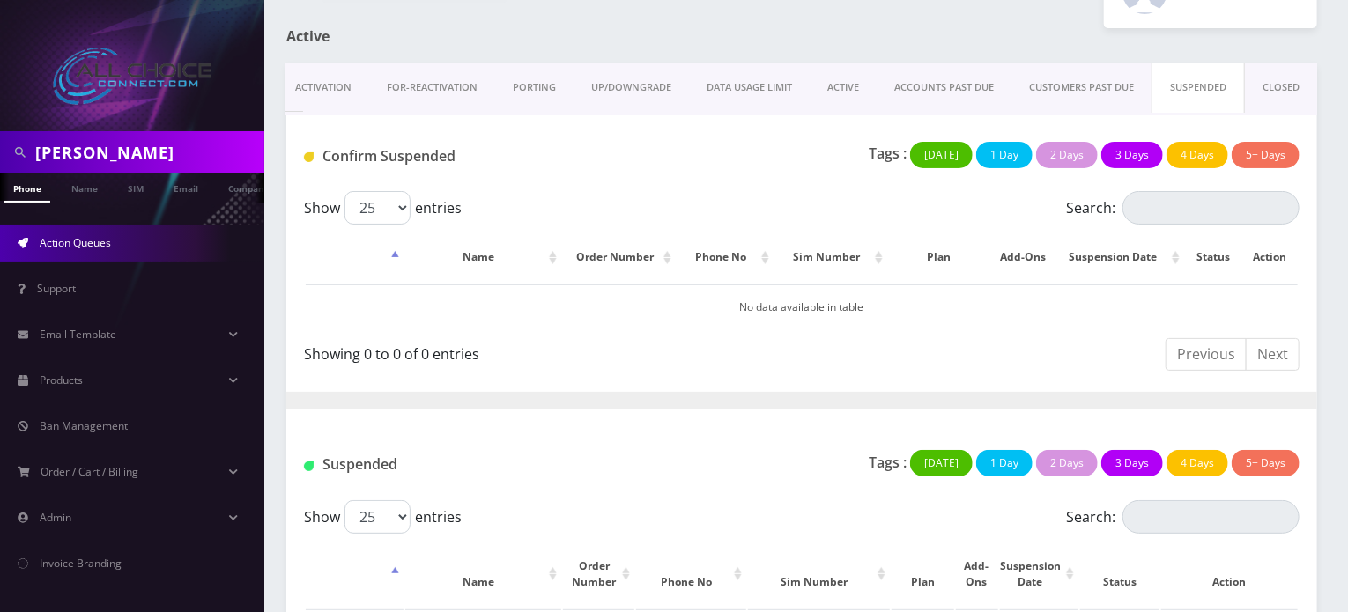
scroll to position [0, 0]
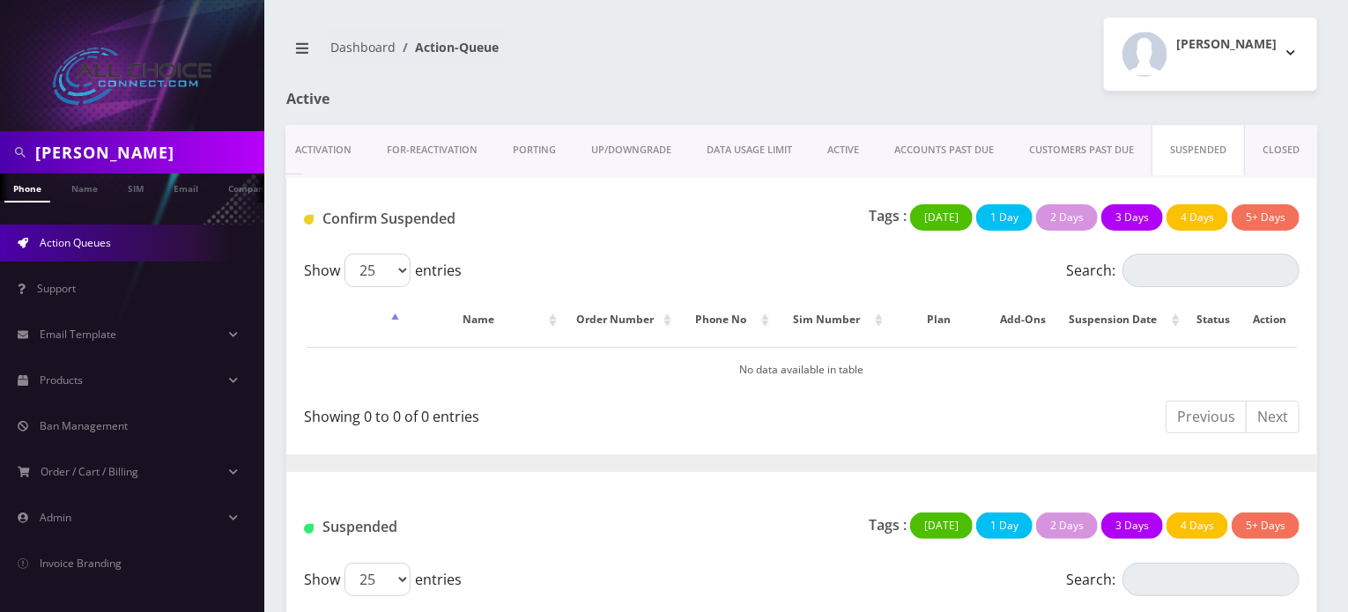
click at [684, 33] on nav "Dashboard Action-Queue" at bounding box center [537, 54] width 502 height 50
click at [638, 271] on div "Show 25 50 100 250 500 1000 entries" at bounding box center [677, 270] width 747 height 33
click at [734, 73] on nav "Dashboard Action-Queue" at bounding box center [537, 54] width 502 height 50
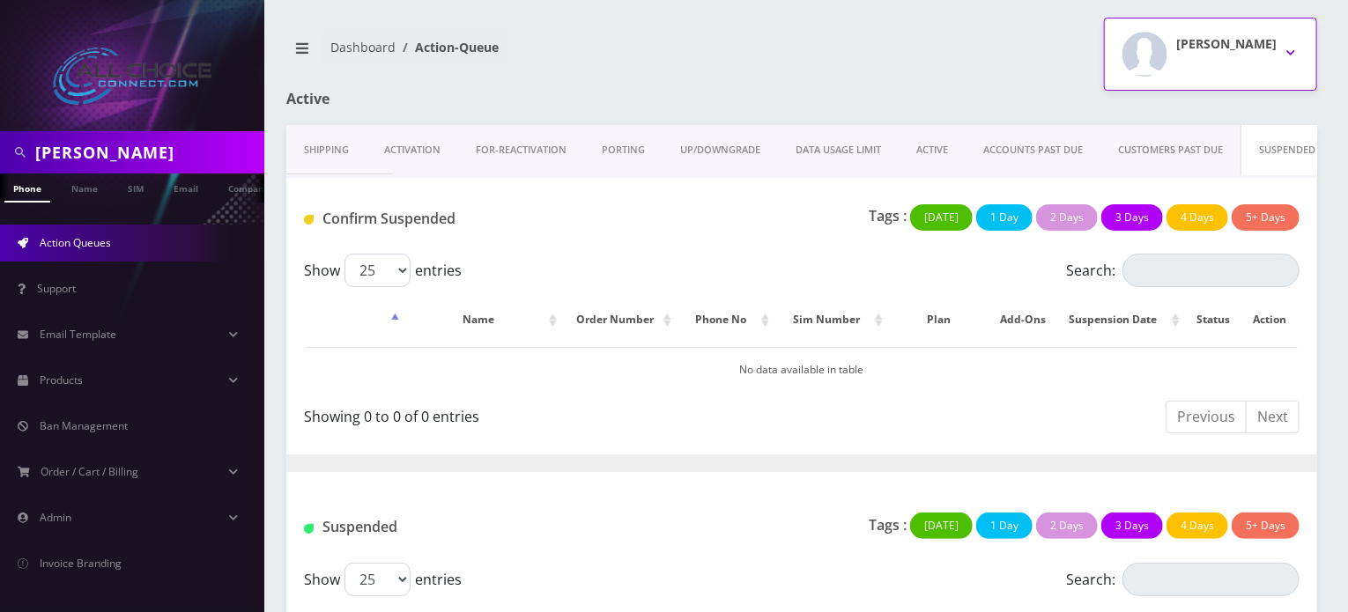
click at [1257, 53] on div "[PERSON_NAME]" at bounding box center [1226, 54] width 100 height 45
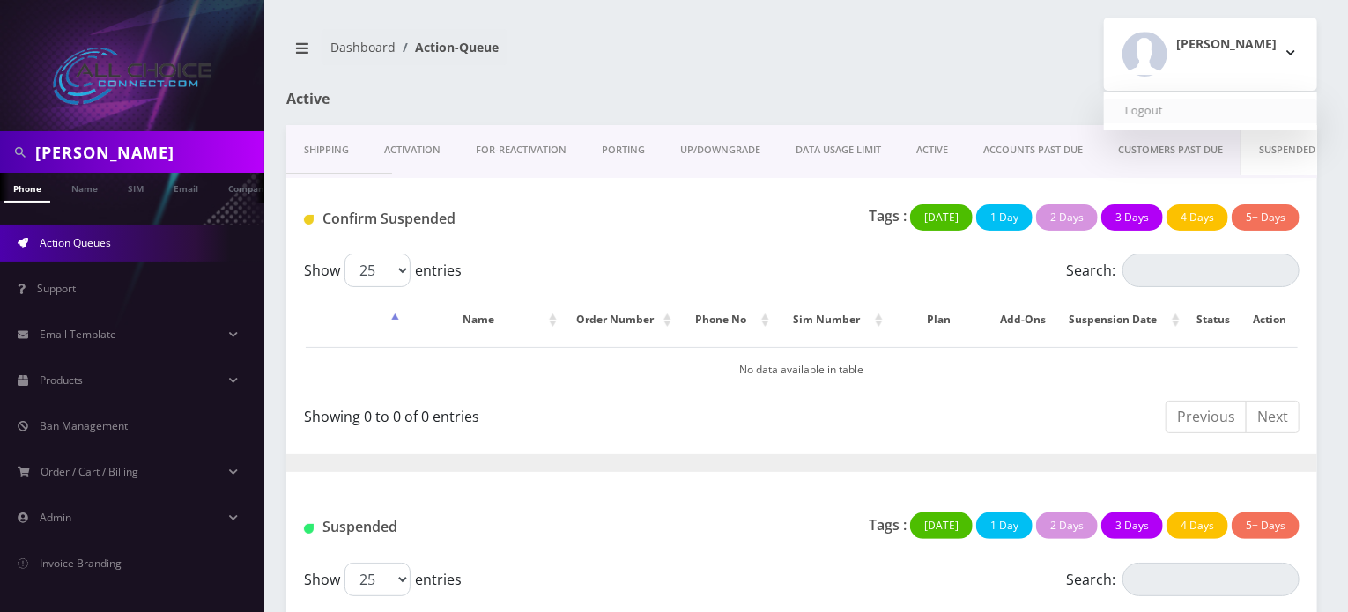
click at [1205, 105] on link "Logout" at bounding box center [1210, 111] width 213 height 25
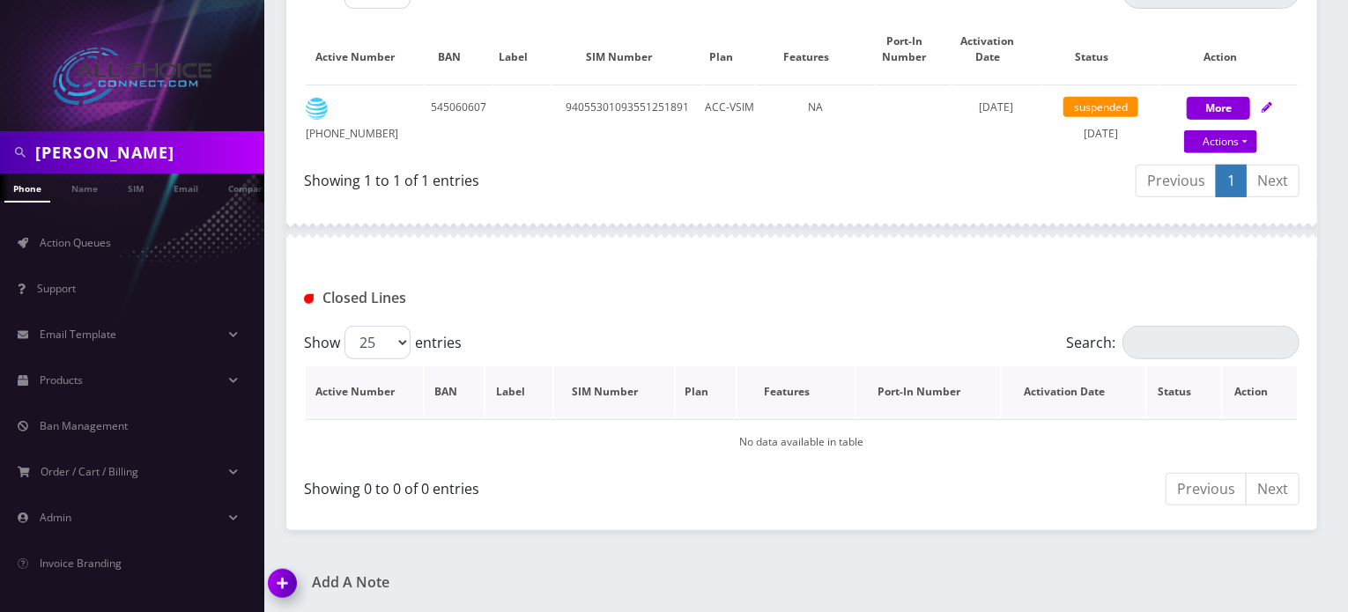
scroll to position [35, 0]
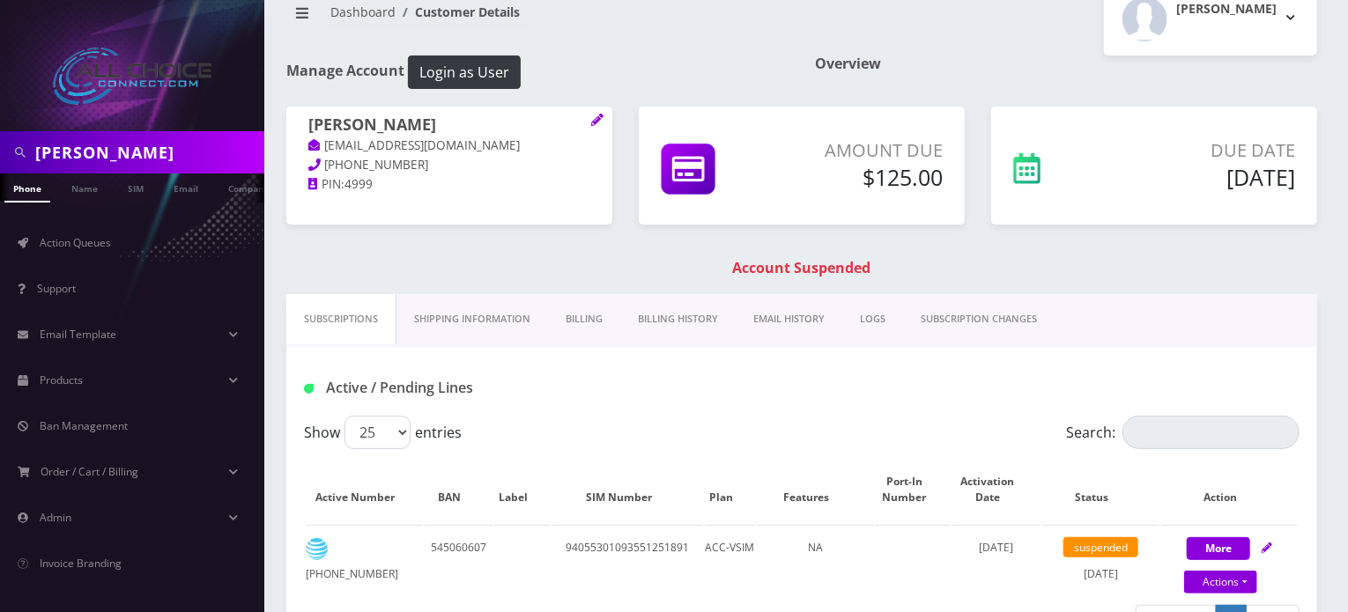
click at [662, 317] on link "Billing History" at bounding box center [677, 319] width 115 height 50
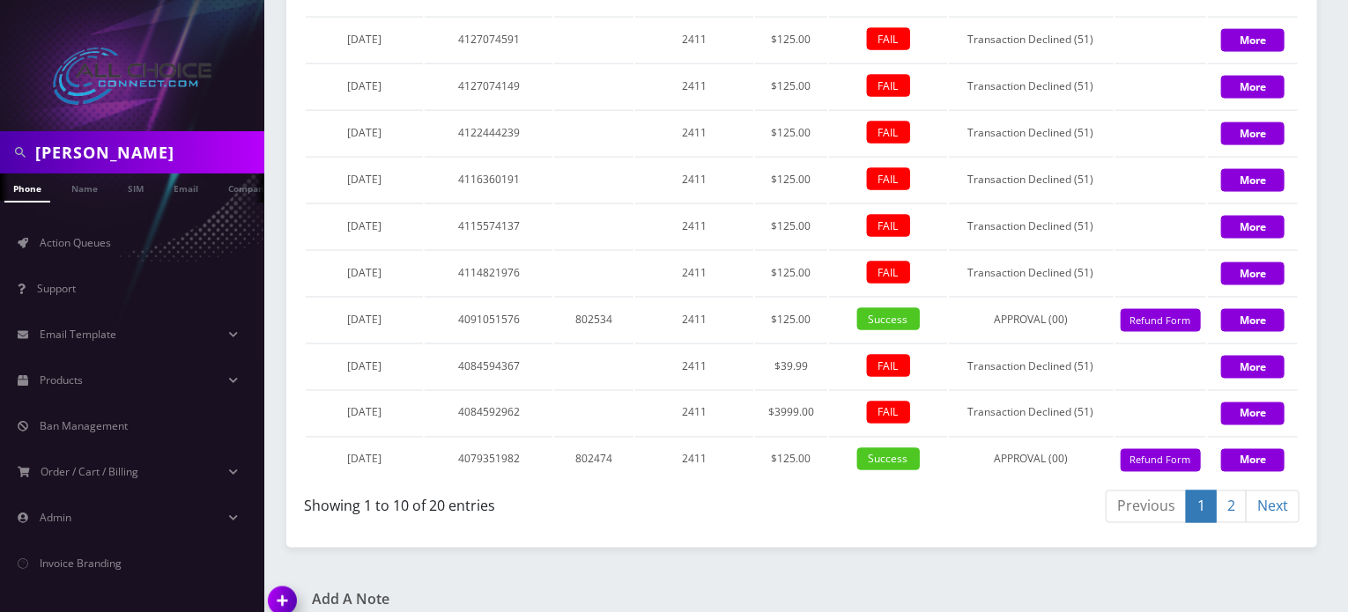
scroll to position [1311, 0]
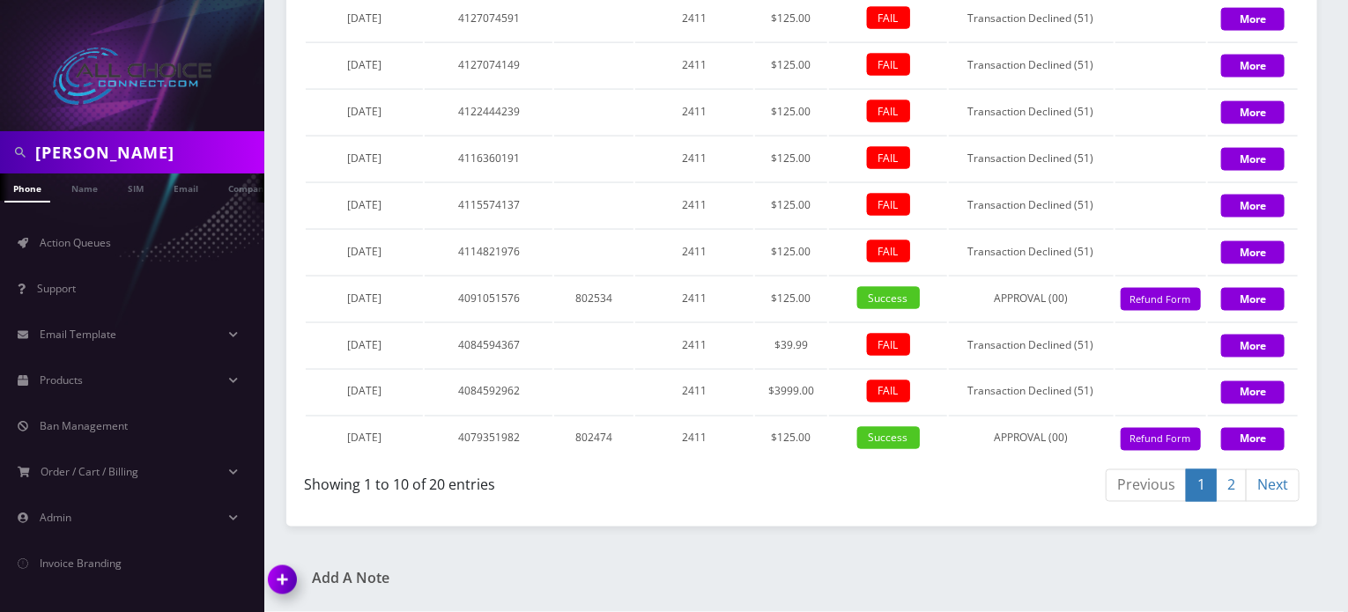
click at [1242, 489] on link "2" at bounding box center [1231, 486] width 31 height 33
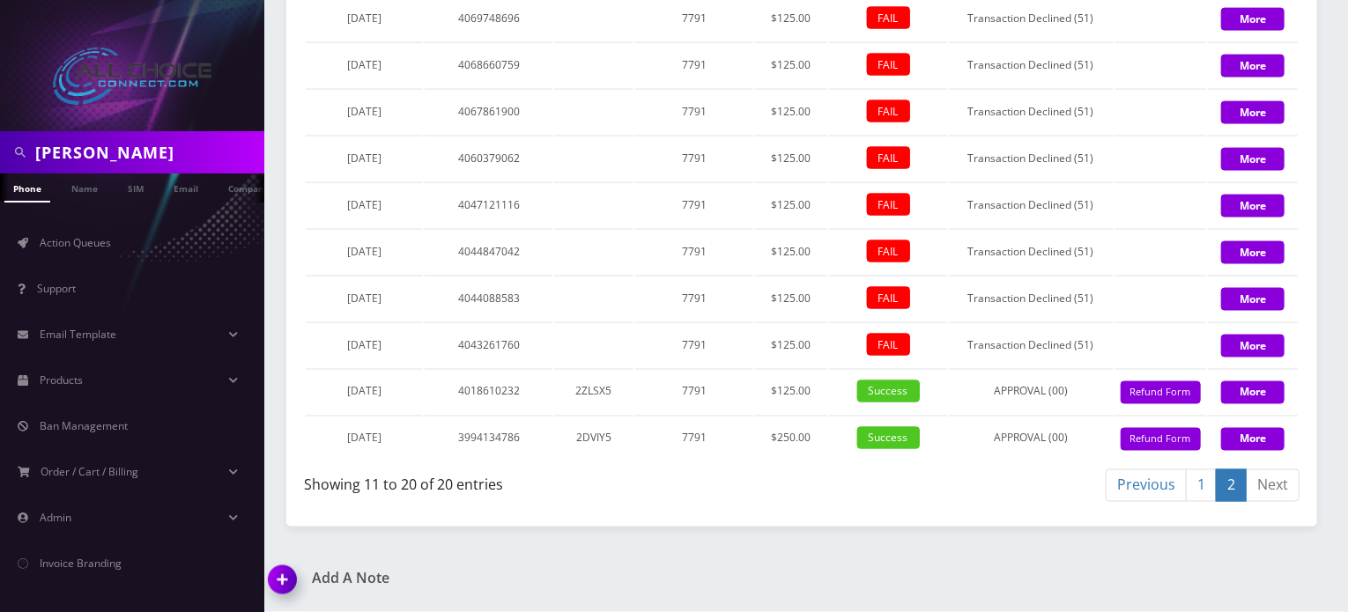
click at [1198, 496] on link "1" at bounding box center [1201, 486] width 31 height 33
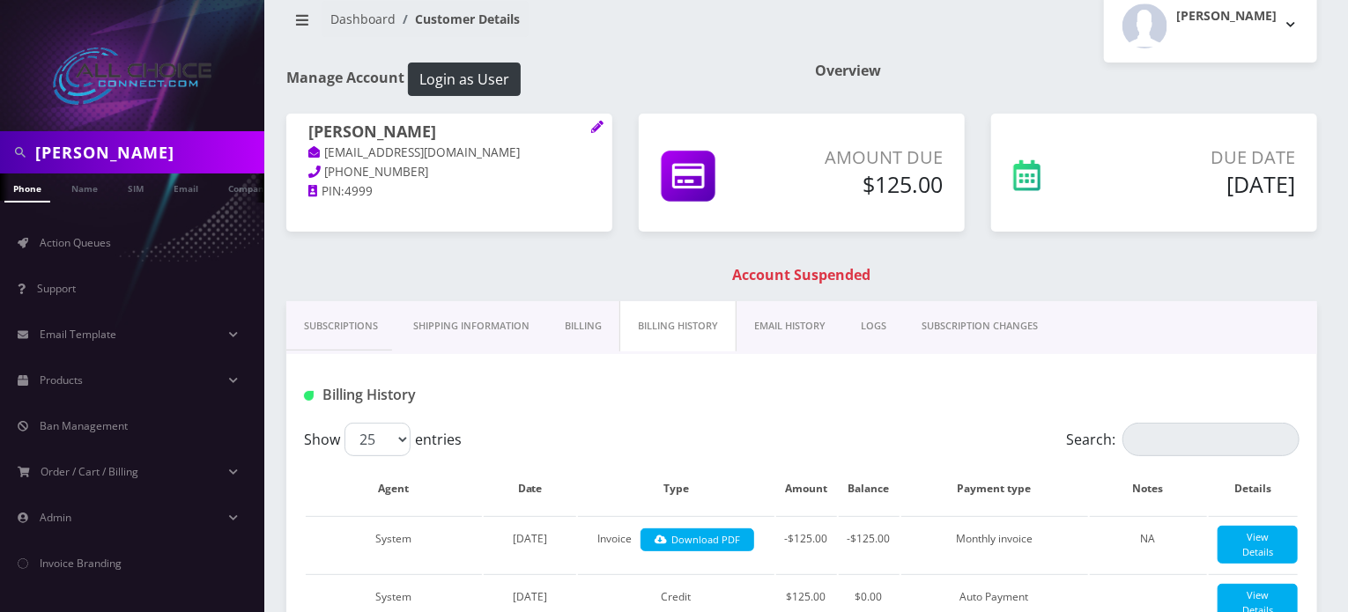
scroll to position [0, 0]
